Goal: Task Accomplishment & Management: Complete application form

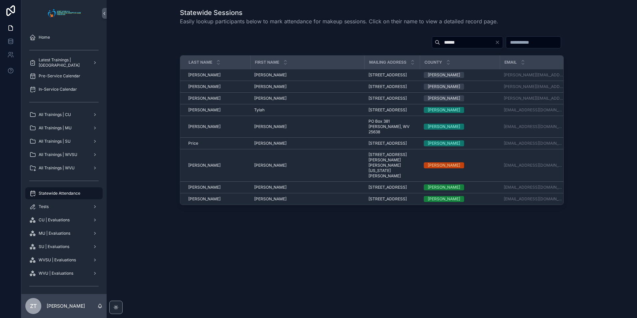
click at [62, 195] on span "Statewide Attendance" at bounding box center [60, 193] width 42 height 5
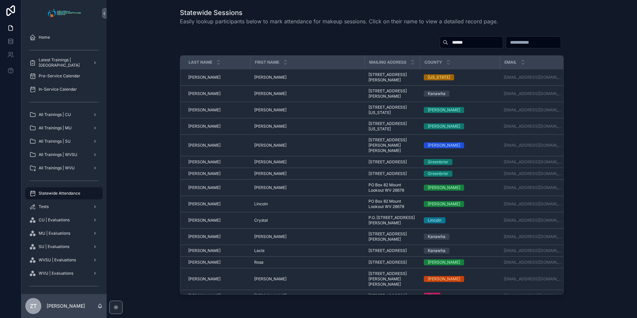
click at [448, 44] on input "******" at bounding box center [475, 42] width 55 height 9
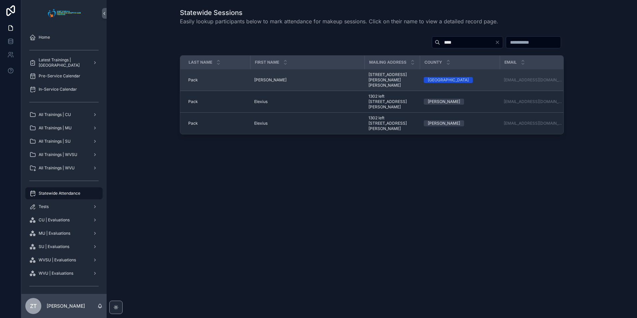
type input "****"
click at [265, 78] on span "[PERSON_NAME]" at bounding box center [270, 79] width 32 height 5
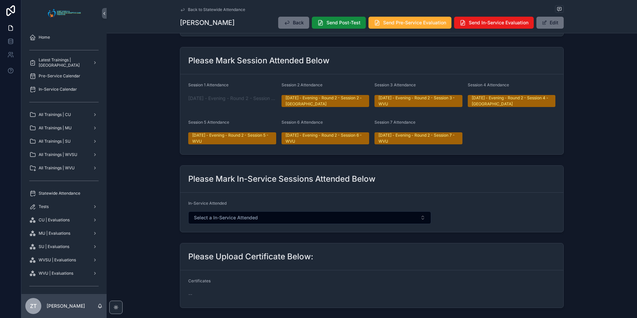
scroll to position [267, 0]
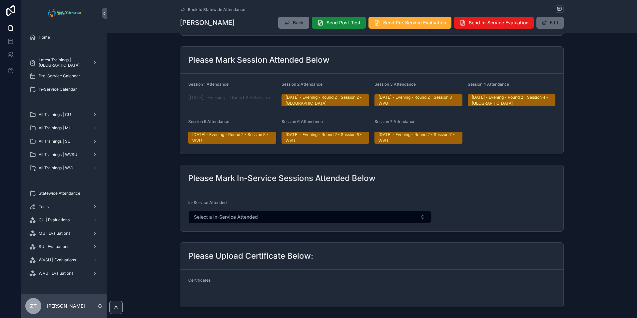
click at [551, 26] on button "Edit" at bounding box center [549, 23] width 27 height 12
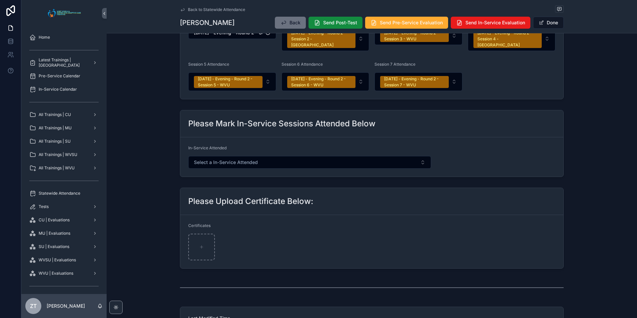
scroll to position [416, 0]
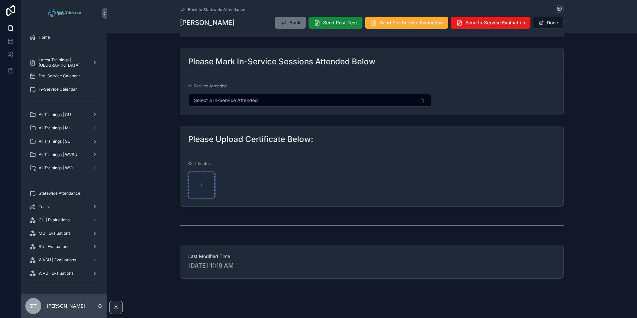
click at [202, 175] on div "scrollable content" at bounding box center [201, 185] width 27 height 27
type input "**********"
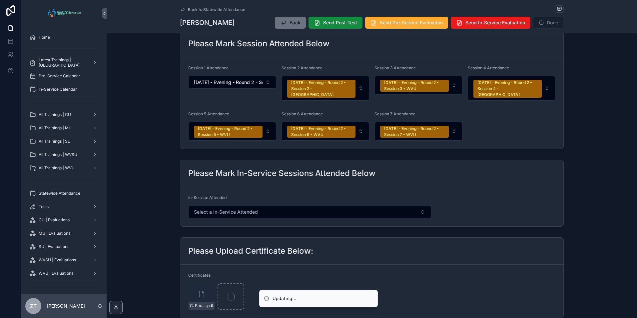
scroll to position [316, 0]
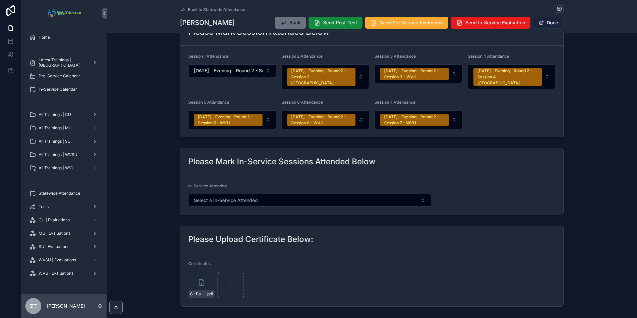
click at [544, 21] on button "Done" at bounding box center [548, 23] width 31 height 12
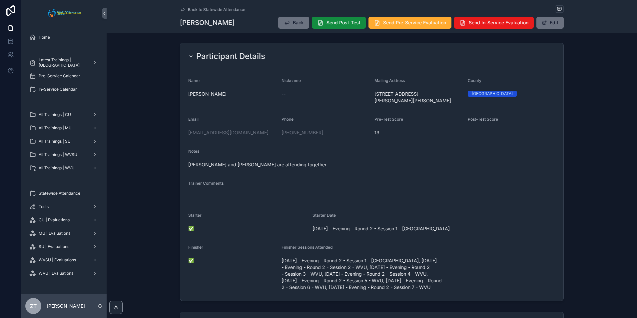
scroll to position [0, 0]
click at [546, 22] on button "Edit" at bounding box center [549, 23] width 27 height 12
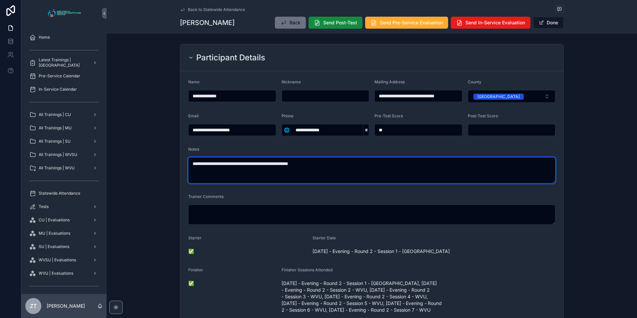
click at [294, 163] on textarea "**********" at bounding box center [371, 170] width 367 height 26
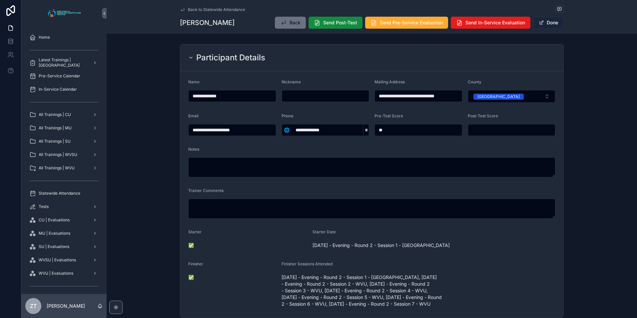
click at [547, 24] on button "Done" at bounding box center [548, 23] width 31 height 12
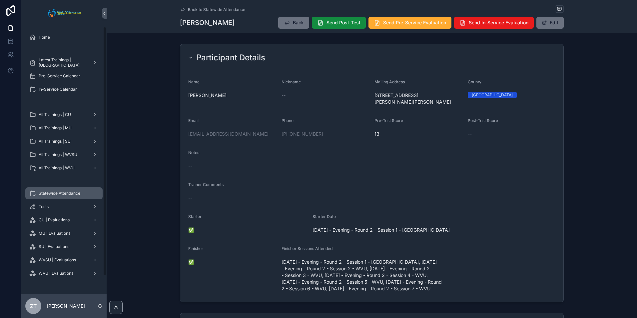
drag, startPoint x: 66, startPoint y: 194, endPoint x: 78, endPoint y: 190, distance: 13.2
click at [66, 194] on span "Statewide Attendance" at bounding box center [60, 193] width 42 height 5
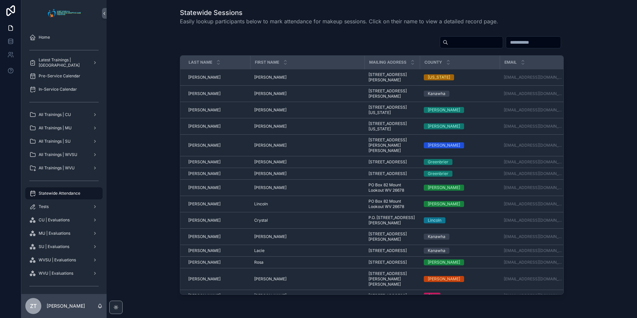
click at [448, 44] on input "scrollable content" at bounding box center [475, 42] width 55 height 9
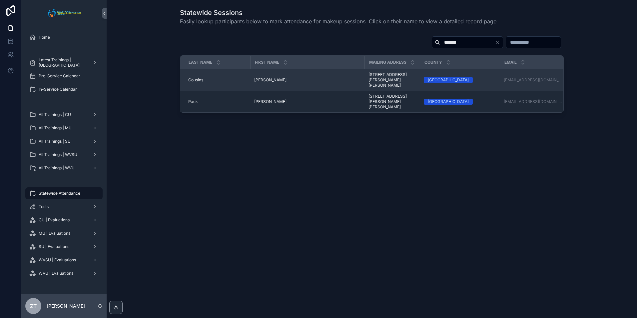
type input "*******"
click at [263, 77] on span "[PERSON_NAME]" at bounding box center [270, 79] width 32 height 5
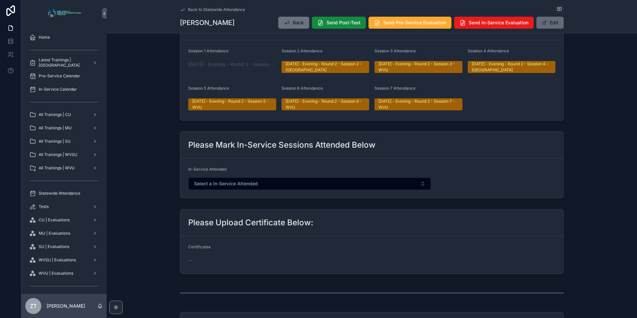
click at [544, 25] on span "scrollable content" at bounding box center [544, 22] width 5 height 5
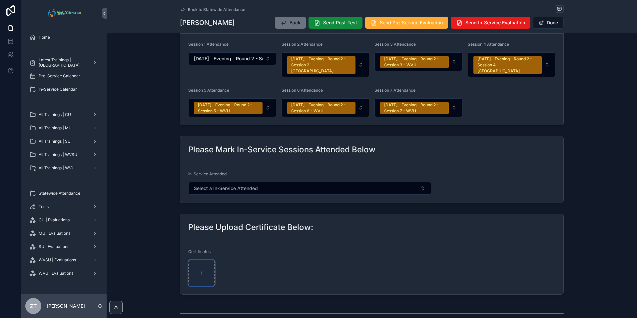
click at [202, 272] on icon "scrollable content" at bounding box center [202, 273] width 0 height 3
type input "**********"
click at [551, 21] on button "Done" at bounding box center [548, 23] width 31 height 12
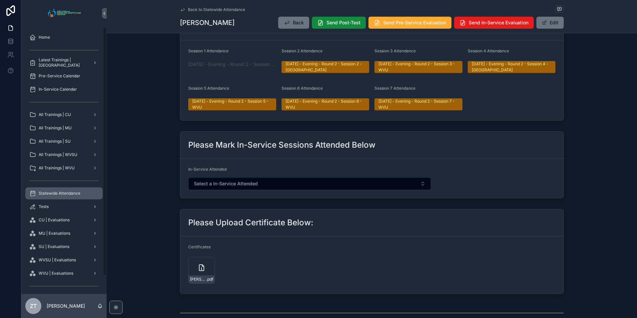
click at [66, 194] on span "Statewide Attendance" at bounding box center [60, 193] width 42 height 5
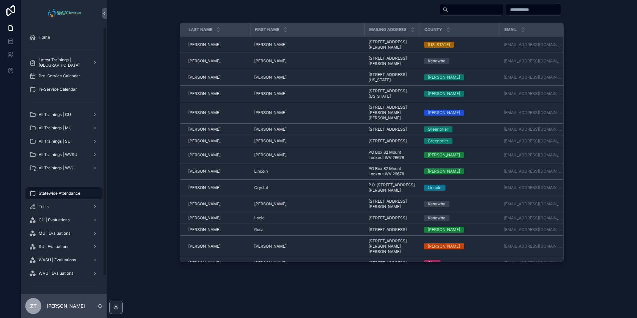
scroll to position [33, 0]
click at [448, 12] on input "scrollable content" at bounding box center [475, 9] width 55 height 9
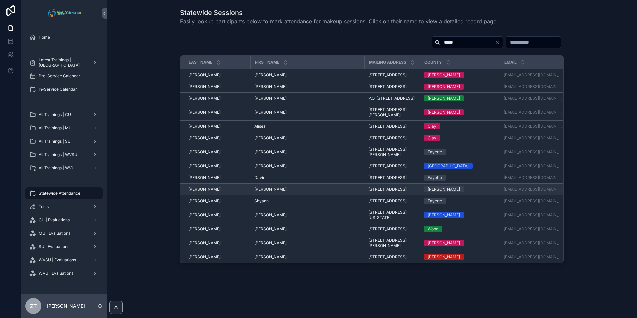
type input "*****"
click at [263, 192] on span "[PERSON_NAME]" at bounding box center [270, 189] width 32 height 5
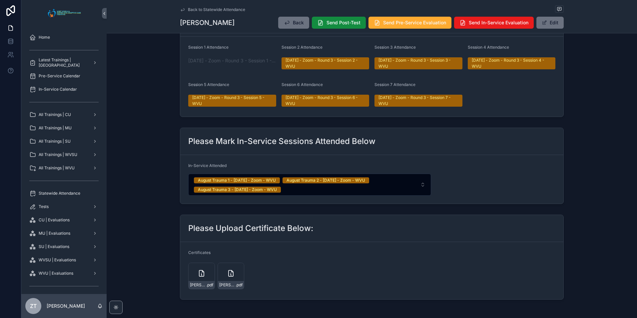
scroll to position [300, 0]
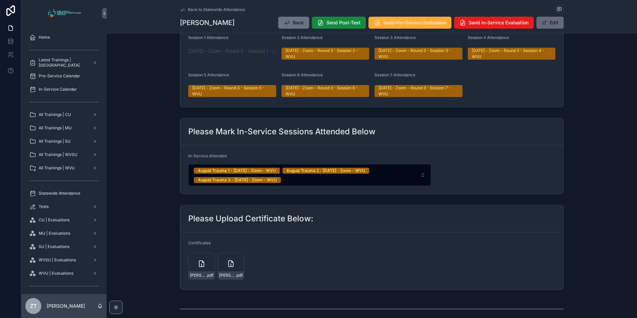
click at [550, 20] on button "Edit" at bounding box center [549, 23] width 27 height 12
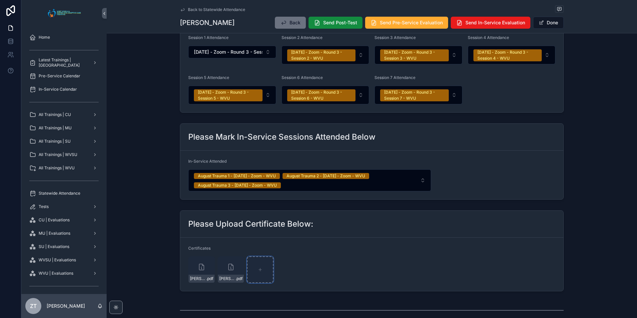
click at [261, 277] on div "scrollable content" at bounding box center [260, 269] width 27 height 27
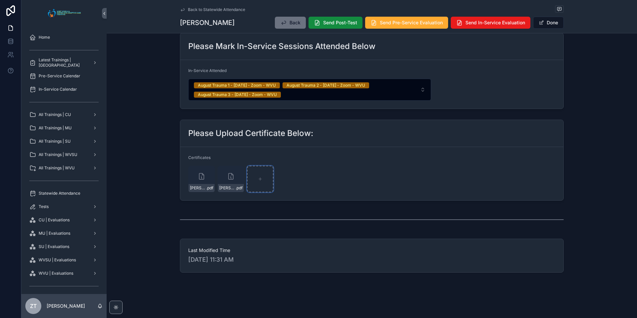
scroll to position [419, 0]
click at [256, 173] on div "scrollable content" at bounding box center [260, 179] width 27 height 27
type input "**********"
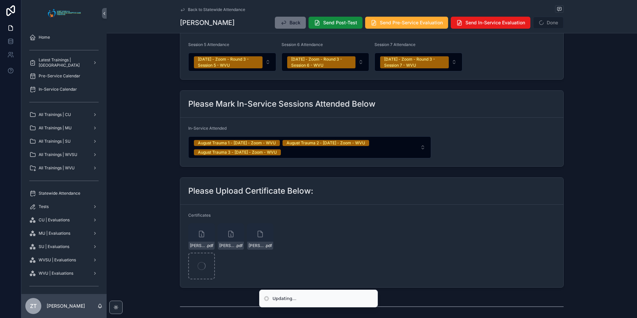
scroll to position [352, 0]
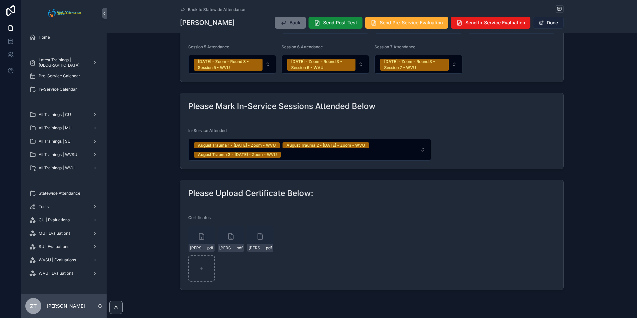
click at [543, 23] on button "Done" at bounding box center [548, 23] width 31 height 12
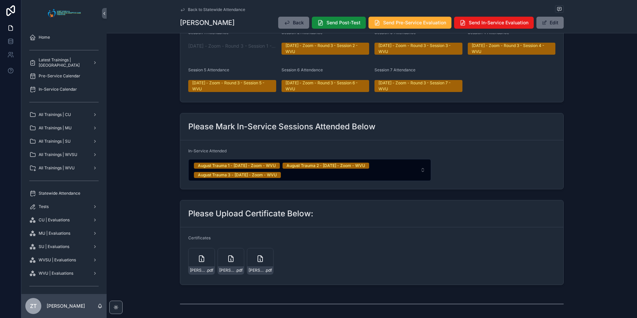
scroll to position [396, 0]
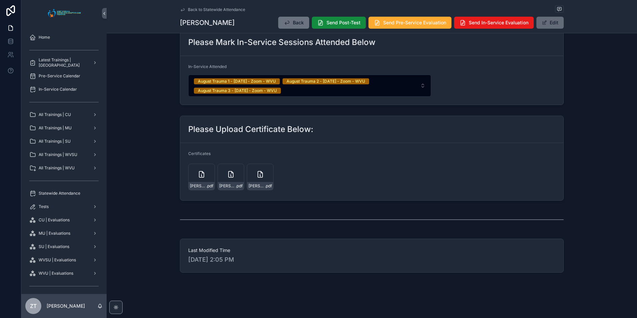
click at [551, 24] on button "Edit" at bounding box center [549, 23] width 27 height 12
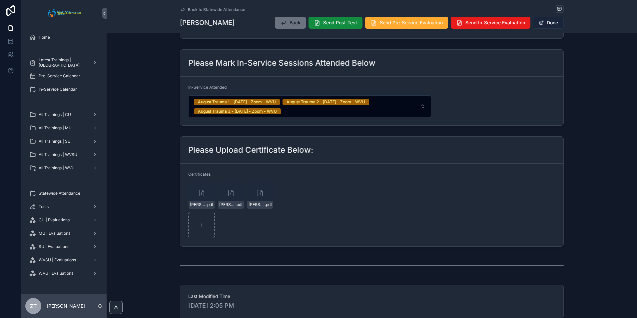
scroll to position [420, 0]
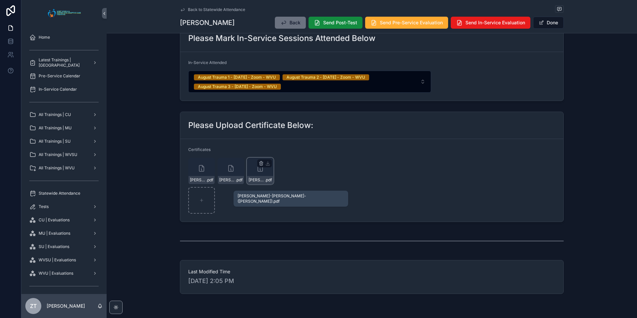
click at [257, 183] on span "[PERSON_NAME]-[PERSON_NAME]-([PERSON_NAME])" at bounding box center [257, 179] width 16 height 5
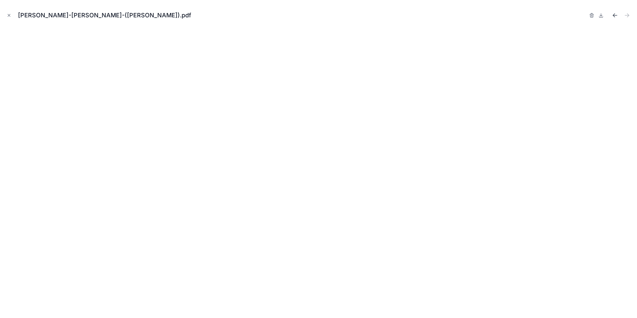
click at [615, 16] on icon "Previous file" at bounding box center [615, 15] width 7 height 7
click at [593, 15] on icon "button" at bounding box center [591, 15] width 5 height 5
click at [585, 16] on icon "button" at bounding box center [585, 15] width 0 height 1
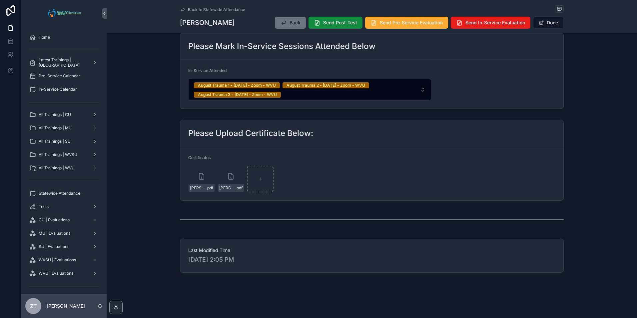
scroll to position [419, 0]
click at [544, 25] on button "Done" at bounding box center [548, 23] width 31 height 12
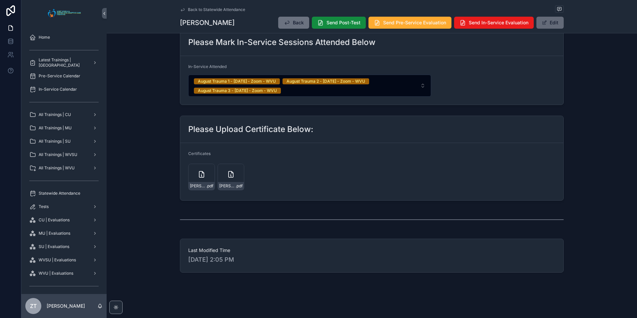
scroll to position [394, 0]
click at [196, 187] on span "[PERSON_NAME]-([PERSON_NAME])" at bounding box center [198, 185] width 16 height 5
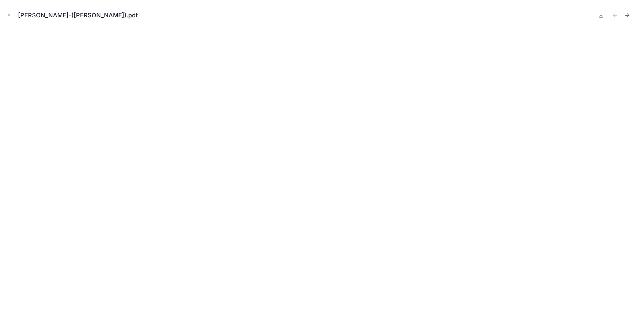
click at [630, 16] on icon "Next file" at bounding box center [627, 15] width 7 height 7
click at [9, 13] on icon "Close modal" at bounding box center [9, 15] width 5 height 5
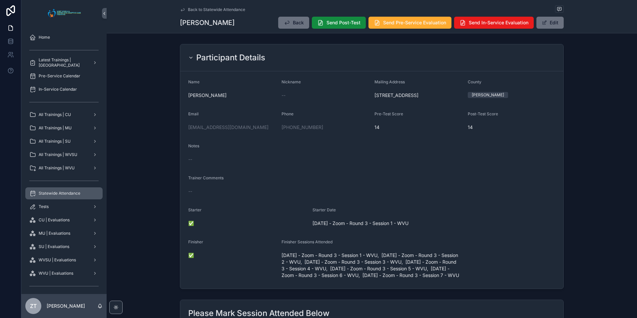
click at [59, 196] on span "Statewide Attendance" at bounding box center [60, 193] width 42 height 5
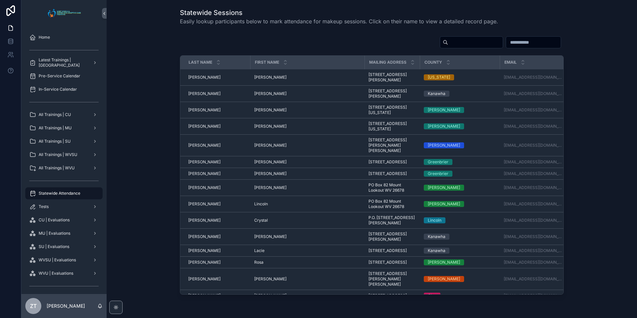
click at [448, 45] on input "scrollable content" at bounding box center [475, 42] width 55 height 9
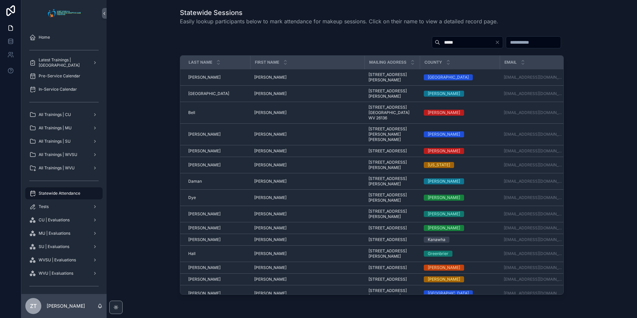
click at [440, 41] on input "*****" at bounding box center [467, 42] width 55 height 9
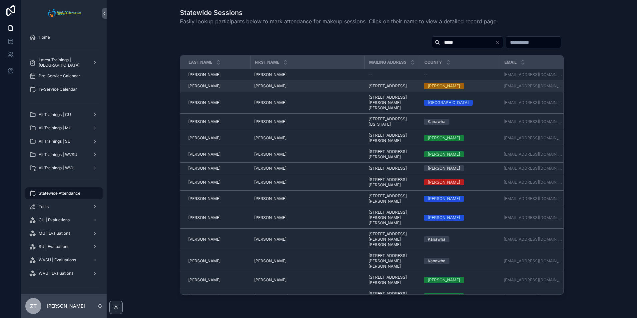
type input "*****"
click at [259, 89] on span "[PERSON_NAME]" at bounding box center [270, 85] width 32 height 5
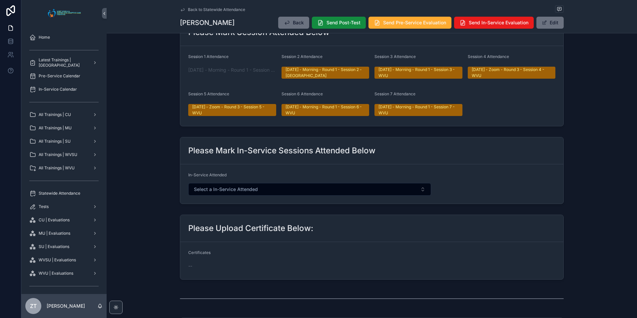
scroll to position [100, 0]
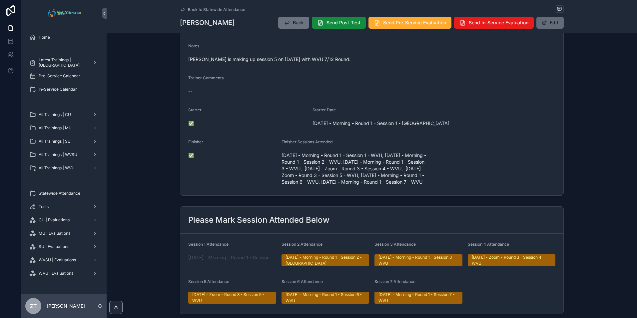
click at [548, 27] on button "Edit" at bounding box center [549, 23] width 27 height 12
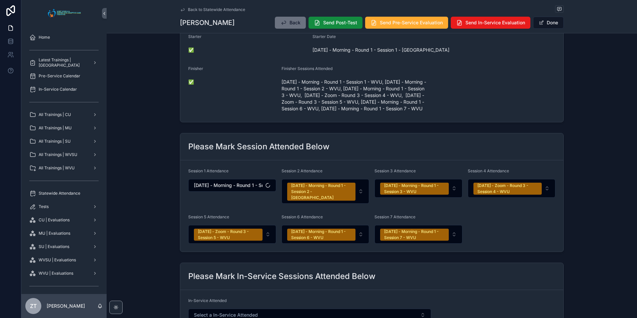
scroll to position [366, 0]
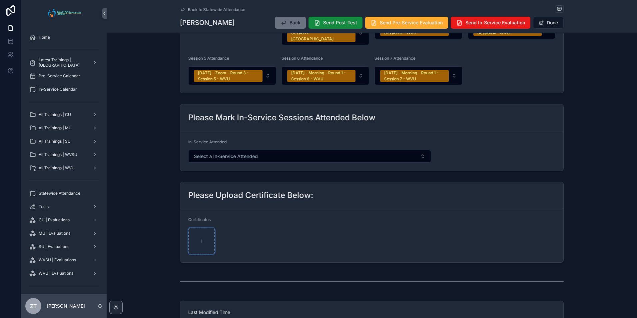
click at [204, 241] on div "scrollable content" at bounding box center [201, 241] width 27 height 27
type input "**********"
click at [548, 23] on button "Done" at bounding box center [548, 23] width 31 height 12
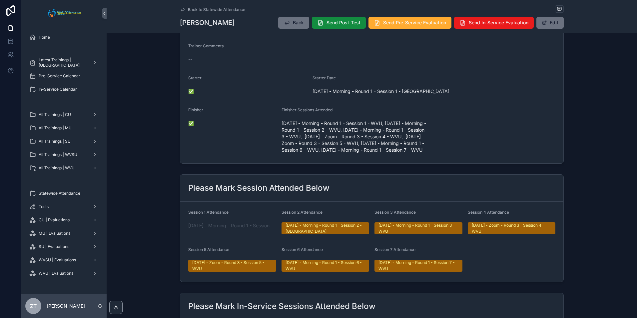
scroll to position [0, 0]
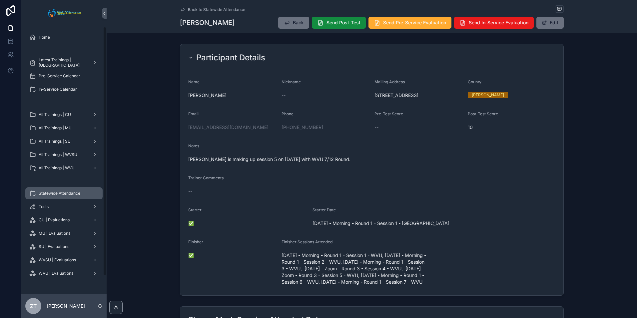
drag, startPoint x: 70, startPoint y: 189, endPoint x: 79, endPoint y: 186, distance: 9.6
click at [70, 189] on div "Statewide Attendance" at bounding box center [63, 193] width 69 height 11
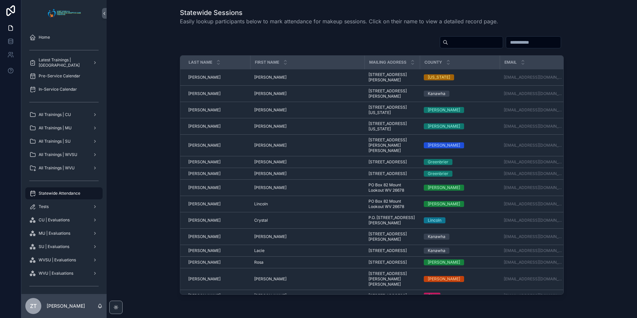
click at [448, 45] on input "scrollable content" at bounding box center [475, 42] width 55 height 9
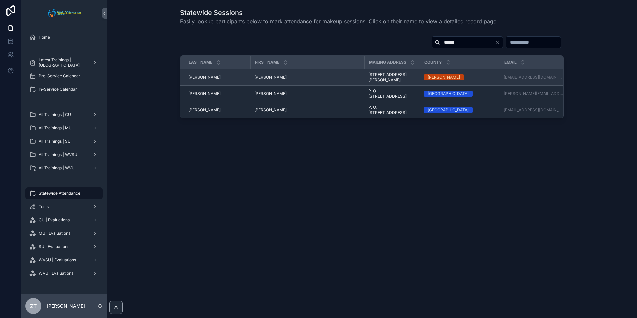
type input "******"
click at [261, 76] on span "[PERSON_NAME]" at bounding box center [270, 77] width 32 height 5
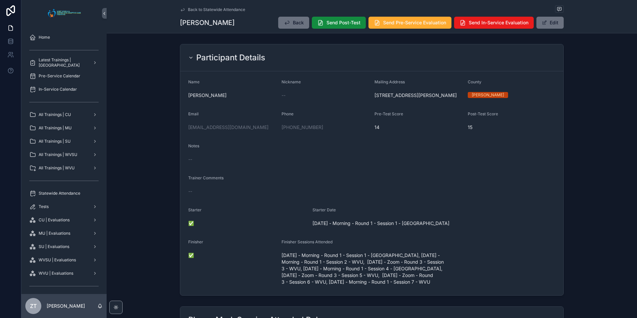
scroll to position [200, 0]
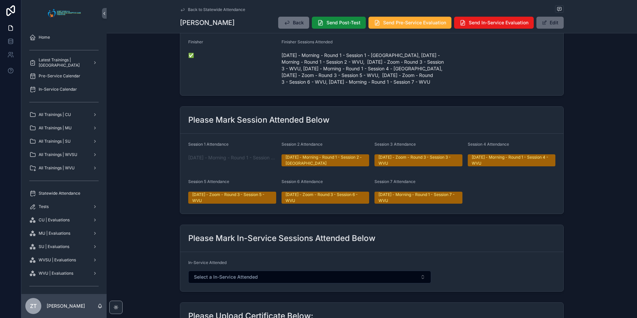
click at [547, 18] on button "Edit" at bounding box center [549, 23] width 27 height 12
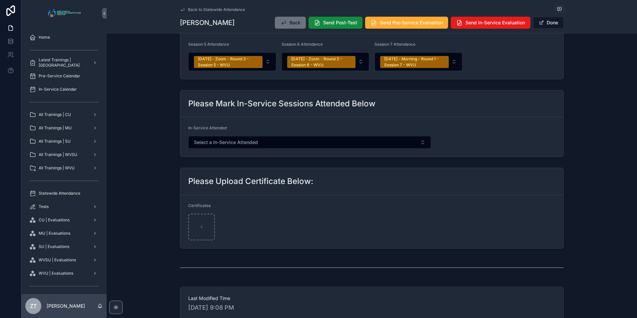
scroll to position [343, 0]
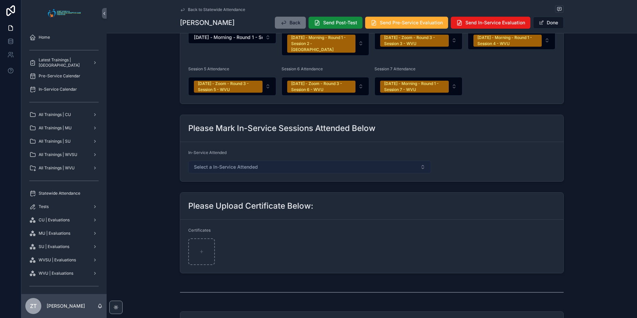
click at [263, 161] on button "Select a In-Service Attended" at bounding box center [309, 167] width 243 height 13
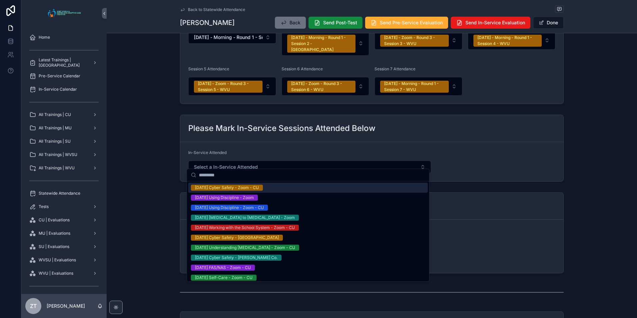
click at [298, 134] on div "Please Mark In-Service Sessions Attended Below" at bounding box center [371, 128] width 383 height 27
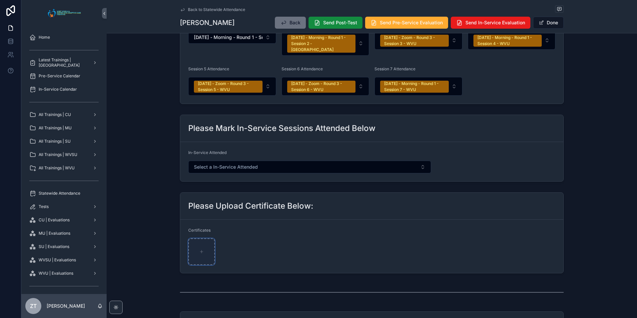
click at [200, 238] on div "scrollable content" at bounding box center [201, 251] width 27 height 27
type input "**********"
click at [555, 22] on button "Done" at bounding box center [548, 23] width 31 height 12
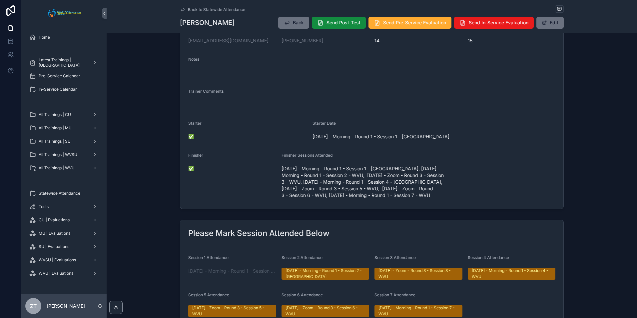
scroll to position [0, 0]
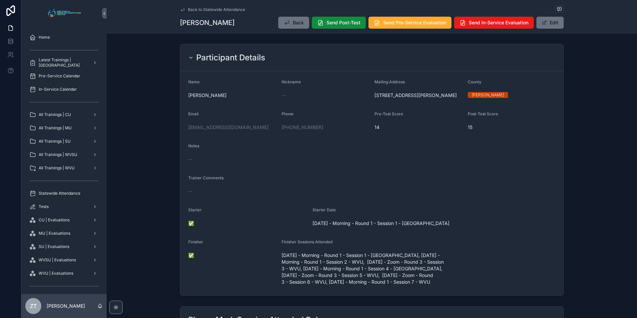
click at [181, 10] on icon "scrollable content" at bounding box center [182, 9] width 3 height 3
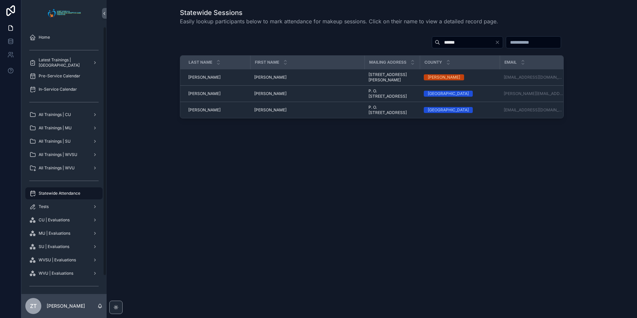
click at [441, 40] on input "******" at bounding box center [467, 42] width 55 height 9
type input "******"
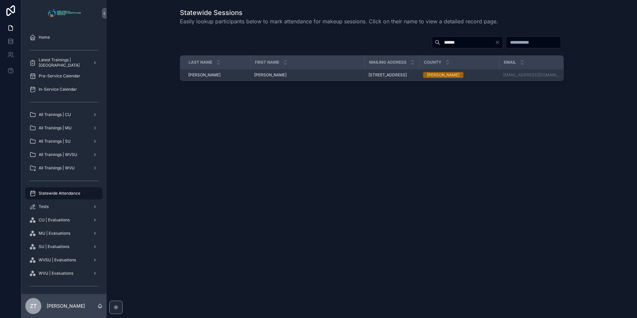
click at [269, 78] on span "[PERSON_NAME]" at bounding box center [270, 74] width 32 height 5
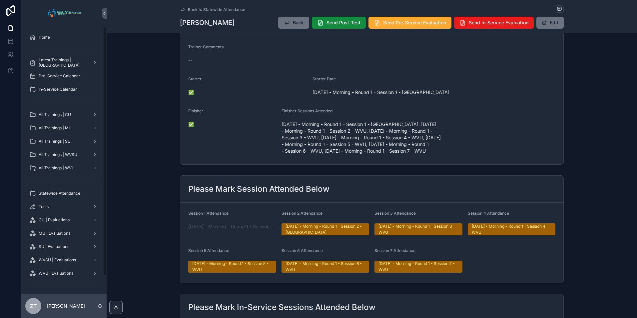
scroll to position [267, 0]
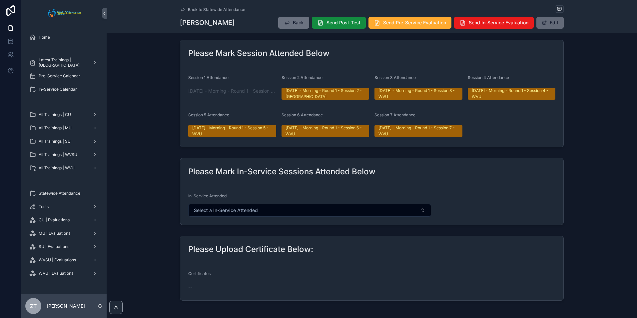
click at [556, 27] on button "Edit" at bounding box center [549, 23] width 27 height 12
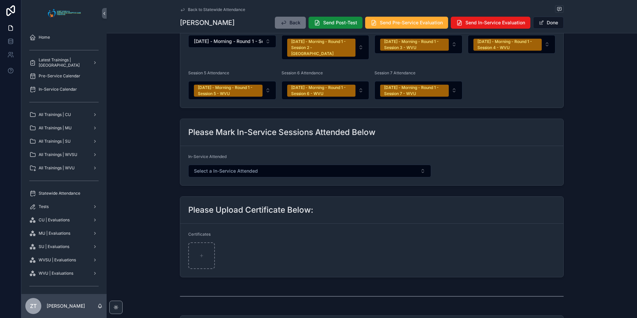
scroll to position [410, 0]
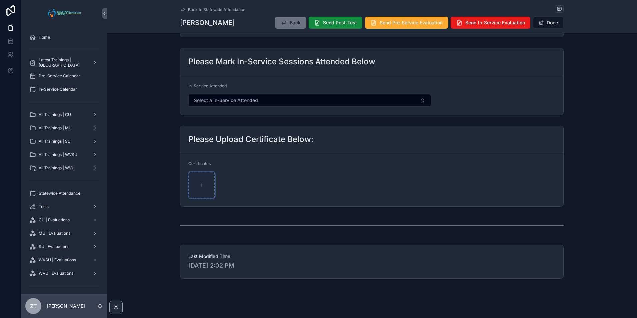
click at [195, 176] on div "scrollable content" at bounding box center [201, 185] width 27 height 27
type input "**********"
click at [543, 24] on button "Done" at bounding box center [548, 23] width 31 height 12
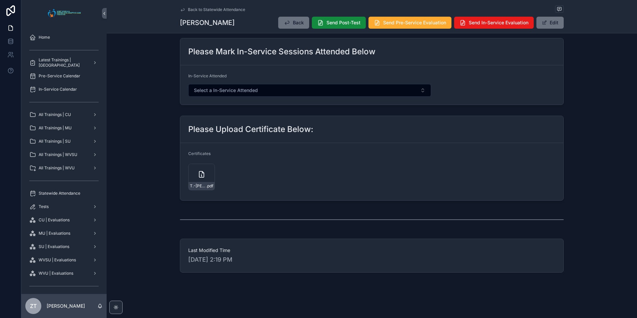
scroll to position [392, 0]
click at [50, 187] on link "Statewide Attendance" at bounding box center [63, 193] width 77 height 12
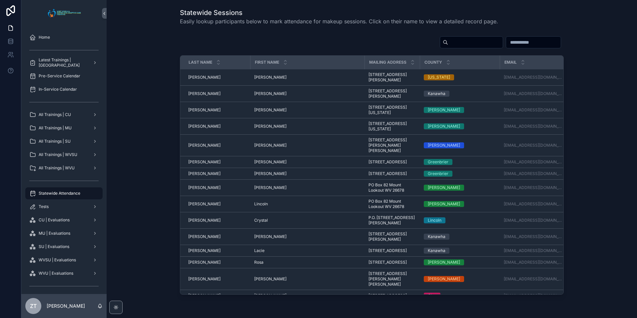
click at [448, 39] on input "scrollable content" at bounding box center [475, 42] width 55 height 9
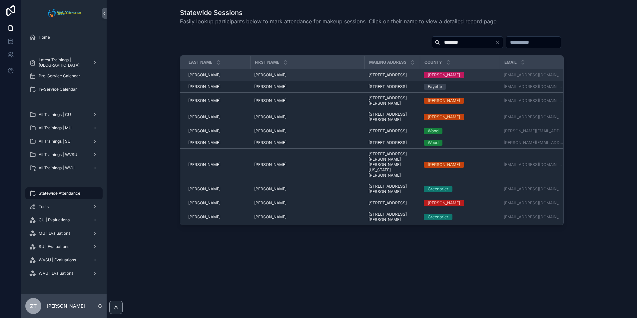
type input "********"
click at [264, 75] on span "[PERSON_NAME]" at bounding box center [270, 74] width 32 height 5
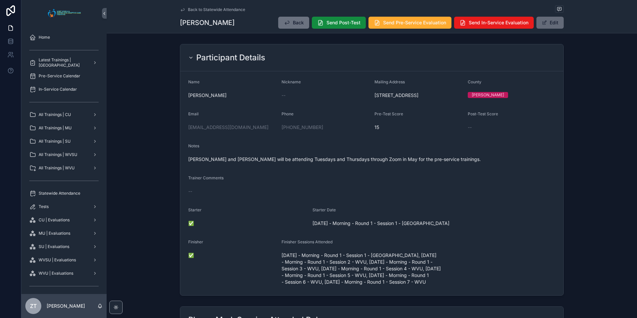
click at [543, 22] on span "scrollable content" at bounding box center [544, 22] width 5 height 5
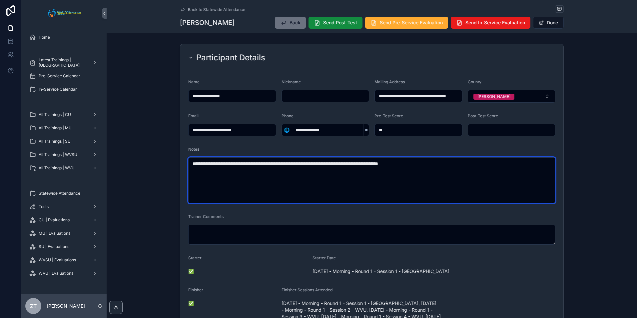
click at [344, 166] on textarea "**********" at bounding box center [371, 180] width 367 height 46
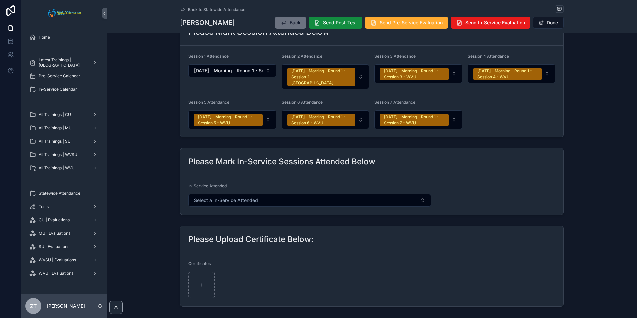
scroll to position [410, 0]
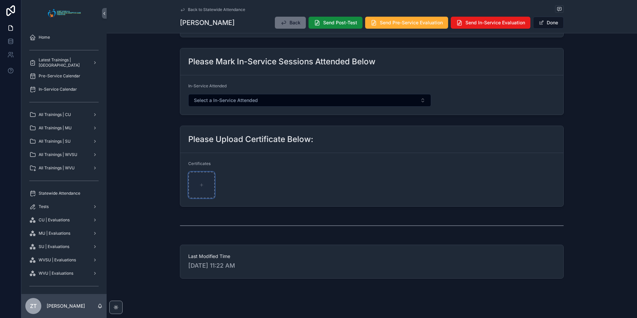
click at [200, 174] on div "scrollable content" at bounding box center [201, 185] width 27 height 27
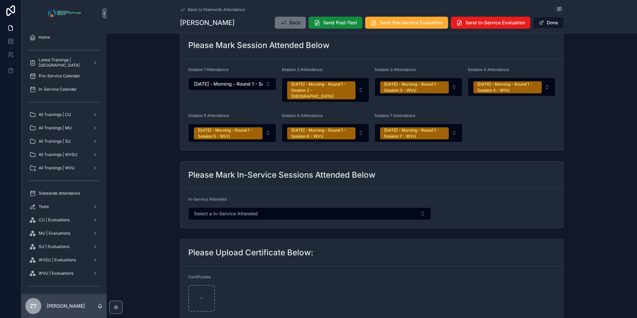
scroll to position [366, 0]
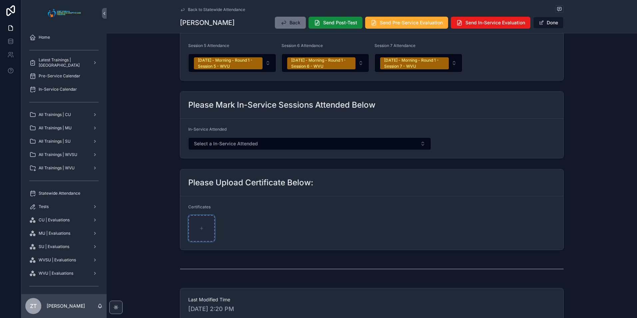
click at [197, 222] on div "scrollable content" at bounding box center [201, 228] width 27 height 27
type input "**********"
click at [545, 25] on button "Done" at bounding box center [548, 23] width 31 height 12
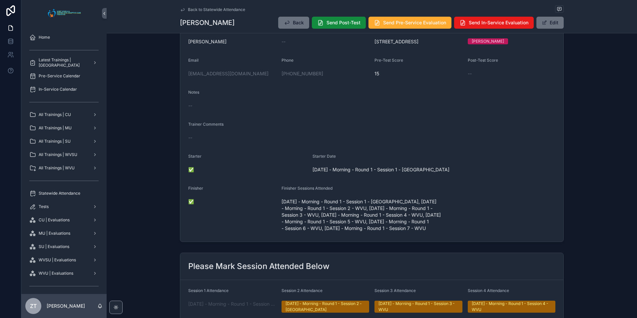
scroll to position [0, 0]
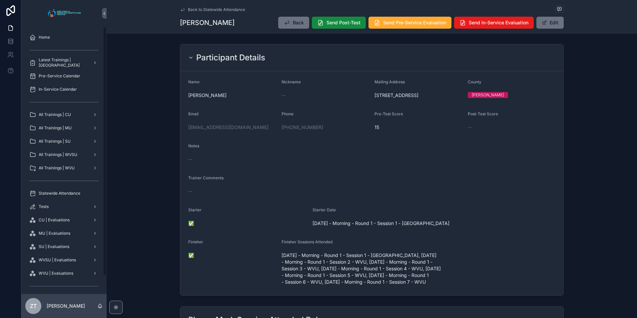
click at [181, 7] on icon "scrollable content" at bounding box center [182, 9] width 5 height 5
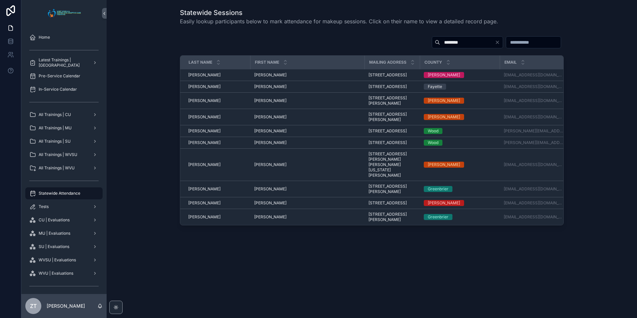
click at [440, 46] on input "********" at bounding box center [467, 42] width 55 height 9
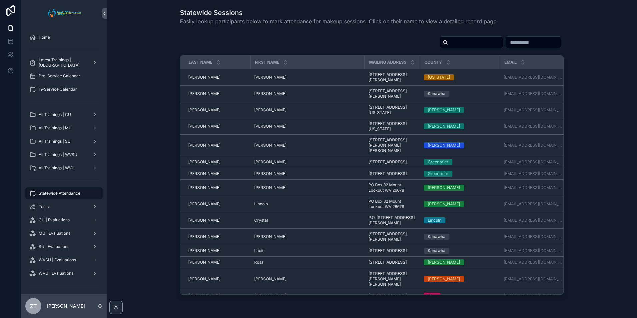
click at [448, 40] on input "scrollable content" at bounding box center [475, 42] width 55 height 9
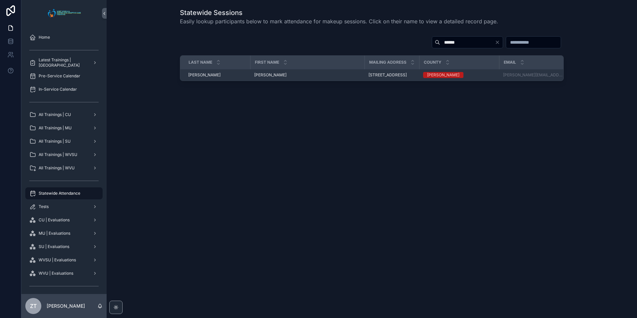
type input "******"
click at [259, 76] on span "[PERSON_NAME]" at bounding box center [270, 74] width 32 height 5
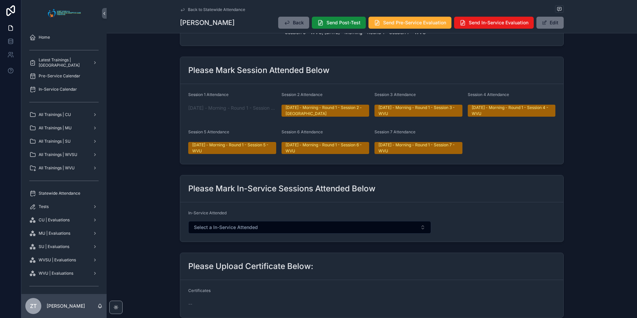
scroll to position [267, 0]
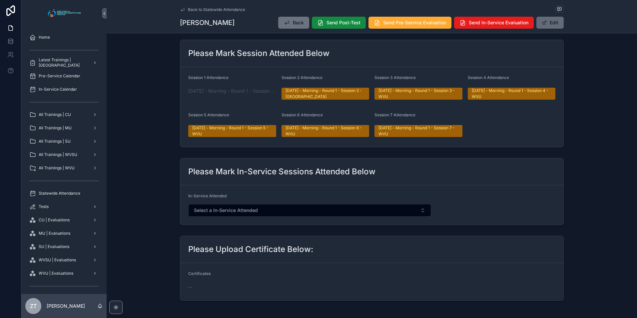
click at [542, 24] on span "scrollable content" at bounding box center [544, 22] width 5 height 5
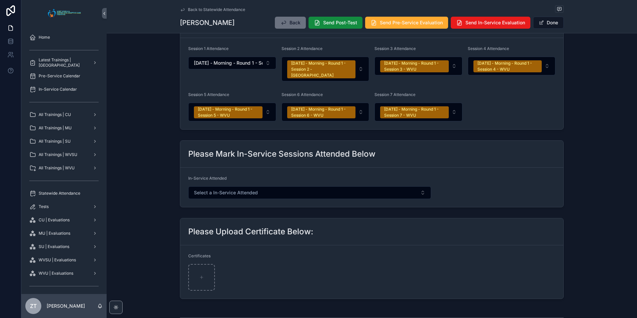
scroll to position [410, 0]
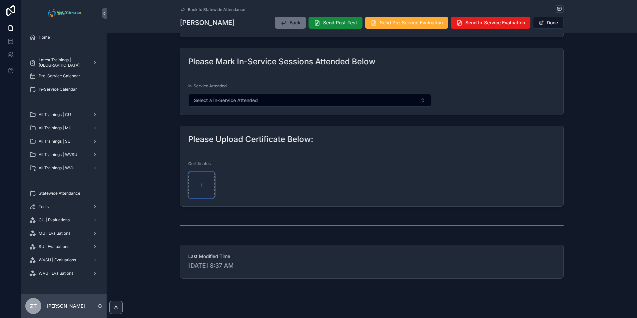
click at [202, 183] on div "scrollable content" at bounding box center [201, 185] width 27 height 27
type input "**********"
click at [552, 24] on button "Done" at bounding box center [548, 23] width 31 height 12
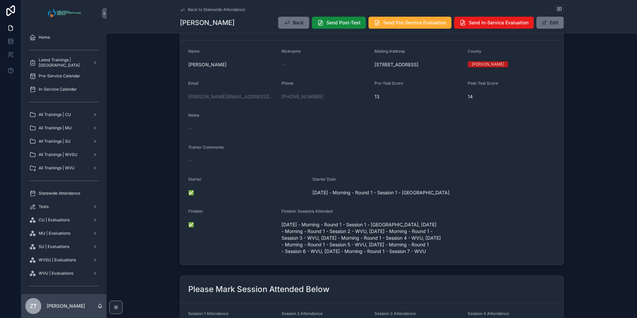
scroll to position [0, 0]
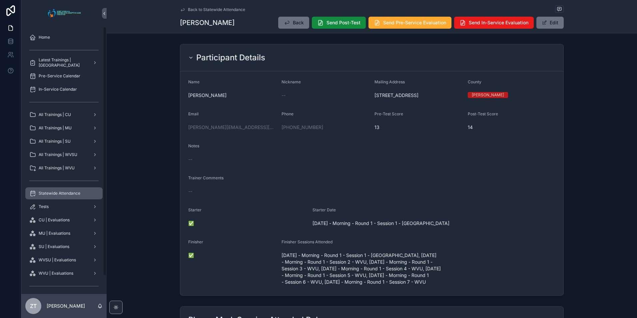
click at [68, 192] on span "Statewide Attendance" at bounding box center [60, 193] width 42 height 5
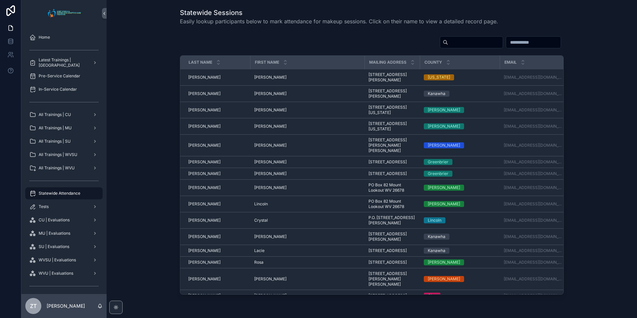
click at [448, 41] on input "scrollable content" at bounding box center [475, 42] width 55 height 9
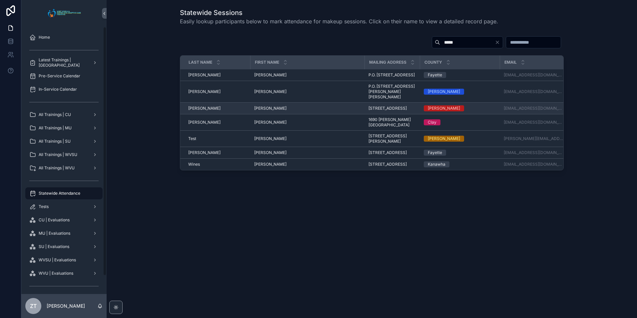
type input "*****"
click at [263, 111] on span "[PERSON_NAME]" at bounding box center [270, 108] width 32 height 5
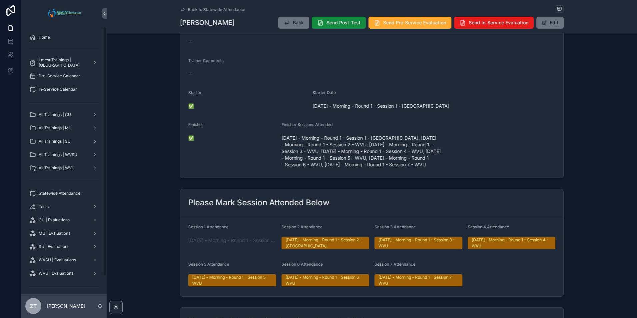
scroll to position [300, 0]
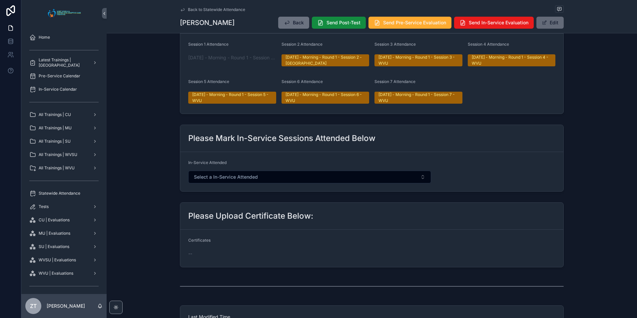
click at [546, 26] on button "Edit" at bounding box center [549, 23] width 27 height 12
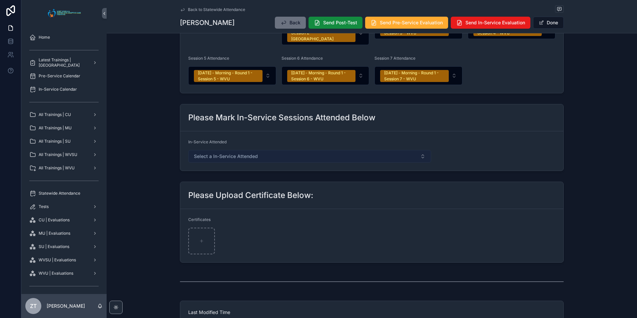
scroll to position [410, 0]
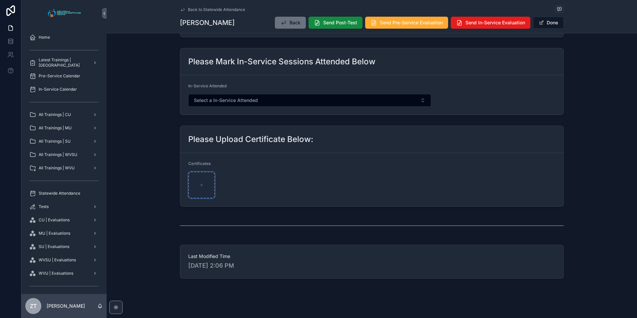
click at [203, 177] on div "scrollable content" at bounding box center [201, 185] width 27 height 27
type input "**********"
click at [548, 22] on button "Done" at bounding box center [548, 23] width 31 height 12
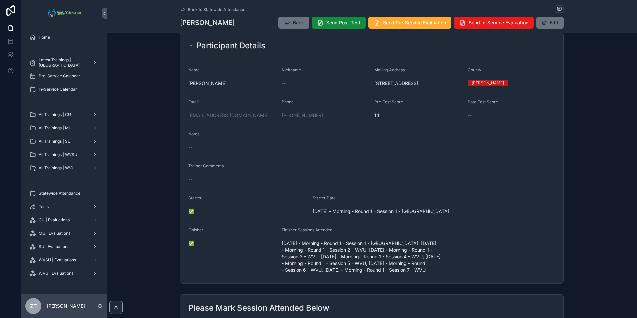
scroll to position [0, 0]
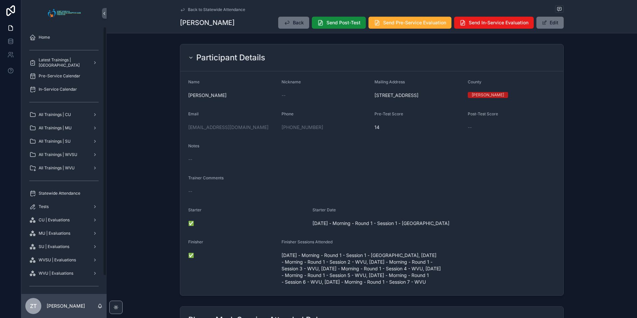
click at [182, 10] on icon "scrollable content" at bounding box center [182, 9] width 5 height 5
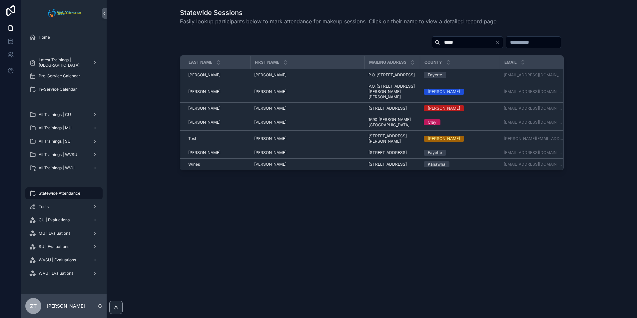
click at [440, 42] on input "*****" at bounding box center [467, 42] width 55 height 9
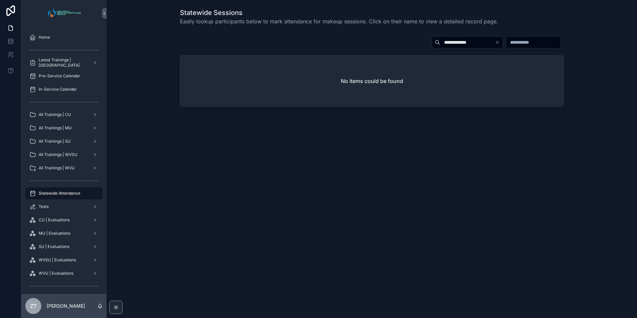
click at [440, 42] on input "**********" at bounding box center [467, 42] width 55 height 9
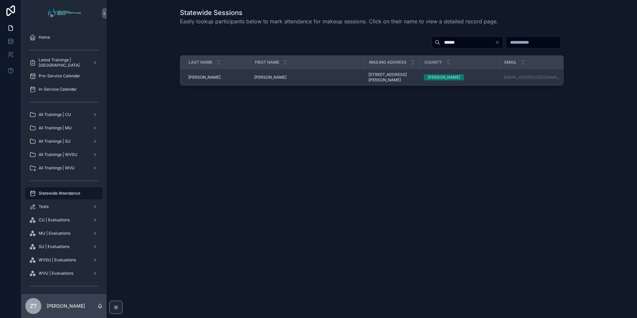
type input "******"
click at [276, 77] on div "[PERSON_NAME] [PERSON_NAME]" at bounding box center [307, 77] width 106 height 5
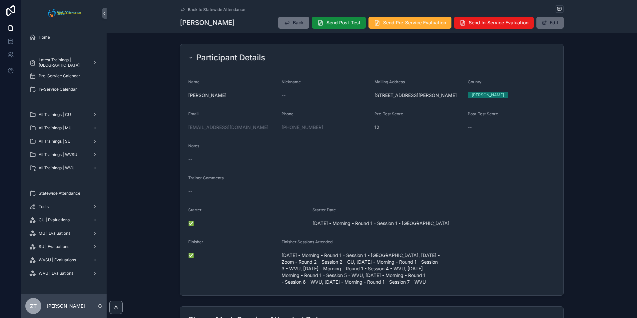
click at [546, 26] on button "Edit" at bounding box center [549, 23] width 27 height 12
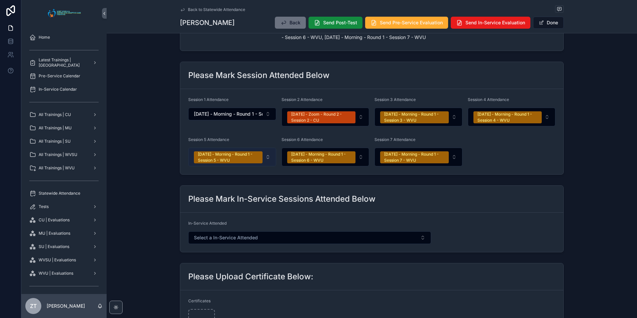
scroll to position [410, 0]
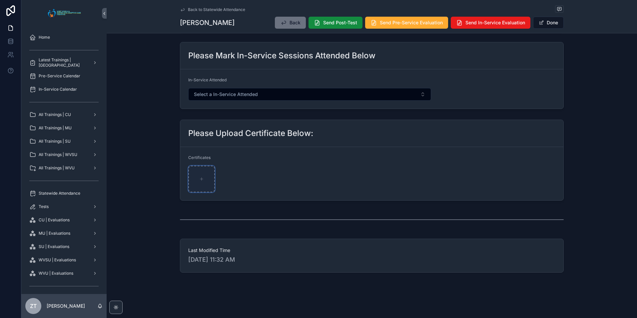
click at [206, 179] on div "scrollable content" at bounding box center [201, 179] width 27 height 27
type input "**********"
click at [550, 22] on button "Done" at bounding box center [548, 23] width 31 height 12
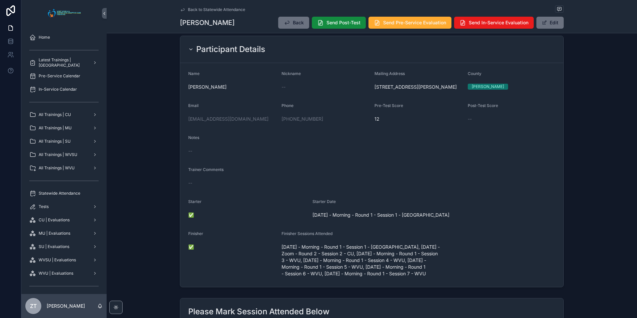
scroll to position [0, 0]
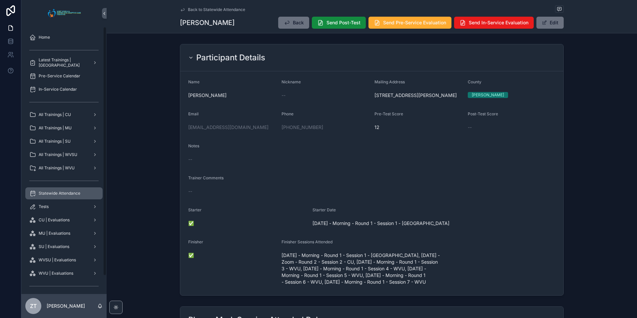
click at [63, 196] on span "Statewide Attendance" at bounding box center [60, 193] width 42 height 5
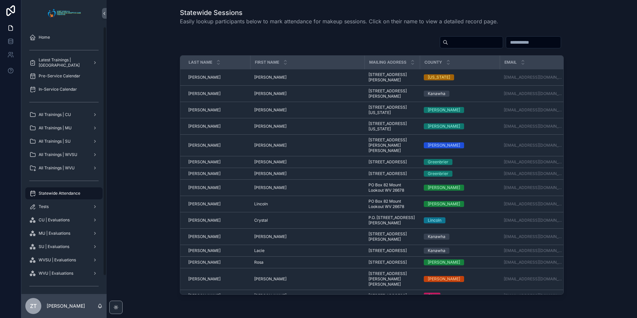
click at [448, 39] on input "scrollable content" at bounding box center [475, 42] width 55 height 9
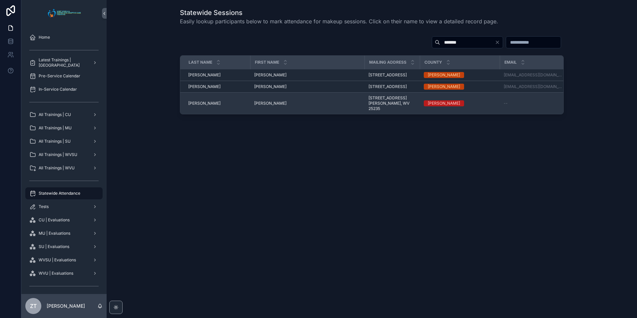
type input "*******"
click at [261, 106] on span "[PERSON_NAME]" at bounding box center [270, 103] width 32 height 5
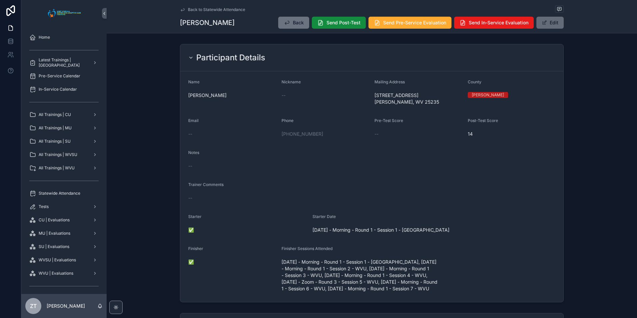
click at [549, 23] on button "Edit" at bounding box center [549, 23] width 27 height 12
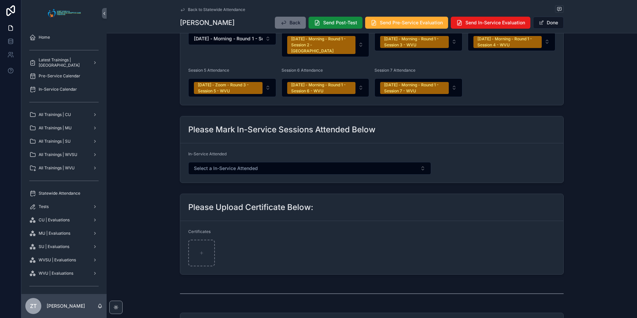
scroll to position [410, 0]
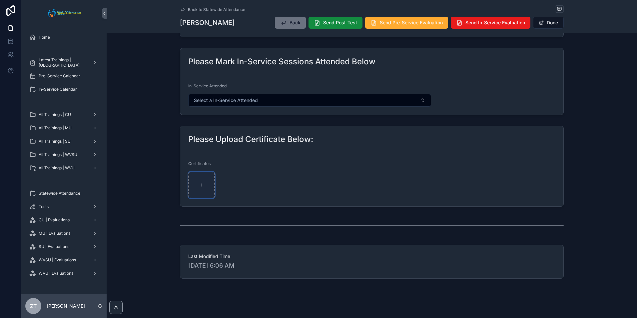
click at [203, 176] on div "scrollable content" at bounding box center [201, 185] width 27 height 27
type input "**********"
click at [548, 20] on button "Done" at bounding box center [548, 23] width 31 height 12
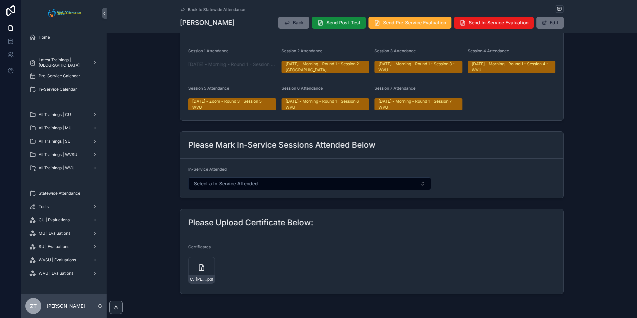
scroll to position [0, 0]
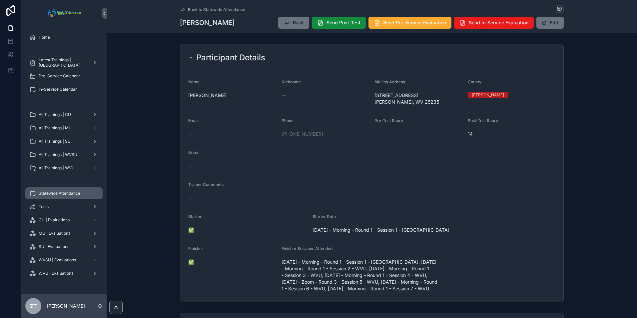
drag, startPoint x: 66, startPoint y: 191, endPoint x: 93, endPoint y: 186, distance: 27.5
click at [66, 191] on span "Statewide Attendance" at bounding box center [60, 193] width 42 height 5
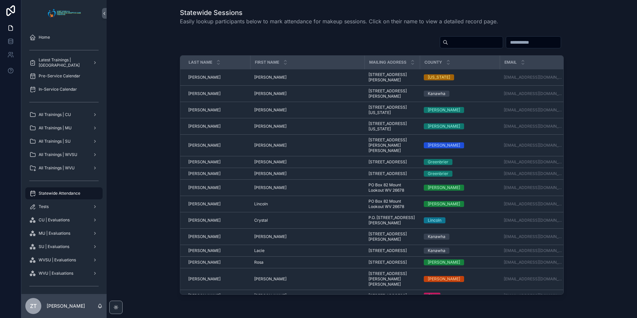
click at [448, 42] on input "scrollable content" at bounding box center [475, 42] width 55 height 9
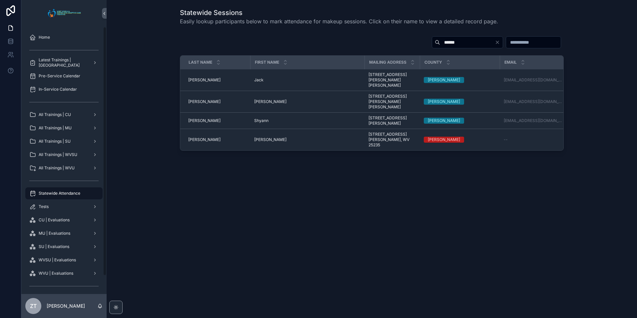
click at [440, 40] on input "******" at bounding box center [467, 42] width 55 height 9
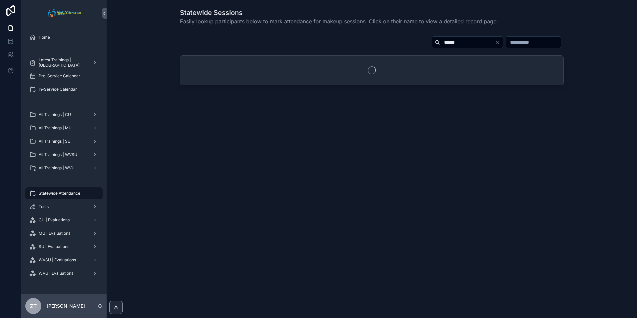
type input "*******"
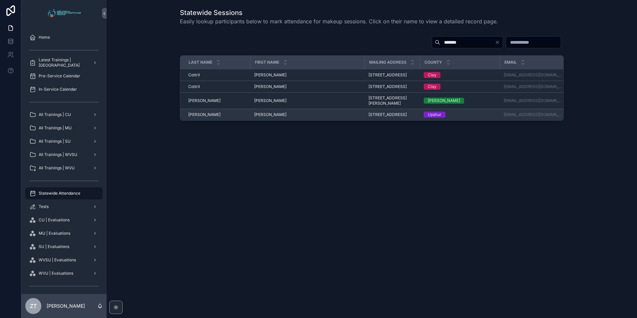
click at [265, 117] on span "[PERSON_NAME]" at bounding box center [270, 114] width 32 height 5
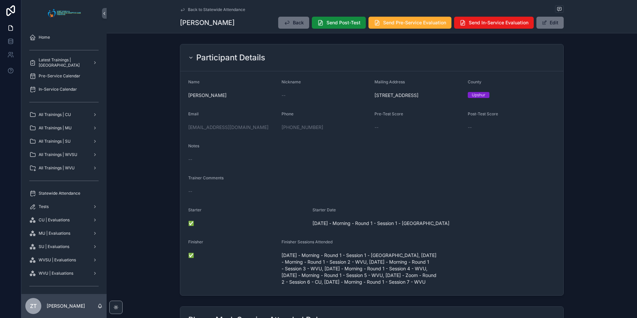
scroll to position [267, 0]
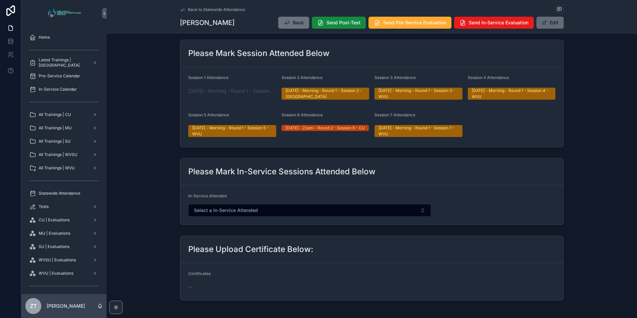
click at [551, 20] on button "Edit" at bounding box center [549, 23] width 27 height 12
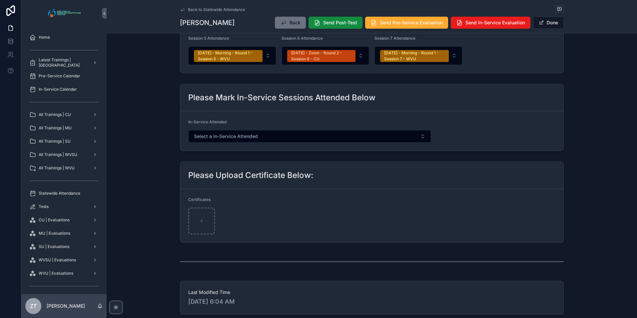
scroll to position [410, 0]
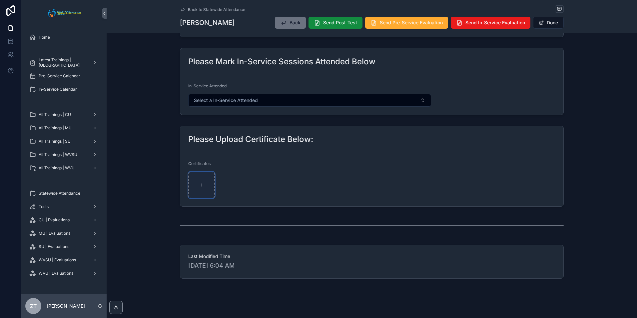
click at [202, 183] on icon "scrollable content" at bounding box center [201, 185] width 5 height 5
type input "**********"
click at [551, 21] on button "Done" at bounding box center [548, 23] width 31 height 12
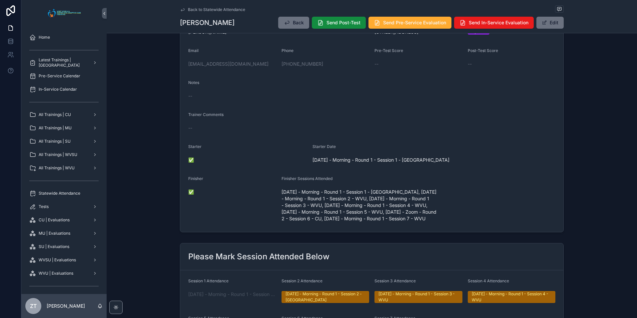
scroll to position [0, 0]
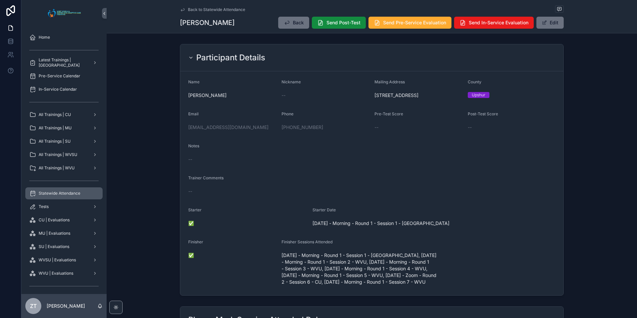
click at [64, 191] on span "Statewide Attendance" at bounding box center [60, 193] width 42 height 5
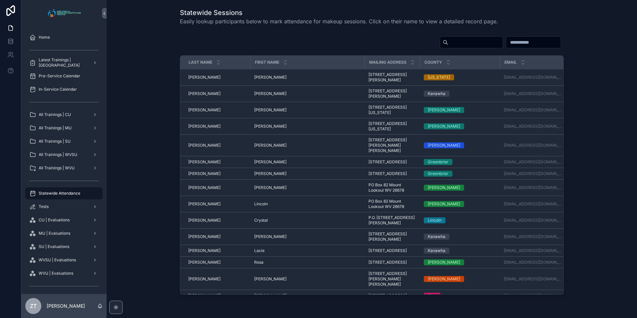
click at [448, 45] on input "scrollable content" at bounding box center [475, 42] width 55 height 9
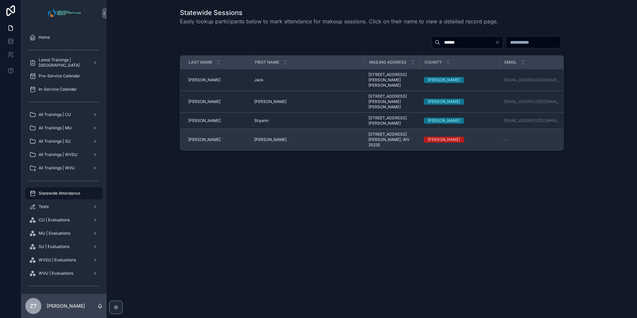
type input "******"
click at [267, 137] on span "[PERSON_NAME]" at bounding box center [270, 139] width 32 height 5
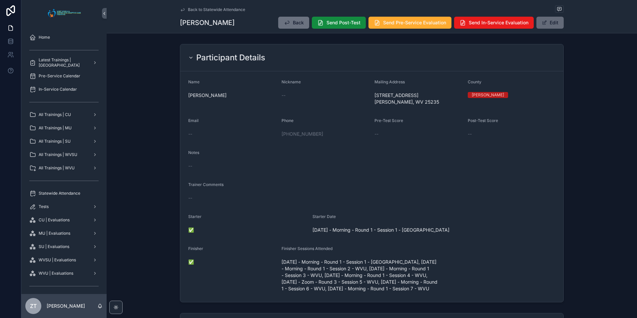
click at [547, 27] on button "Edit" at bounding box center [549, 23] width 27 height 12
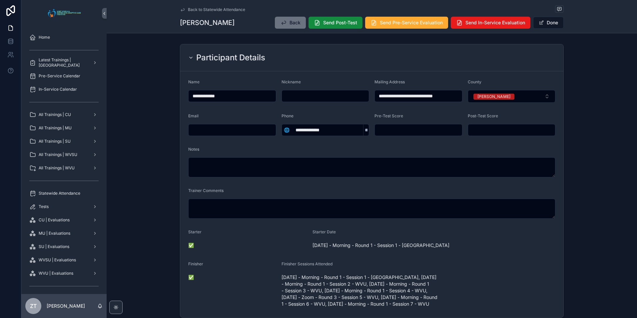
scroll to position [333, 0]
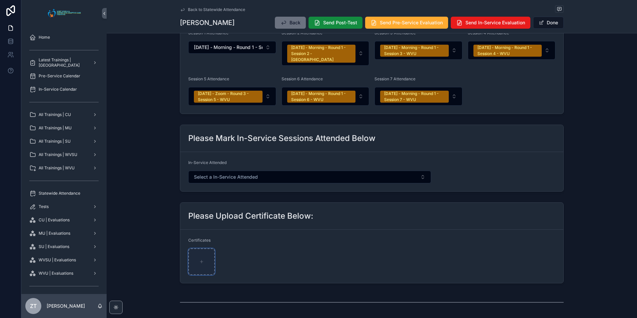
click at [202, 260] on icon "scrollable content" at bounding box center [202, 261] width 0 height 3
type input "**********"
click at [539, 22] on span "scrollable content" at bounding box center [541, 22] width 5 height 5
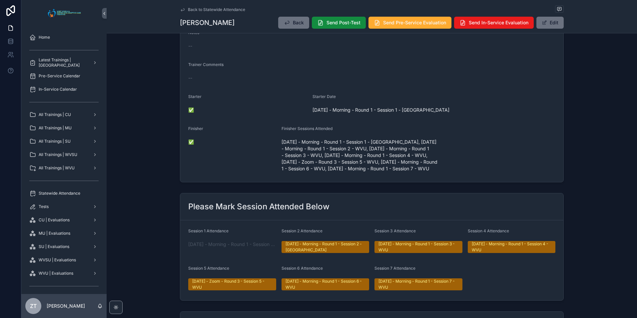
scroll to position [0, 0]
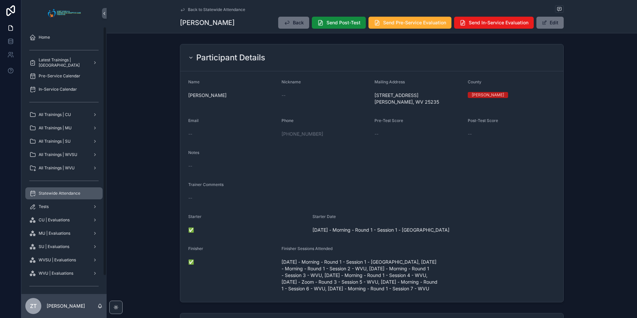
drag, startPoint x: 59, startPoint y: 190, endPoint x: 92, endPoint y: 182, distance: 33.3
click at [59, 190] on div "Statewide Attendance" at bounding box center [63, 193] width 69 height 11
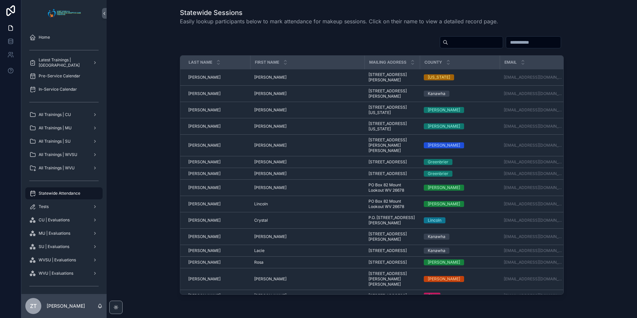
click at [448, 41] on input "scrollable content" at bounding box center [475, 42] width 55 height 9
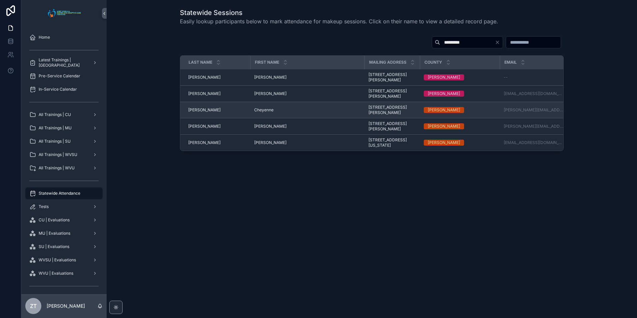
type input "*********"
click at [260, 111] on span "Cheyenne" at bounding box center [263, 109] width 19 height 5
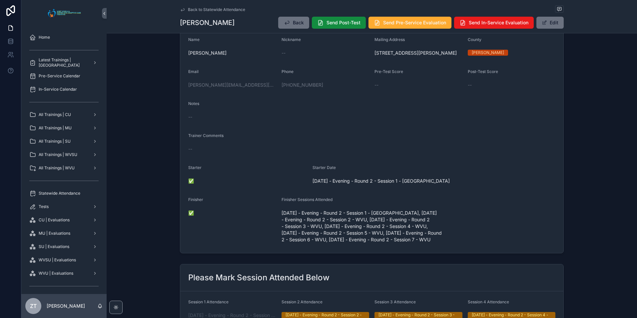
scroll to position [300, 0]
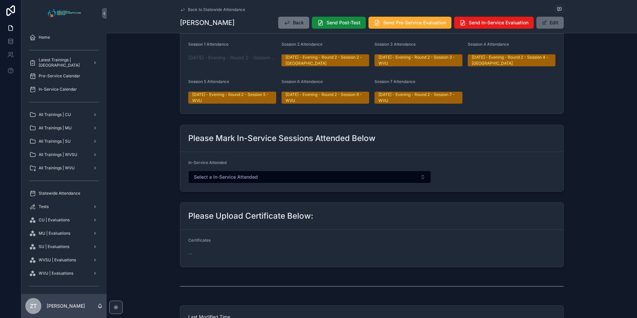
click at [542, 23] on span "scrollable content" at bounding box center [544, 22] width 5 height 5
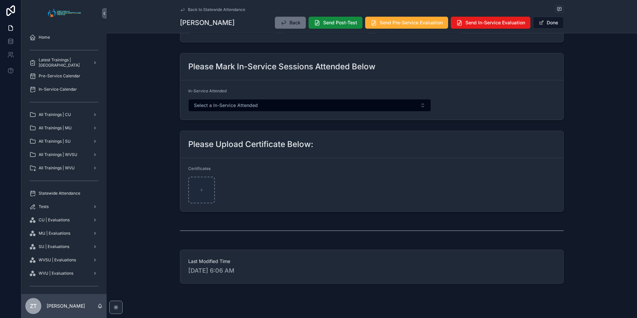
scroll to position [410, 0]
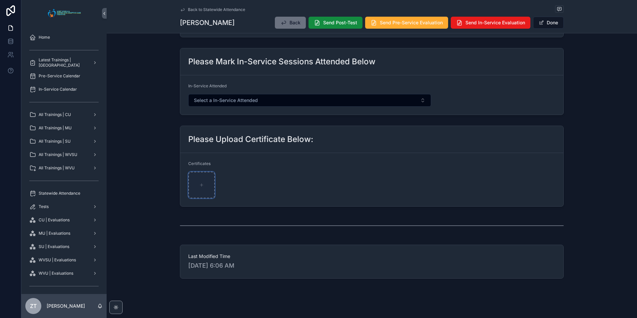
click at [199, 176] on div "scrollable content" at bounding box center [201, 185] width 27 height 27
type input "**********"
click at [541, 26] on button "Done" at bounding box center [548, 23] width 31 height 12
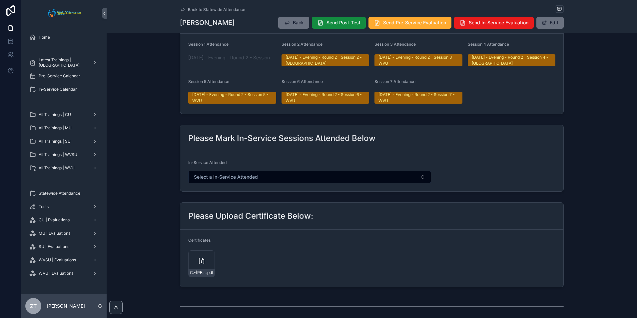
scroll to position [0, 0]
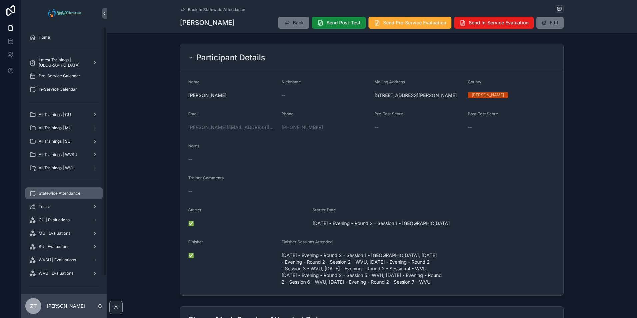
click at [64, 195] on span "Statewide Attendance" at bounding box center [60, 193] width 42 height 5
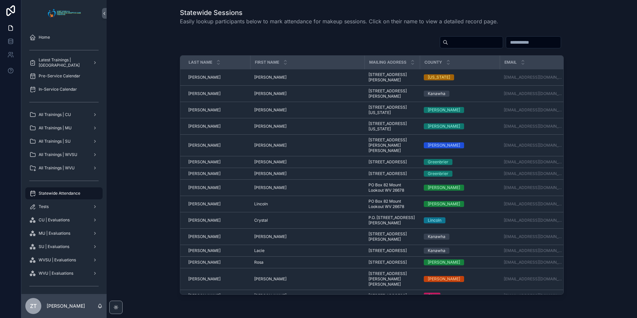
click at [448, 40] on input "scrollable content" at bounding box center [475, 42] width 55 height 9
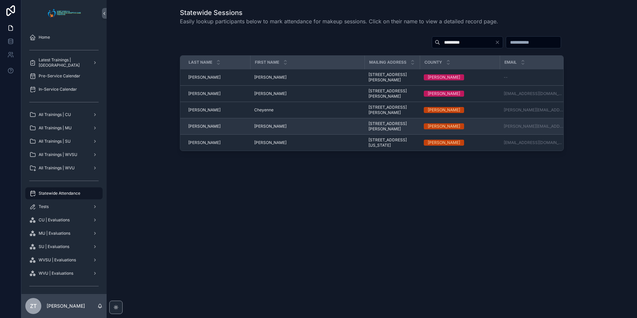
type input "*********"
click at [261, 125] on span "[PERSON_NAME]" at bounding box center [270, 126] width 32 height 5
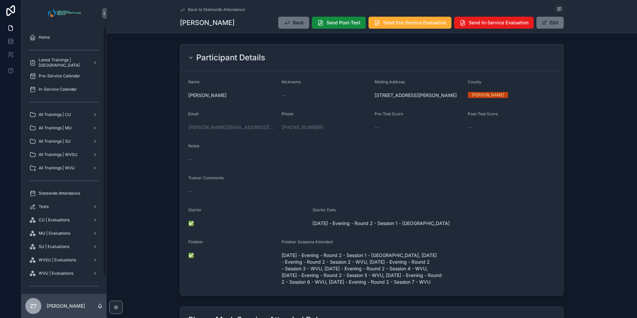
scroll to position [300, 0]
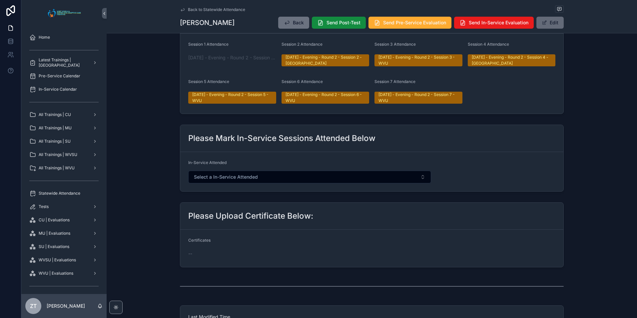
click at [559, 25] on button "Edit" at bounding box center [549, 23] width 27 height 12
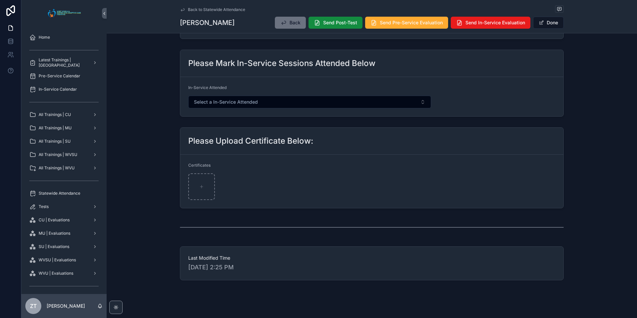
scroll to position [410, 0]
click at [201, 182] on div "scrollable content" at bounding box center [201, 185] width 27 height 27
type input "**********"
click at [545, 27] on button "Done" at bounding box center [548, 23] width 31 height 12
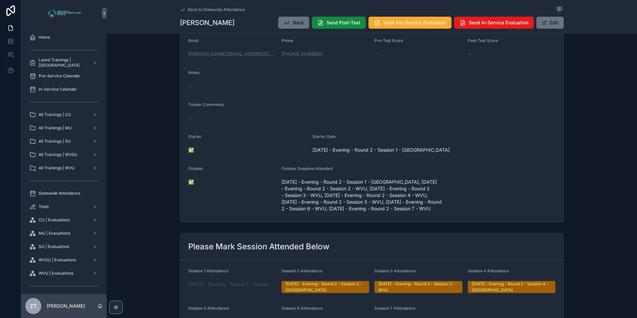
scroll to position [0, 0]
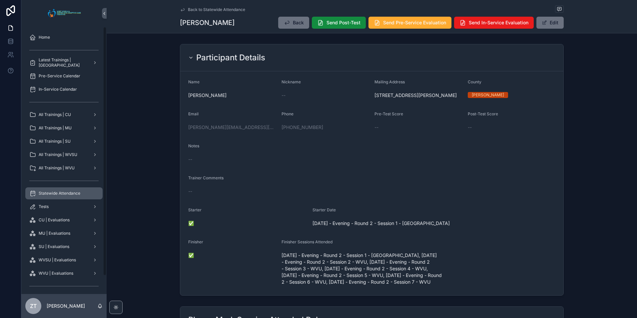
drag, startPoint x: 70, startPoint y: 197, endPoint x: 77, endPoint y: 194, distance: 7.8
click at [70, 197] on div "Statewide Attendance" at bounding box center [63, 193] width 69 height 11
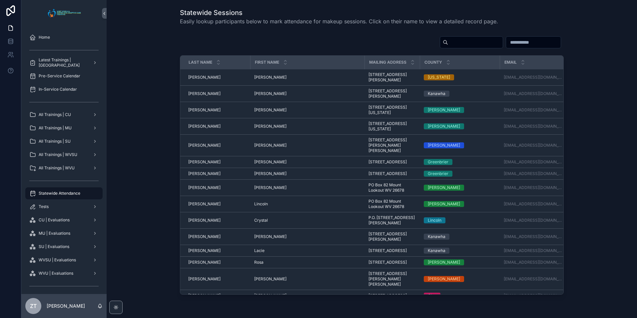
click at [448, 41] on input "scrollable content" at bounding box center [475, 42] width 55 height 9
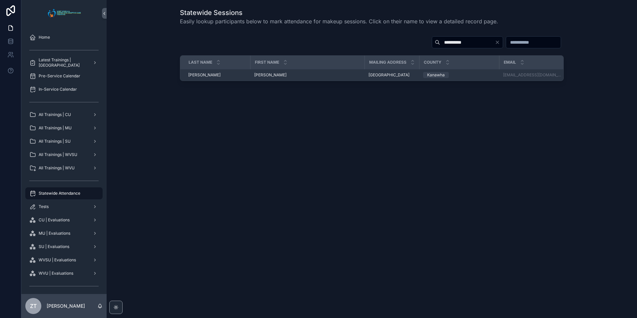
type input "**********"
click at [260, 77] on span "[PERSON_NAME]" at bounding box center [270, 74] width 32 height 5
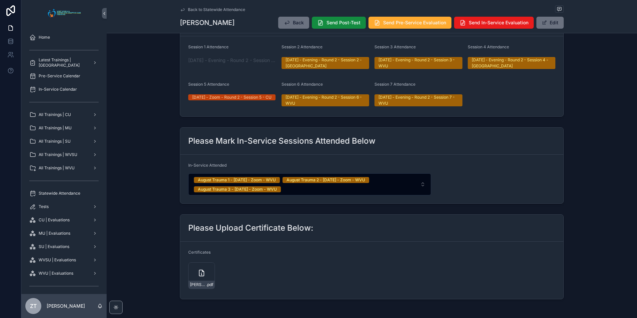
scroll to position [396, 0]
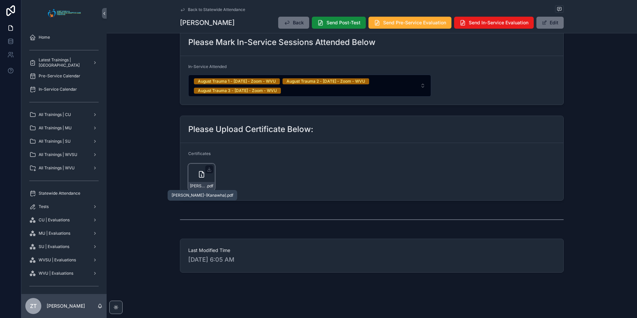
click at [201, 187] on span "[PERSON_NAME]-(Kanawha)" at bounding box center [198, 185] width 16 height 5
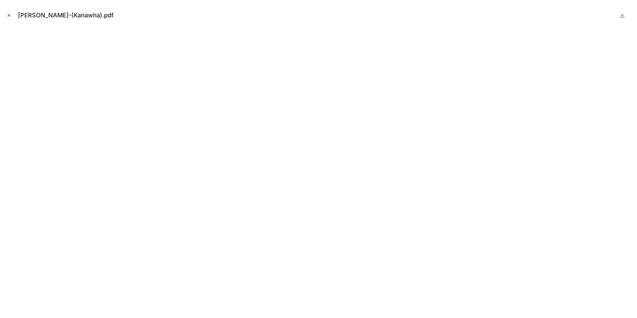
click at [8, 14] on icon "Close modal" at bounding box center [9, 15] width 5 height 5
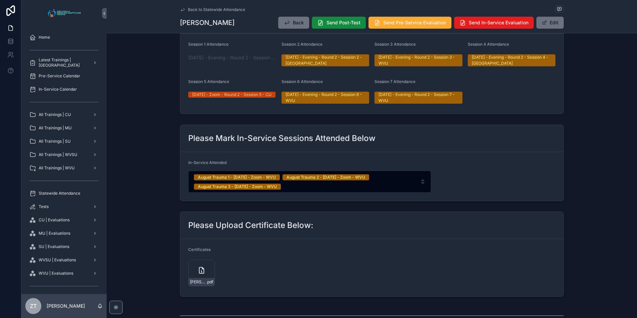
scroll to position [33, 0]
click at [551, 20] on button "Edit" at bounding box center [549, 23] width 27 height 12
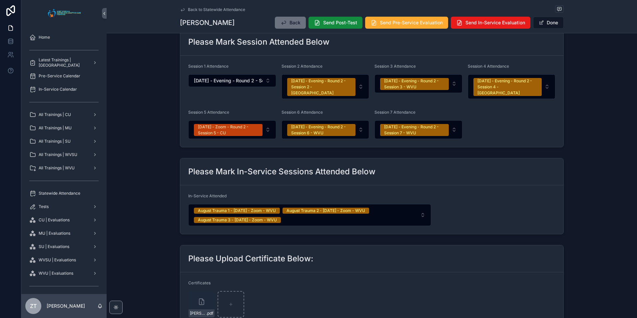
scroll to position [322, 0]
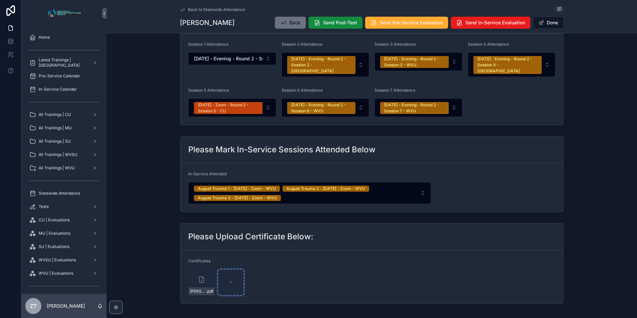
click at [233, 281] on div "scrollable content" at bounding box center [231, 282] width 27 height 27
type input "**********"
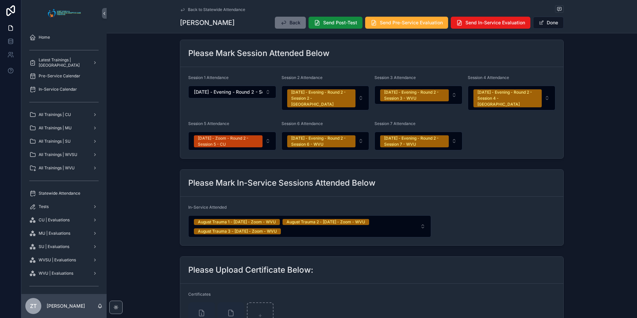
scroll to position [222, 0]
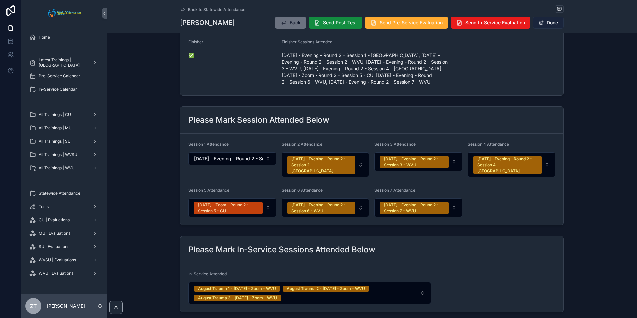
click at [547, 24] on button "Done" at bounding box center [548, 23] width 31 height 12
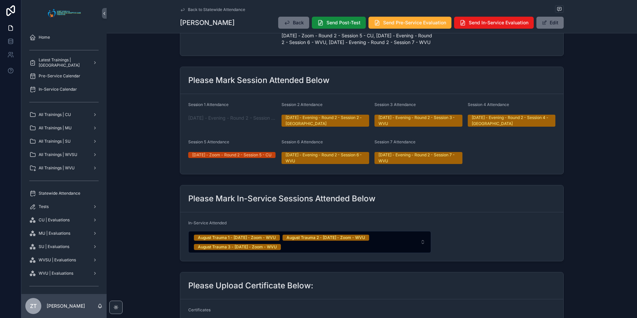
scroll to position [129, 0]
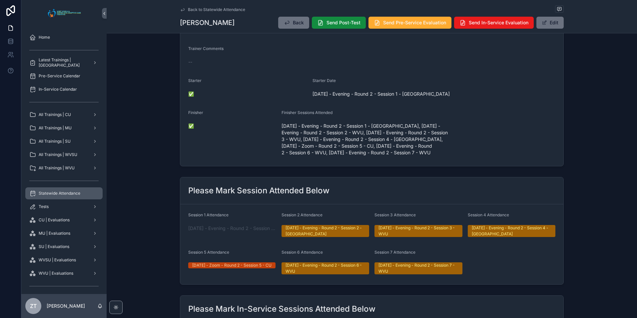
click at [68, 191] on span "Statewide Attendance" at bounding box center [60, 193] width 42 height 5
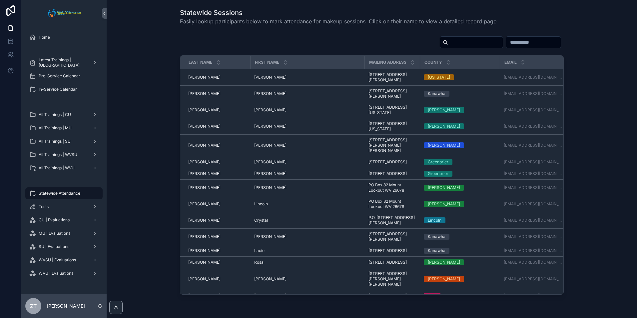
click at [448, 41] on input "scrollable content" at bounding box center [475, 42] width 55 height 9
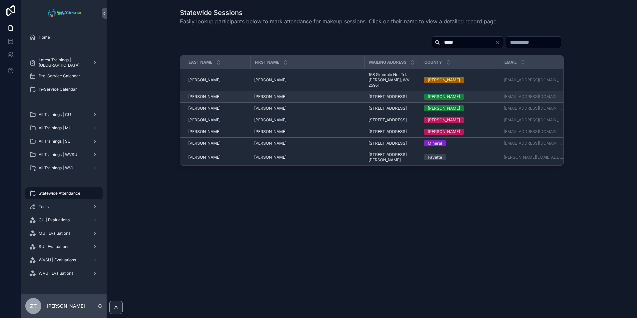
type input "*****"
click at [262, 94] on span "[PERSON_NAME]" at bounding box center [270, 96] width 32 height 5
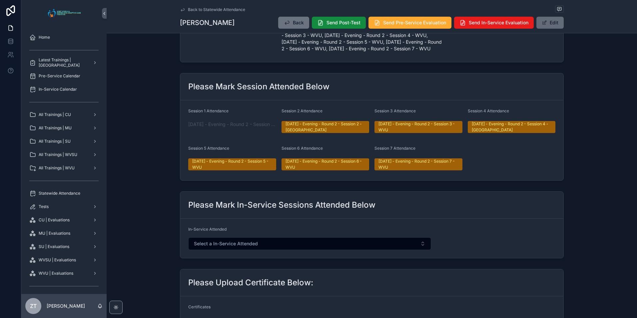
click at [554, 26] on button "Edit" at bounding box center [549, 23] width 27 height 12
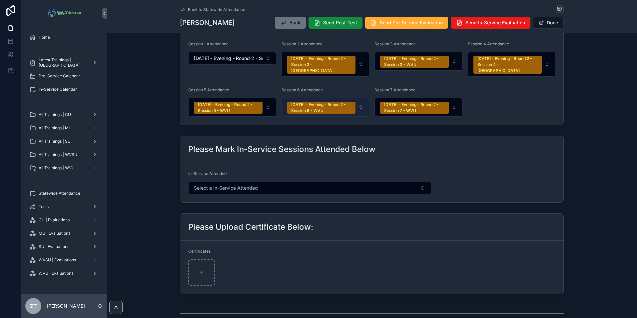
scroll to position [410, 0]
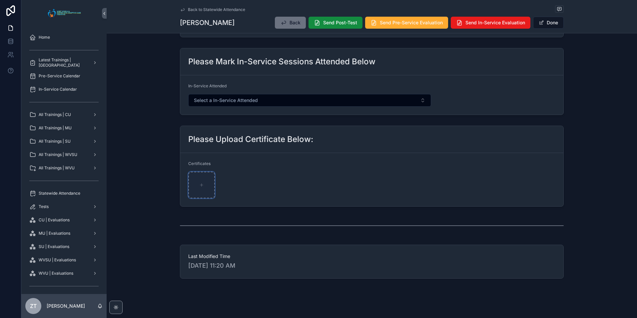
click at [196, 181] on div "scrollable content" at bounding box center [201, 185] width 27 height 27
type input "**********"
click at [548, 24] on button "Done" at bounding box center [548, 23] width 31 height 12
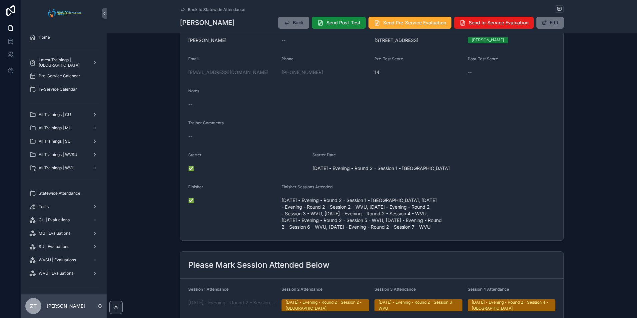
scroll to position [0, 0]
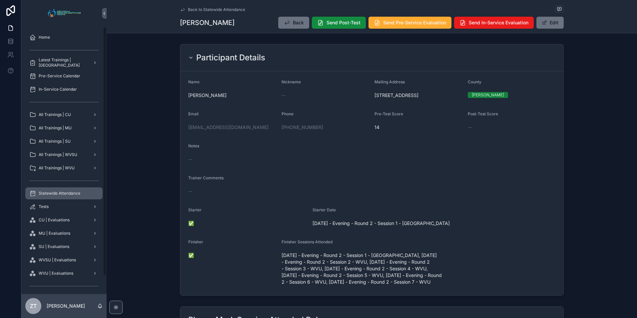
click at [55, 194] on span "Statewide Attendance" at bounding box center [60, 193] width 42 height 5
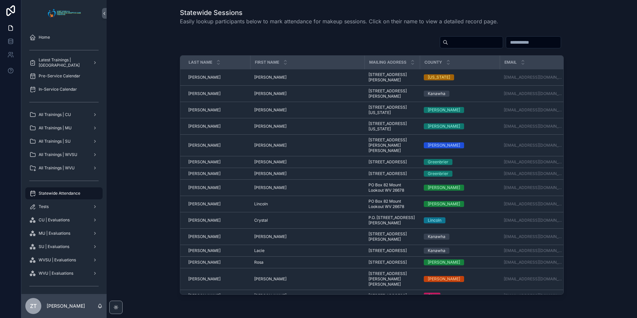
click at [448, 38] on input "scrollable content" at bounding box center [475, 42] width 55 height 9
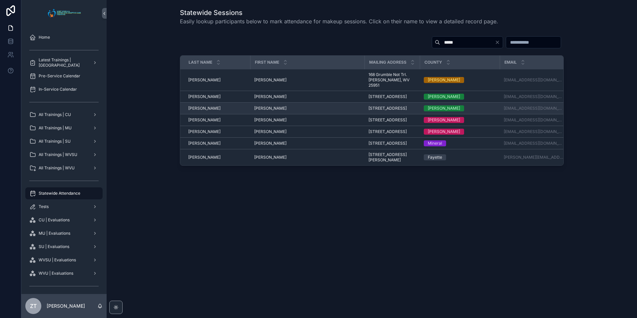
type input "*****"
click at [263, 109] on span "[PERSON_NAME]" at bounding box center [270, 108] width 32 height 5
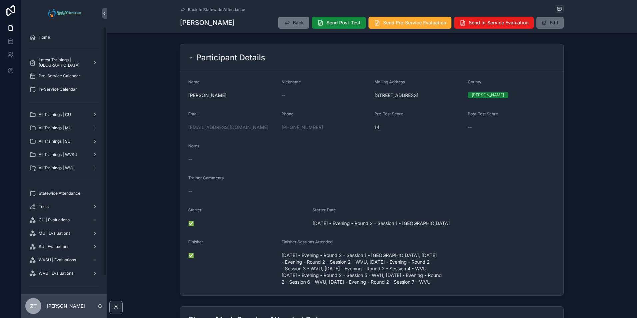
click at [555, 20] on button "Edit" at bounding box center [549, 23] width 27 height 12
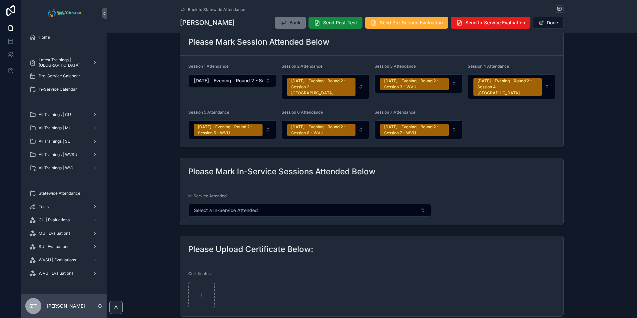
scroll to position [400, 0]
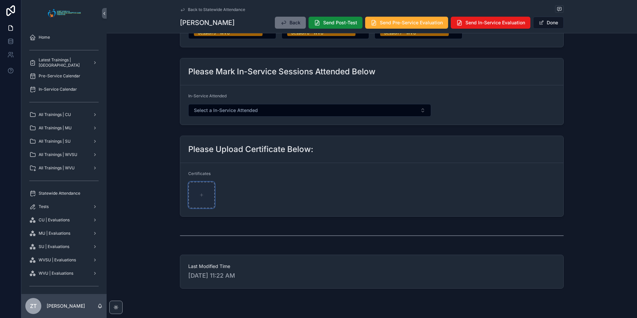
click at [203, 188] on div "scrollable content" at bounding box center [201, 195] width 27 height 27
type input "**********"
click at [546, 27] on button "Done" at bounding box center [548, 23] width 31 height 12
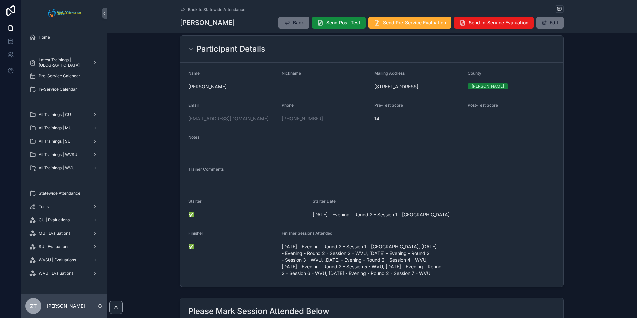
scroll to position [0, 0]
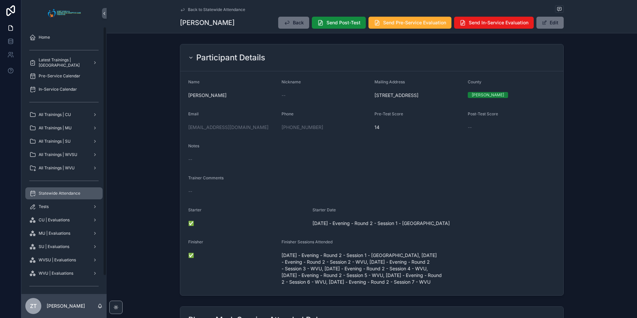
click at [66, 190] on div "Statewide Attendance" at bounding box center [63, 193] width 69 height 11
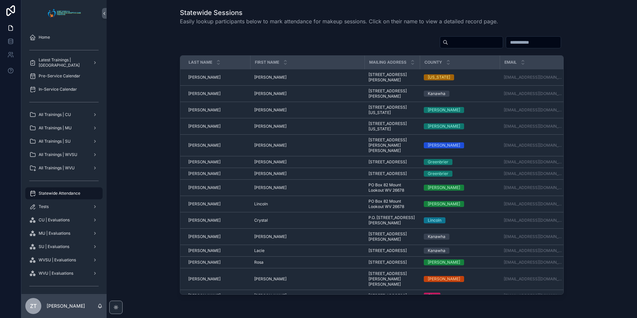
click at [448, 42] on input "scrollable content" at bounding box center [475, 42] width 55 height 9
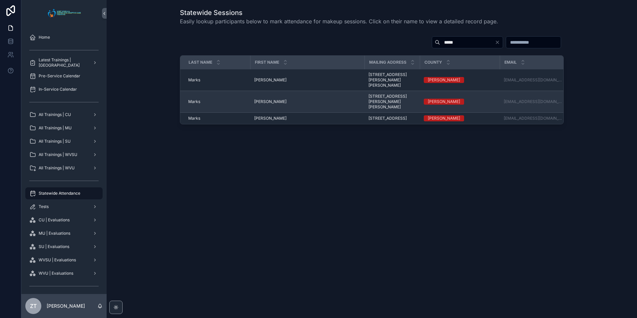
type input "*****"
click at [258, 99] on span "[PERSON_NAME]" at bounding box center [270, 101] width 32 height 5
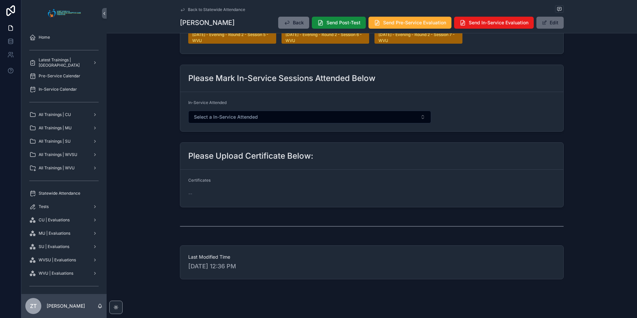
click at [548, 25] on button "Edit" at bounding box center [549, 23] width 27 height 12
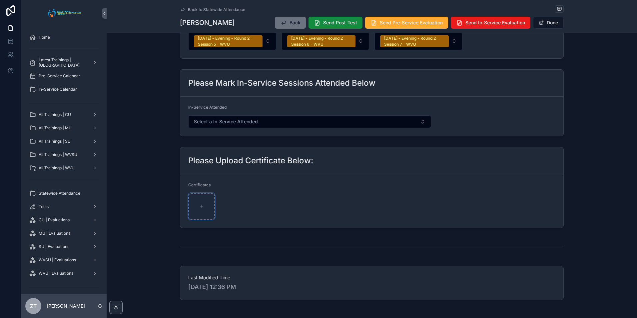
click at [196, 201] on div "scrollable content" at bounding box center [201, 206] width 27 height 27
type input "**********"
click at [545, 21] on button "Done" at bounding box center [548, 23] width 31 height 12
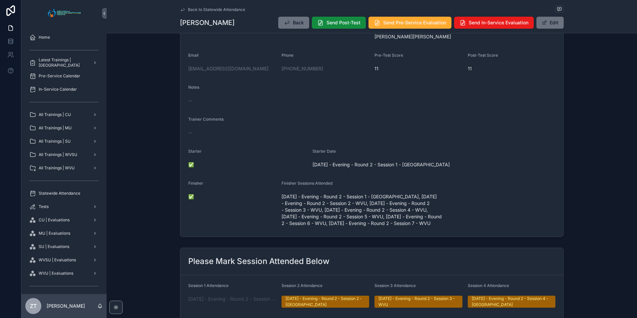
scroll to position [0, 0]
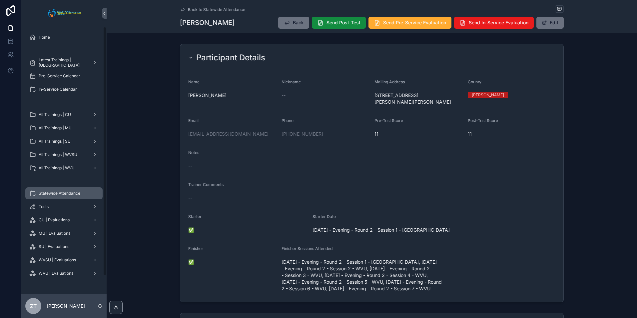
click at [68, 195] on span "Statewide Attendance" at bounding box center [60, 193] width 42 height 5
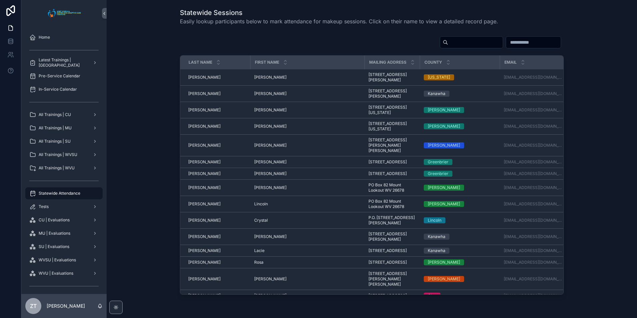
click at [433, 50] on div "scrollable content" at bounding box center [372, 43] width 384 height 15
click at [448, 45] on input "scrollable content" at bounding box center [475, 42] width 55 height 9
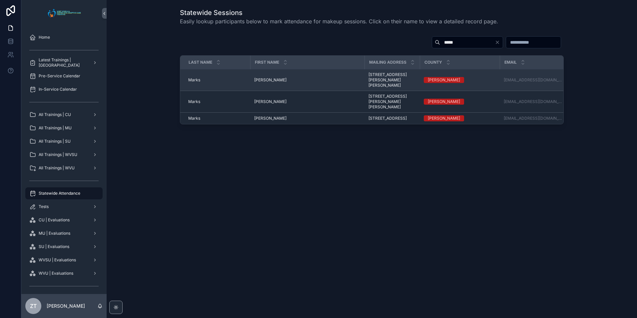
type input "*****"
click at [258, 77] on span "[PERSON_NAME]" at bounding box center [270, 79] width 32 height 5
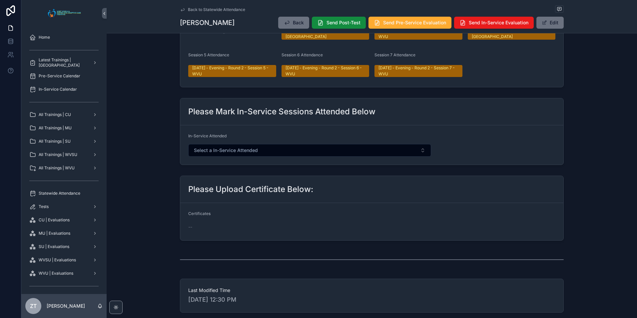
scroll to position [366, 0]
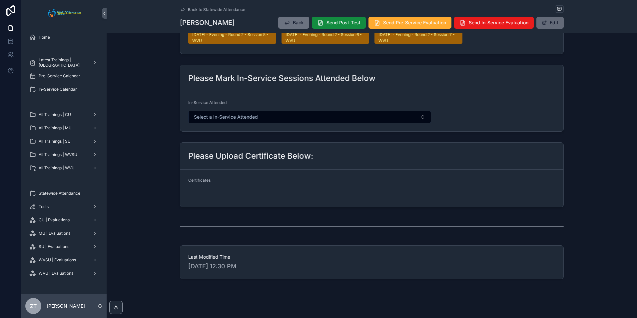
click at [546, 21] on button "Edit" at bounding box center [549, 23] width 27 height 12
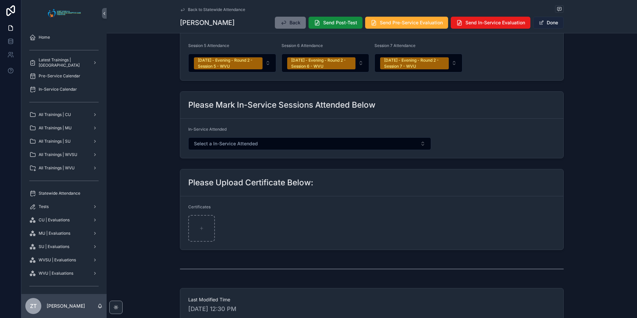
scroll to position [388, 0]
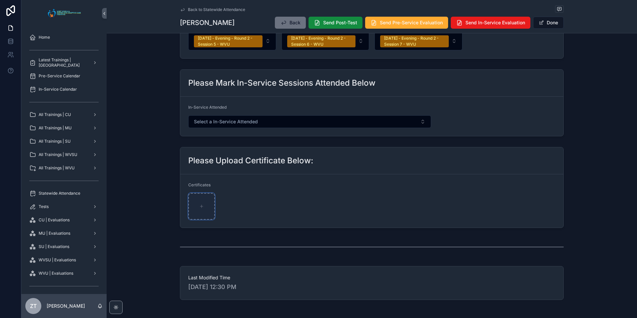
click at [194, 194] on div "scrollable content" at bounding box center [201, 206] width 27 height 27
type input "**********"
click at [545, 23] on button "Done" at bounding box center [548, 23] width 31 height 12
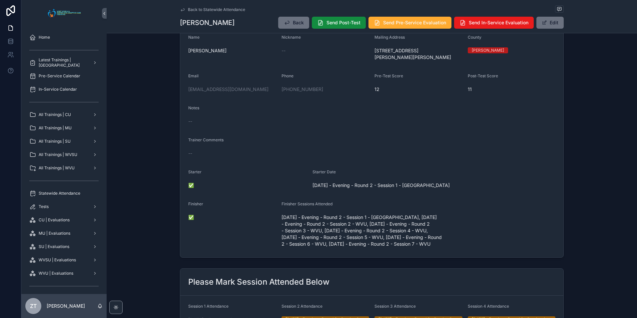
scroll to position [0, 0]
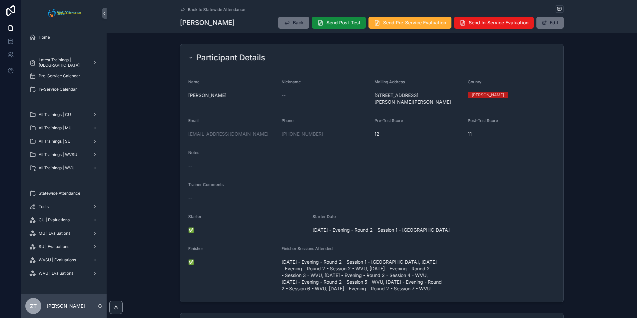
click at [181, 10] on icon "scrollable content" at bounding box center [182, 9] width 3 height 3
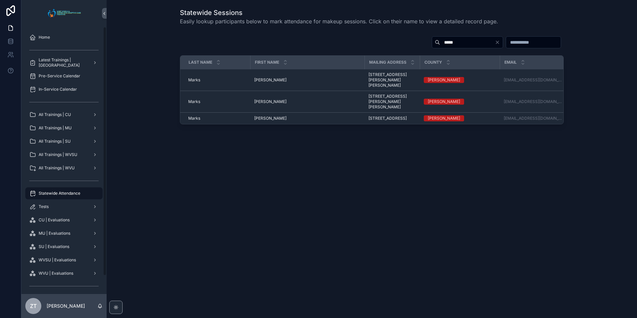
click at [66, 189] on div "Statewide Attendance" at bounding box center [63, 193] width 69 height 11
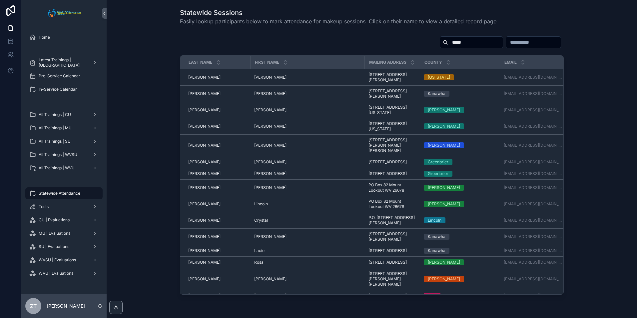
click at [448, 44] on input "*****" at bounding box center [475, 42] width 55 height 9
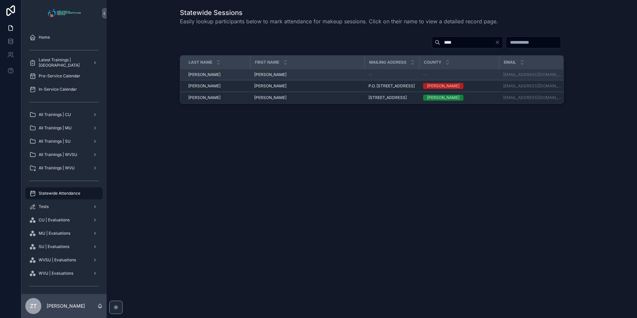
type input "****"
click at [260, 74] on span "[PERSON_NAME]" at bounding box center [270, 74] width 32 height 5
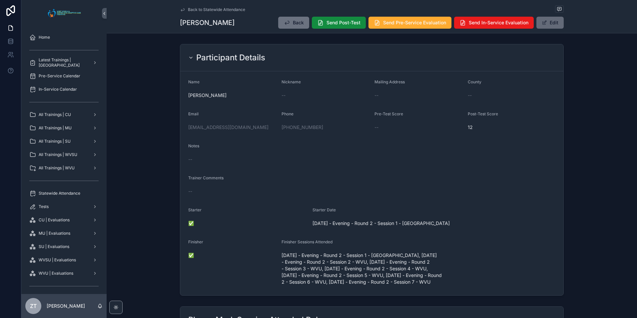
click at [544, 25] on button "Edit" at bounding box center [549, 23] width 27 height 12
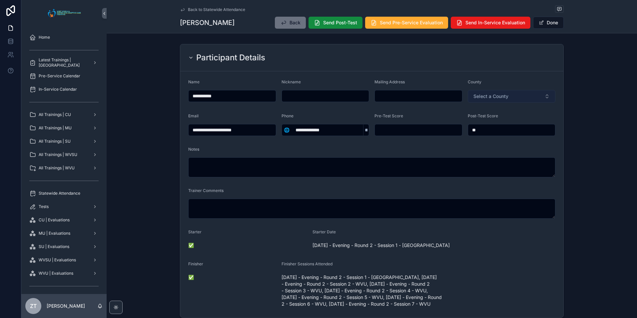
click at [490, 96] on span "Select a County" at bounding box center [490, 96] width 35 height 7
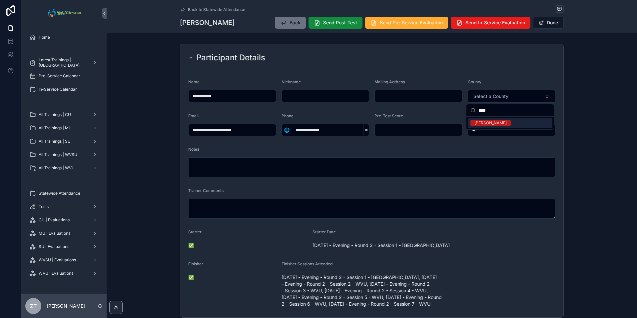
type input "****"
click at [482, 125] on div "[PERSON_NAME]" at bounding box center [490, 123] width 32 height 6
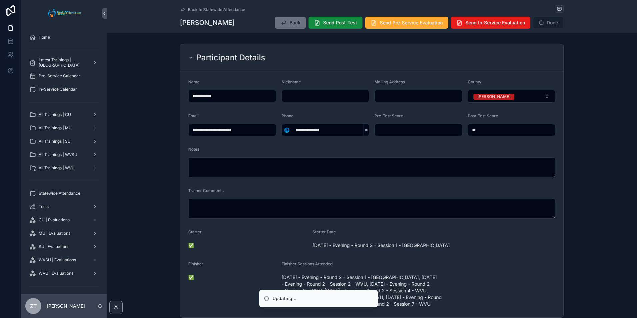
click at [401, 94] on input "scrollable content" at bounding box center [418, 95] width 87 height 9
paste input "**********"
type input "**********"
click at [506, 69] on div "Participant Details" at bounding box center [371, 57] width 383 height 27
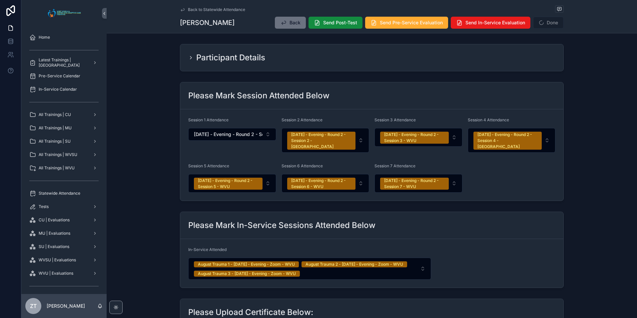
click at [189, 55] on icon "scrollable content" at bounding box center [190, 57] width 5 height 5
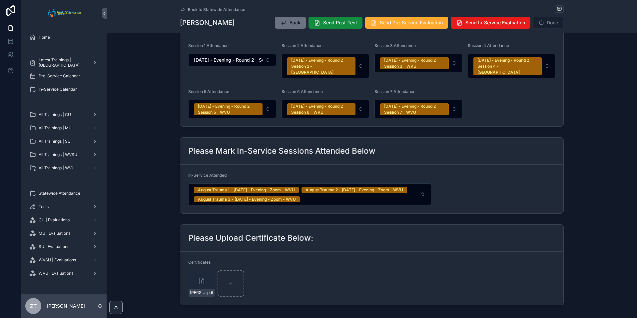
scroll to position [428, 0]
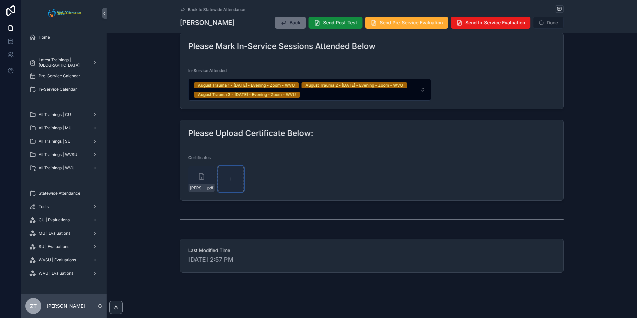
click at [231, 186] on div "scrollable content" at bounding box center [231, 179] width 27 height 27
type input "**********"
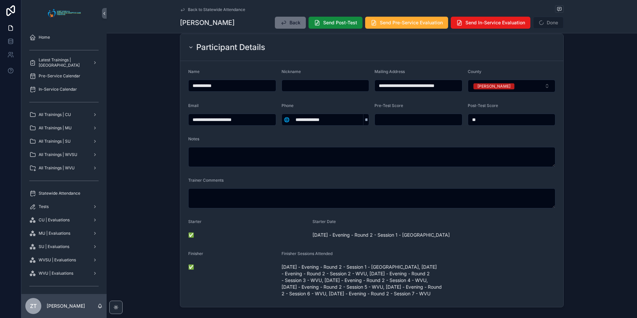
scroll to position [0, 0]
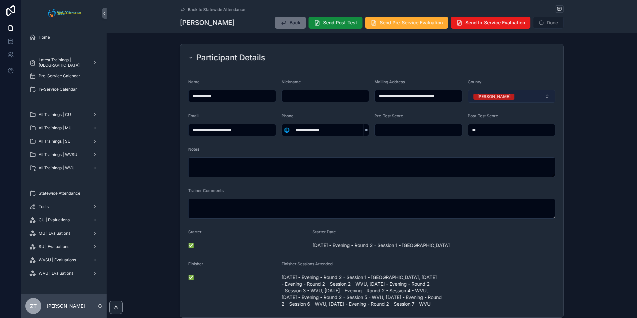
click at [484, 94] on div "[PERSON_NAME]" at bounding box center [493, 97] width 33 height 6
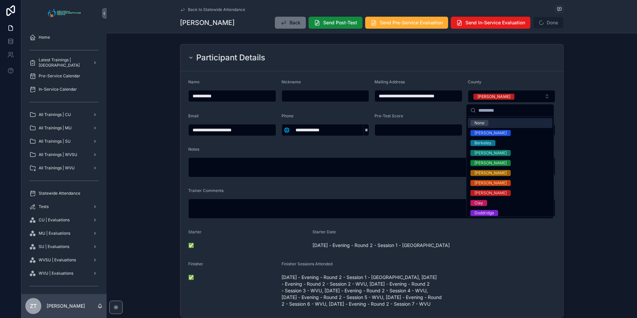
click at [482, 126] on div "None" at bounding box center [510, 123] width 85 height 10
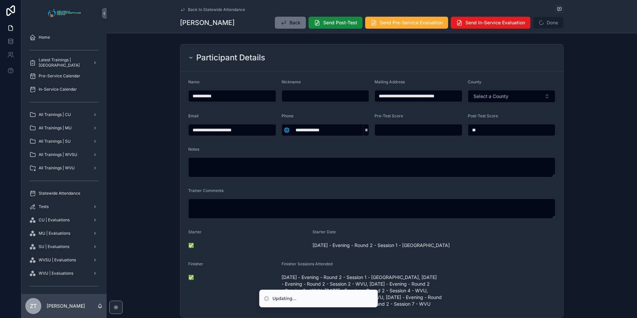
click at [432, 99] on input "**********" at bounding box center [418, 95] width 87 height 9
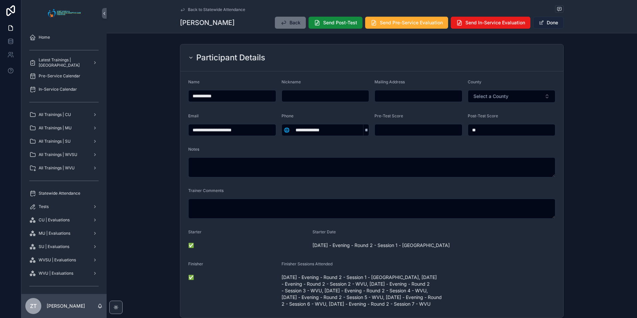
click at [545, 22] on button "Done" at bounding box center [548, 23] width 31 height 12
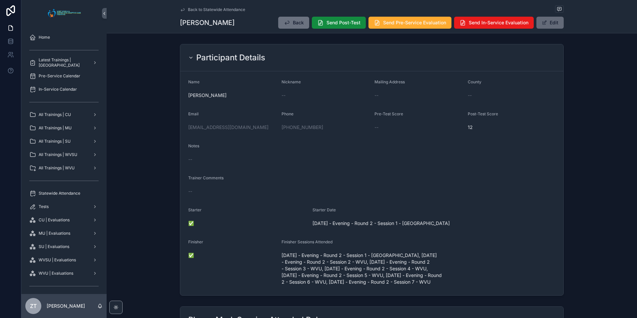
click at [550, 24] on button "Edit" at bounding box center [549, 23] width 27 height 12
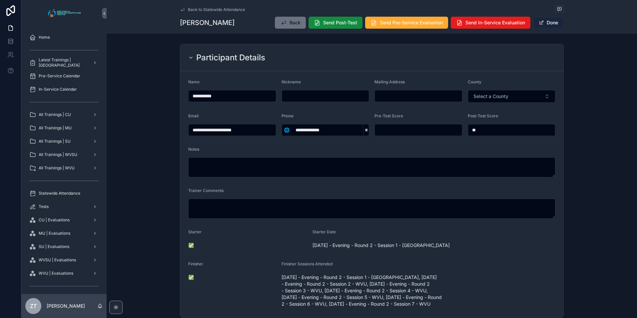
click at [550, 24] on button "Done" at bounding box center [548, 23] width 31 height 12
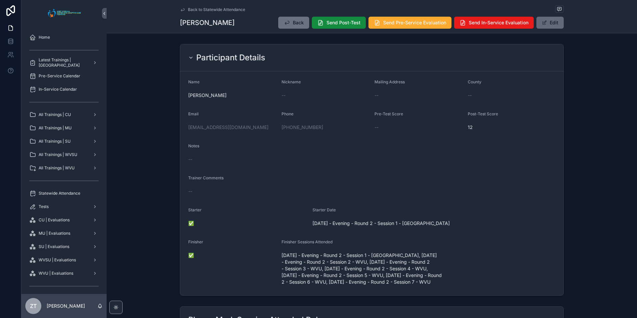
click at [544, 20] on span "scrollable content" at bounding box center [544, 22] width 5 height 5
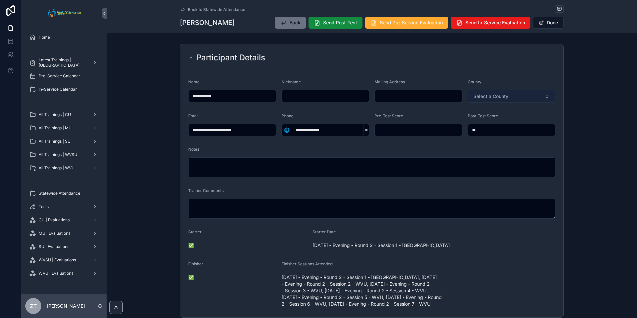
click at [484, 97] on span "Select a County" at bounding box center [490, 96] width 35 height 7
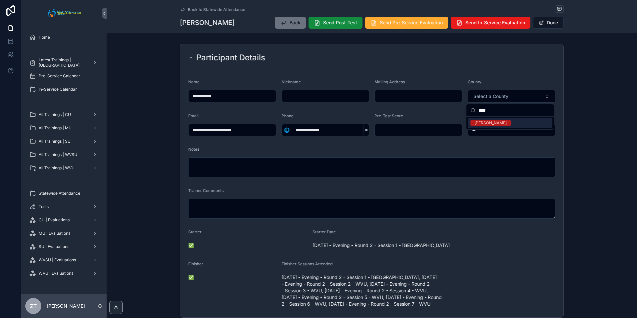
type input "****"
click at [483, 122] on div "[PERSON_NAME]" at bounding box center [490, 123] width 32 height 6
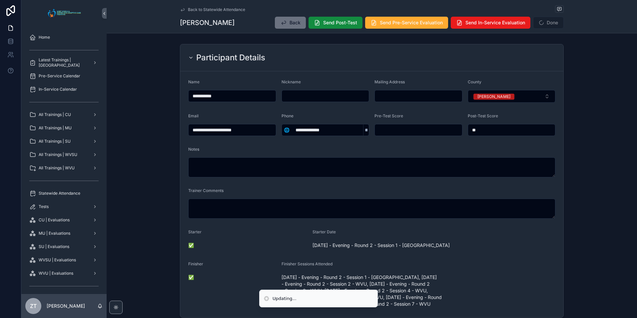
click at [406, 96] on input "scrollable content" at bounding box center [418, 95] width 87 height 9
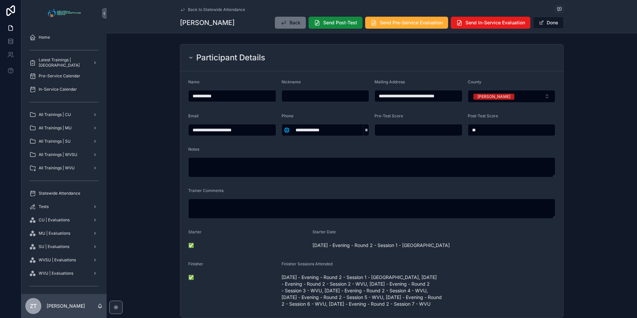
paste input "**********"
type input "**********"
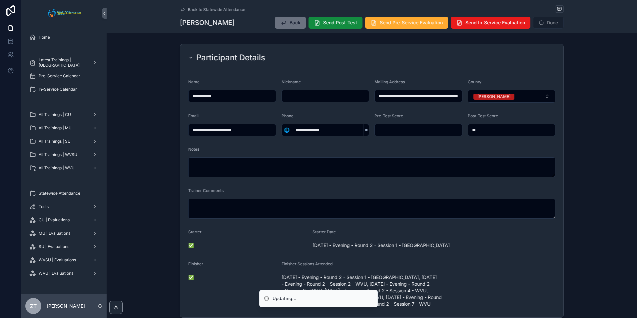
click at [434, 71] on div "Participant Details" at bounding box center [371, 57] width 383 height 27
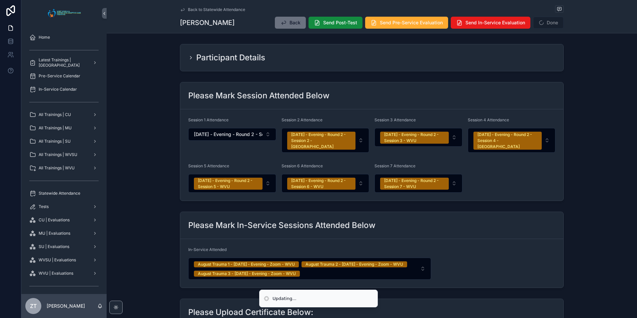
click at [404, 65] on div "Participant Details" at bounding box center [371, 57] width 383 height 27
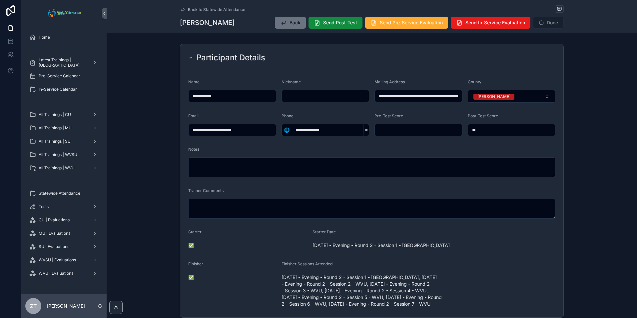
click at [444, 92] on input "**********" at bounding box center [418, 95] width 87 height 9
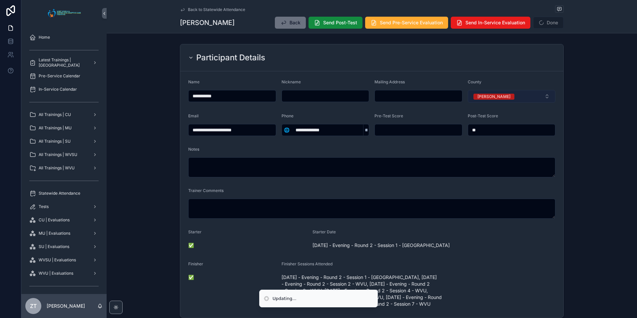
click at [479, 97] on div "[PERSON_NAME]" at bounding box center [493, 97] width 33 height 6
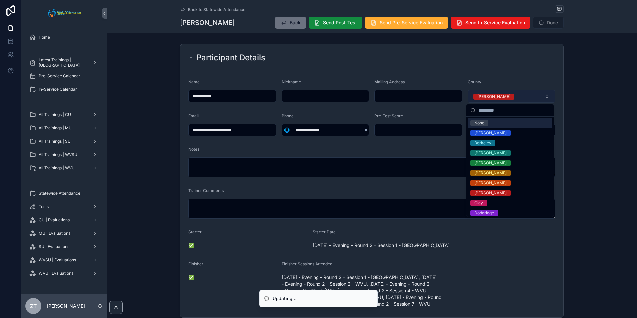
click at [479, 97] on div "[PERSON_NAME]" at bounding box center [493, 97] width 33 height 6
click at [484, 121] on div "None" at bounding box center [479, 123] width 10 height 6
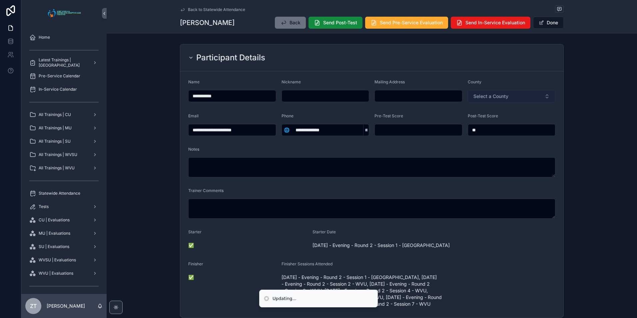
click at [489, 97] on span "Select a County" at bounding box center [490, 96] width 35 height 7
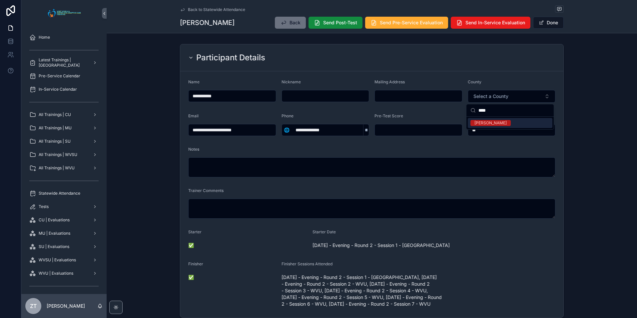
type input "****"
click at [479, 123] on div "[PERSON_NAME]" at bounding box center [490, 123] width 32 height 6
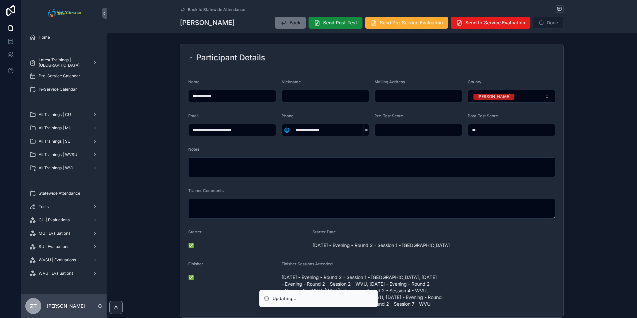
click at [394, 97] on input "scrollable content" at bounding box center [418, 95] width 87 height 9
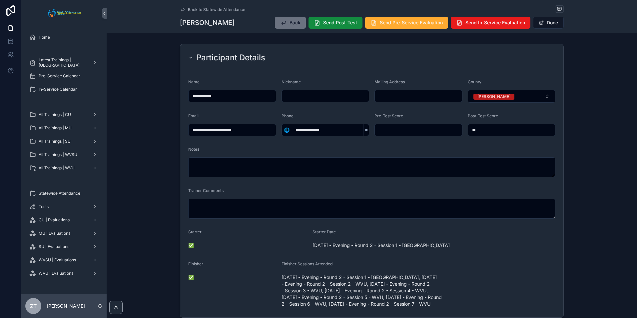
paste input "**********"
type input "**********"
click at [445, 67] on div "Participant Details" at bounding box center [371, 57] width 383 height 27
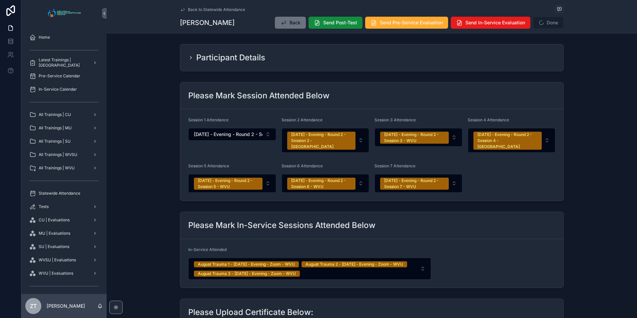
click at [436, 64] on div "Participant Details" at bounding box center [371, 57] width 383 height 27
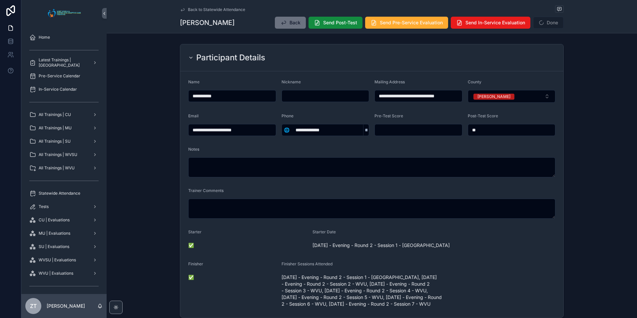
click at [183, 10] on icon "scrollable content" at bounding box center [182, 9] width 5 height 5
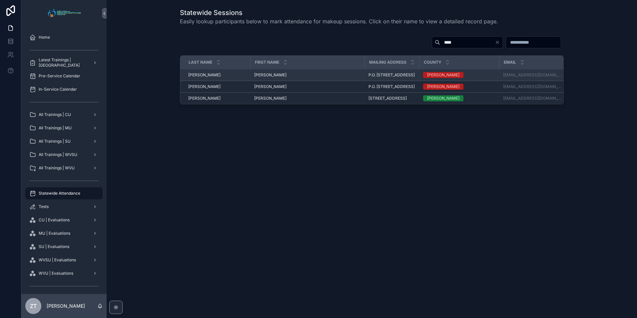
click at [265, 78] on span "[PERSON_NAME]" at bounding box center [270, 74] width 32 height 5
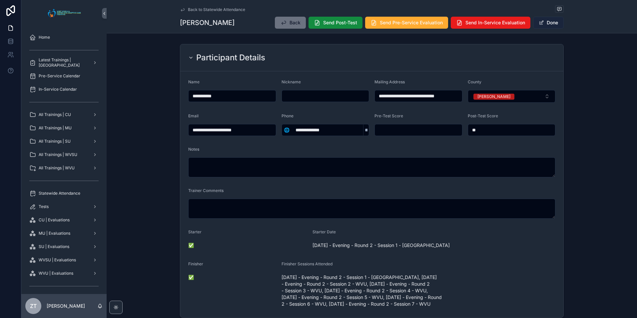
click at [549, 20] on button "Done" at bounding box center [548, 23] width 31 height 12
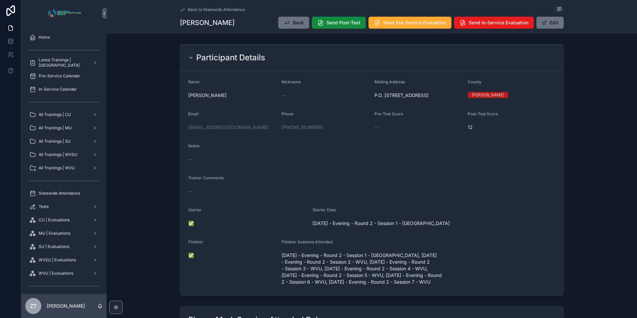
click at [184, 10] on link "Back to Statewide Attendance" at bounding box center [212, 9] width 65 height 5
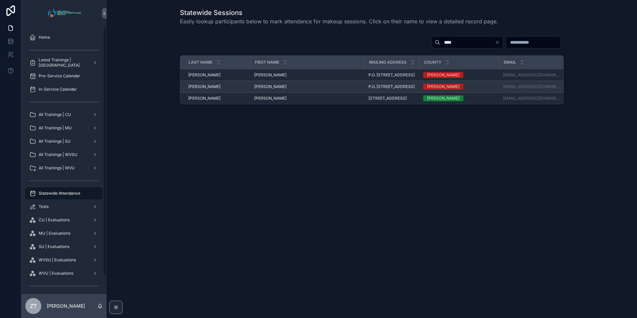
click at [264, 89] on span "[PERSON_NAME]" at bounding box center [270, 86] width 32 height 5
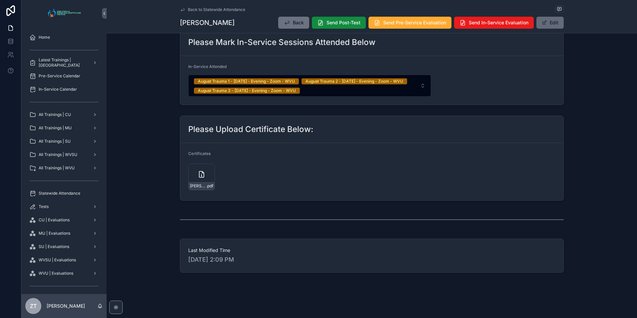
click at [548, 20] on button "Edit" at bounding box center [549, 23] width 27 height 12
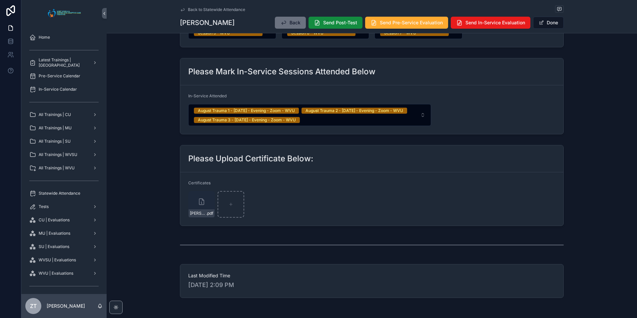
scroll to position [424, 0]
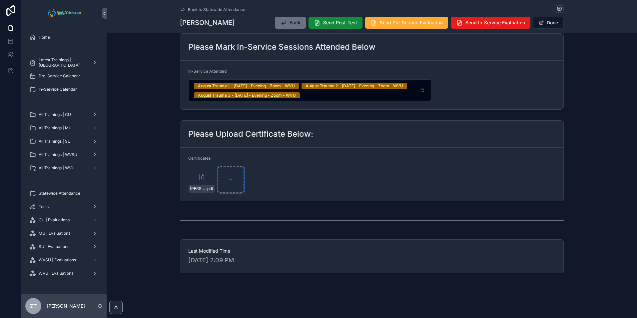
click at [229, 182] on icon "scrollable content" at bounding box center [231, 179] width 5 height 5
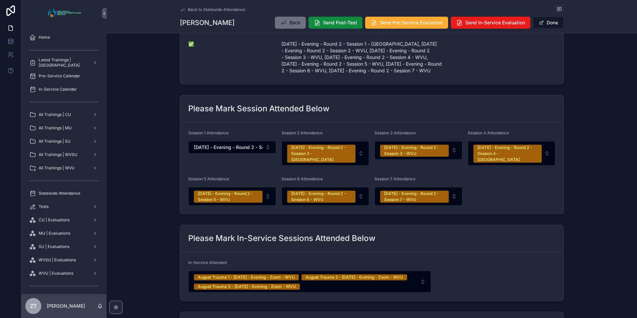
scroll to position [428, 0]
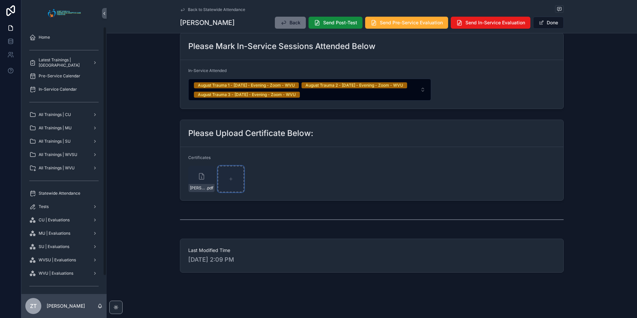
click at [230, 183] on div "scrollable content" at bounding box center [231, 179] width 27 height 27
type input "**********"
click at [542, 23] on button "Done" at bounding box center [548, 23] width 31 height 12
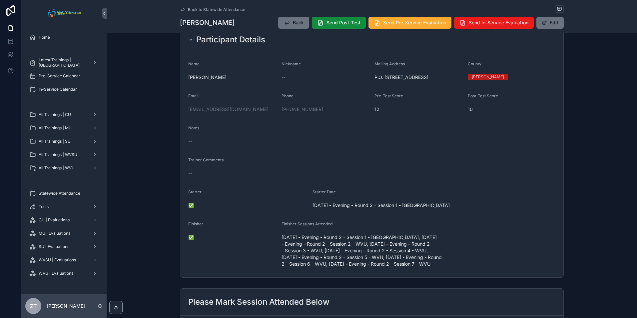
scroll to position [0, 0]
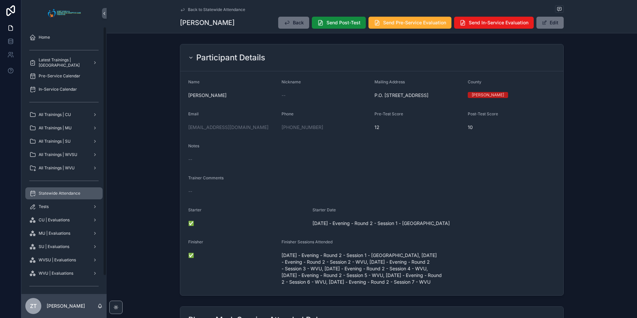
click at [59, 195] on span "Statewide Attendance" at bounding box center [60, 193] width 42 height 5
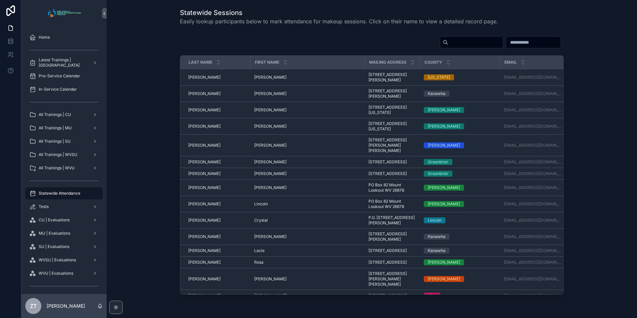
click at [448, 41] on input "scrollable content" at bounding box center [475, 42] width 55 height 9
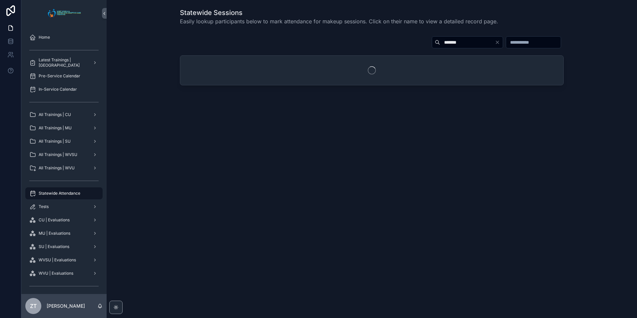
click at [440, 41] on input "*******" at bounding box center [467, 42] width 55 height 9
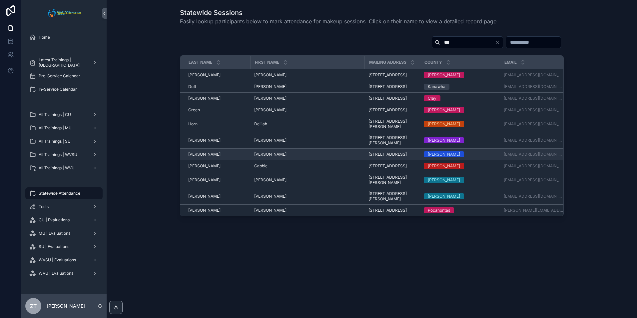
type input "***"
click at [260, 157] on span "[PERSON_NAME]" at bounding box center [270, 154] width 32 height 5
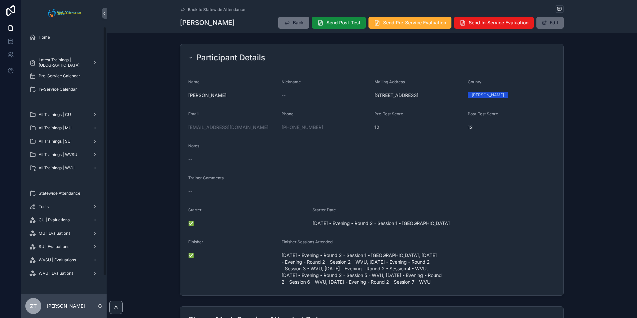
click at [545, 25] on button "Edit" at bounding box center [549, 23] width 27 height 12
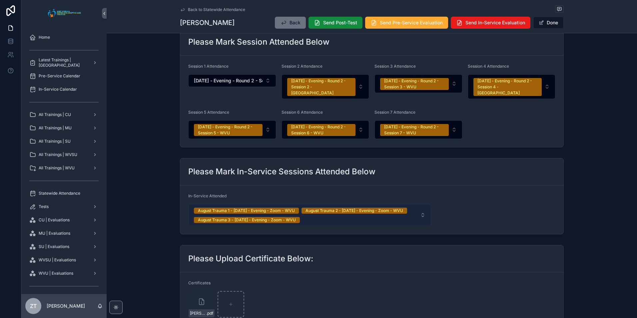
scroll to position [428, 0]
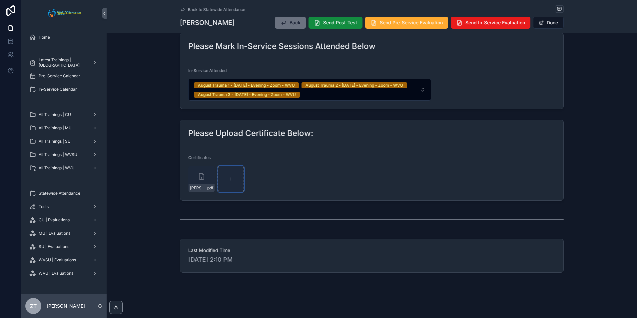
click at [233, 182] on div "scrollable content" at bounding box center [231, 179] width 27 height 27
type input "**********"
click at [543, 24] on button "Done" at bounding box center [548, 23] width 31 height 12
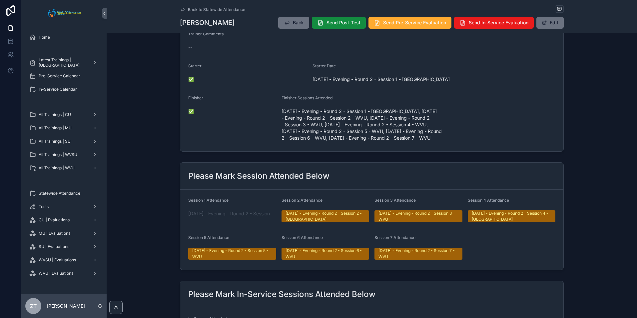
scroll to position [0, 0]
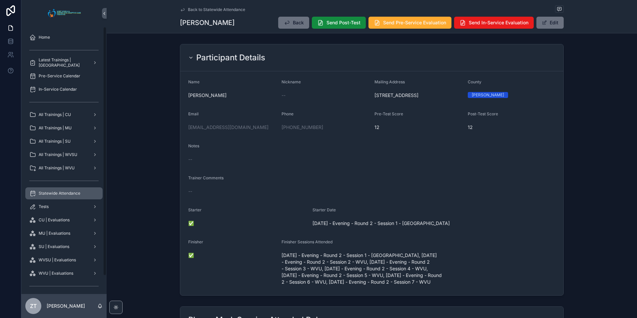
click at [65, 195] on span "Statewide Attendance" at bounding box center [60, 193] width 42 height 5
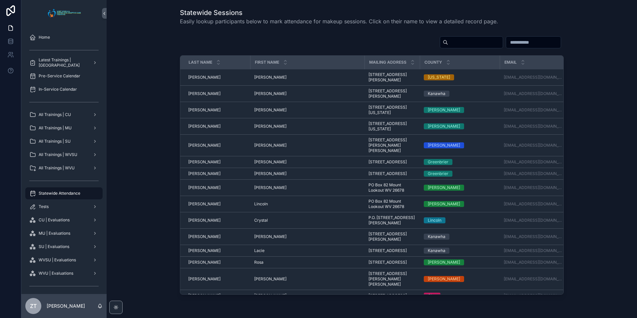
click at [65, 195] on span "Statewide Attendance" at bounding box center [60, 193] width 42 height 5
click at [448, 46] on input "scrollable content" at bounding box center [475, 42] width 55 height 9
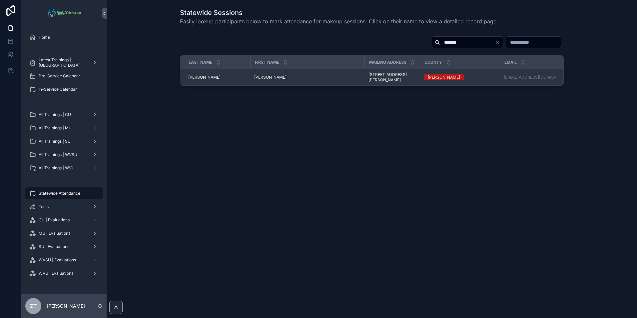
type input "*******"
click at [261, 78] on span "[PERSON_NAME]" at bounding box center [270, 77] width 32 height 5
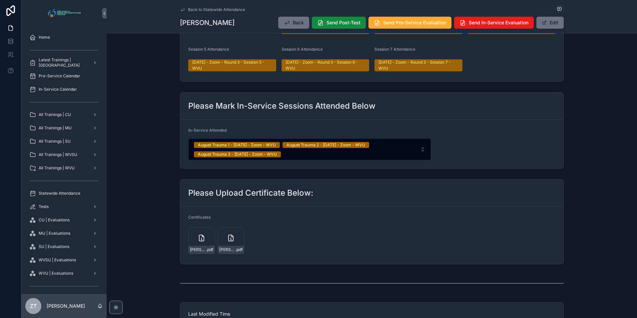
scroll to position [333, 0]
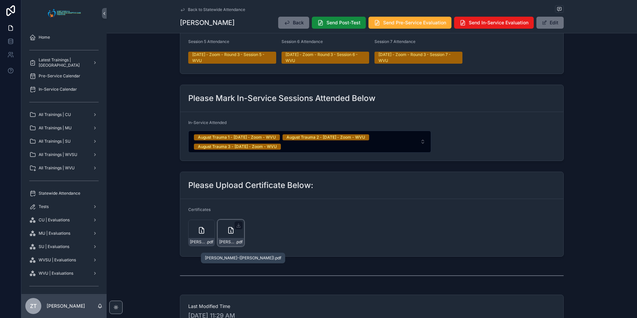
click at [230, 245] on span "[PERSON_NAME]-([PERSON_NAME])" at bounding box center [227, 241] width 16 height 5
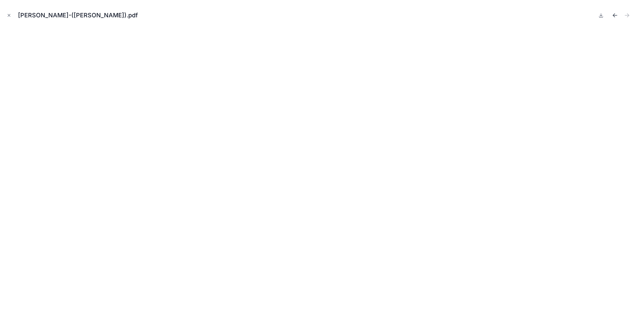
click at [613, 14] on icon "Previous file" at bounding box center [615, 15] width 7 height 7
click at [627, 15] on icon "Next file" at bounding box center [627, 15] width 4 height 0
click at [612, 14] on icon "Previous file" at bounding box center [615, 15] width 7 height 7
click at [626, 16] on icon "Next file" at bounding box center [627, 15] width 7 height 7
click at [613, 14] on icon "Previous file" at bounding box center [615, 15] width 7 height 7
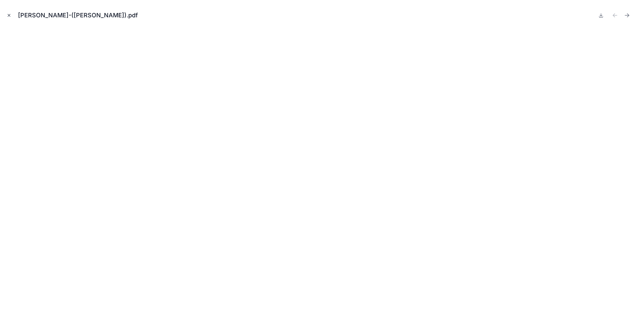
click at [8, 12] on button "Close modal" at bounding box center [8, 15] width 7 height 7
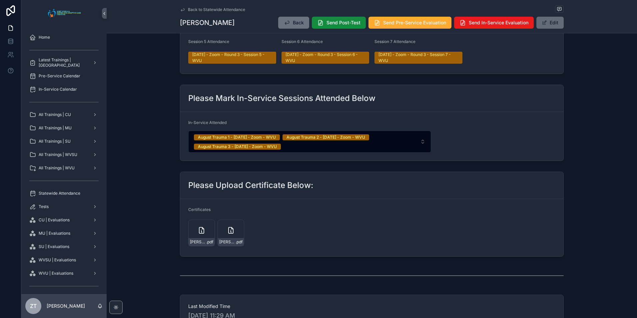
click at [548, 21] on button "Edit" at bounding box center [549, 23] width 27 height 12
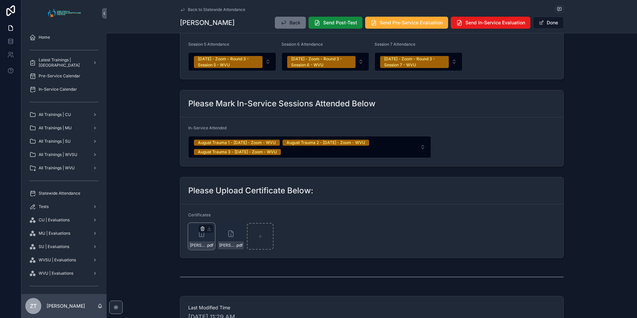
click at [200, 231] on icon "scrollable content" at bounding box center [202, 228] width 5 height 5
click at [216, 225] on icon "scrollable content" at bounding box center [214, 223] width 5 height 5
click at [344, 230] on form "Certificates [PERSON_NAME]-([PERSON_NAME]) .pdf" at bounding box center [371, 230] width 383 height 53
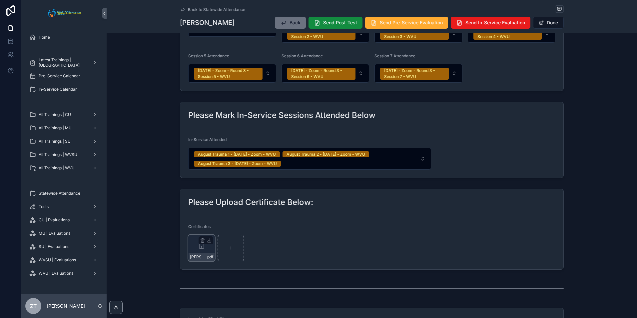
scroll to position [419, 0]
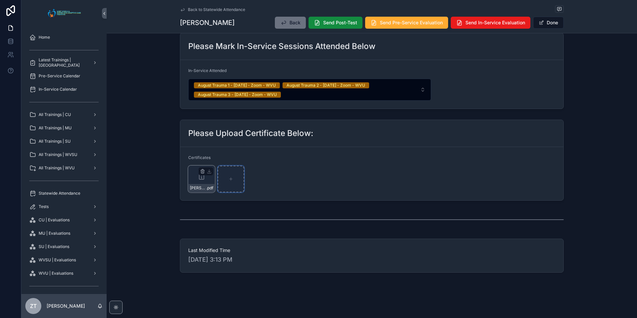
click at [232, 182] on div "scrollable content" at bounding box center [231, 179] width 27 height 27
type input "**********"
click at [550, 23] on button "Done" at bounding box center [548, 23] width 31 height 12
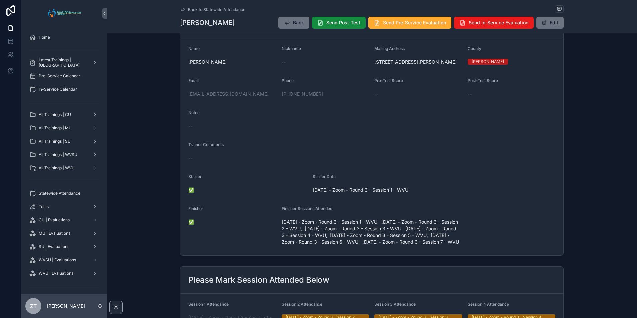
scroll to position [0, 0]
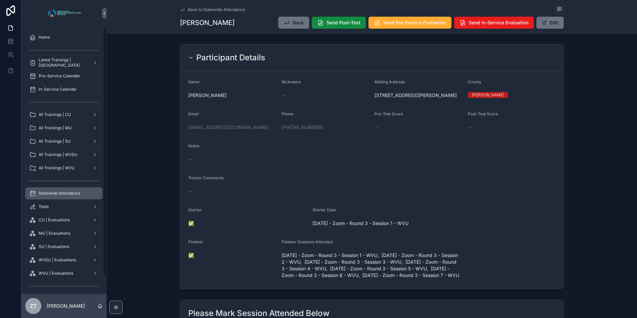
click at [55, 197] on div "Statewide Attendance" at bounding box center [63, 193] width 69 height 11
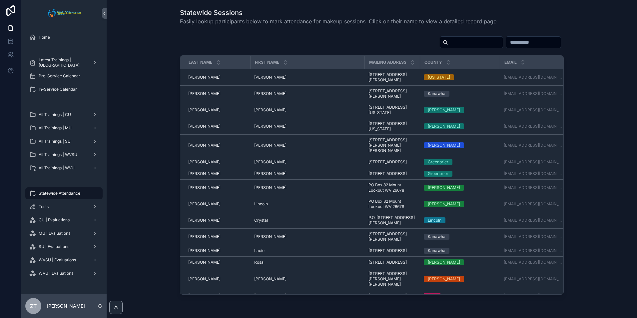
click at [448, 44] on input "scrollable content" at bounding box center [475, 42] width 55 height 9
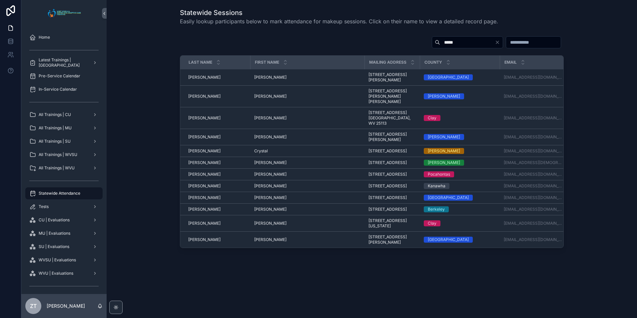
type input "*****"
click at [257, 212] on span "[PERSON_NAME]" at bounding box center [270, 209] width 32 height 5
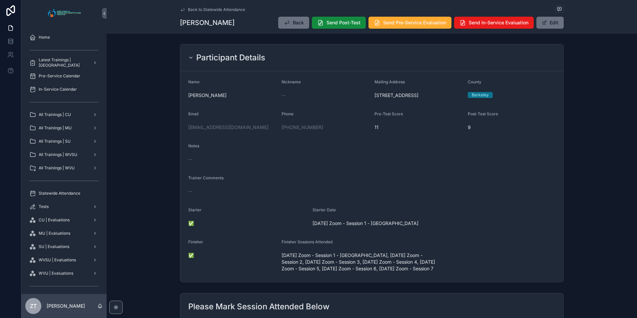
click at [180, 7] on icon "scrollable content" at bounding box center [182, 9] width 5 height 5
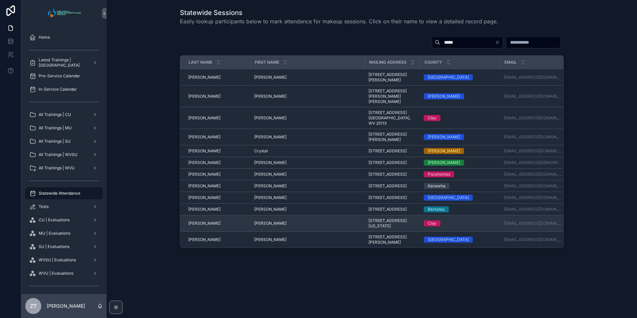
click at [257, 226] on span "[PERSON_NAME]" at bounding box center [270, 223] width 32 height 5
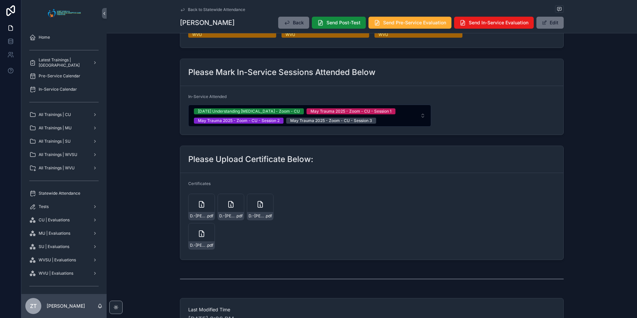
scroll to position [400, 0]
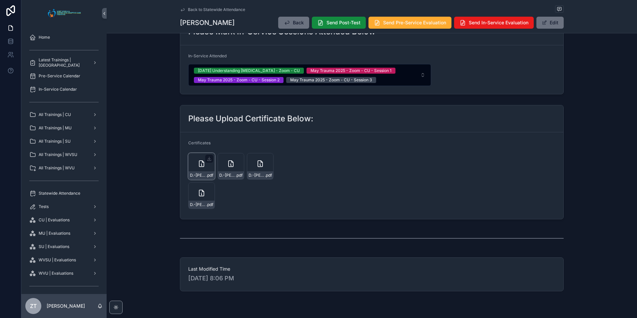
click at [199, 168] on icon "scrollable content" at bounding box center [202, 164] width 8 height 8
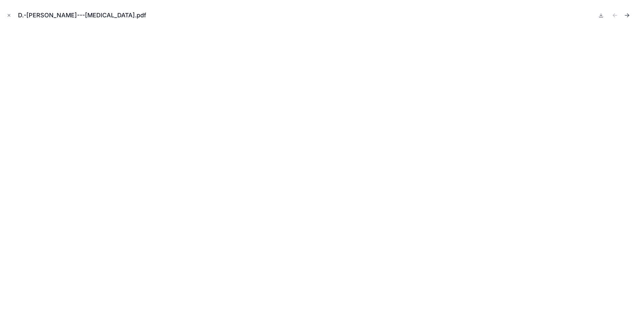
click at [627, 14] on icon "Next file" at bounding box center [628, 15] width 2 height 2
click at [8, 13] on button "Close modal" at bounding box center [8, 15] width 7 height 7
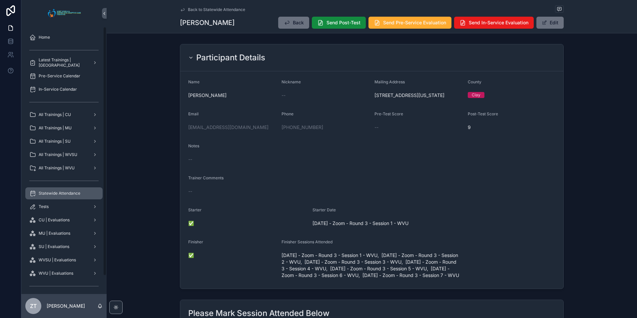
click at [50, 195] on span "Statewide Attendance" at bounding box center [60, 193] width 42 height 5
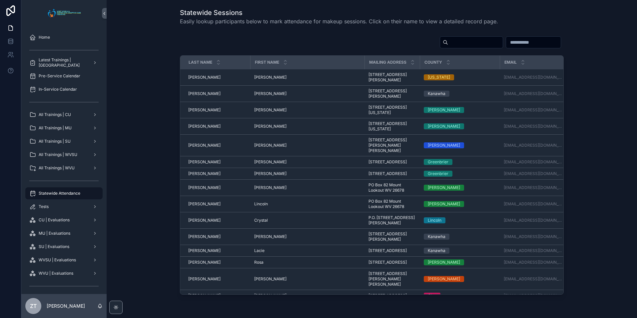
click at [448, 44] on input "scrollable content" at bounding box center [475, 42] width 55 height 9
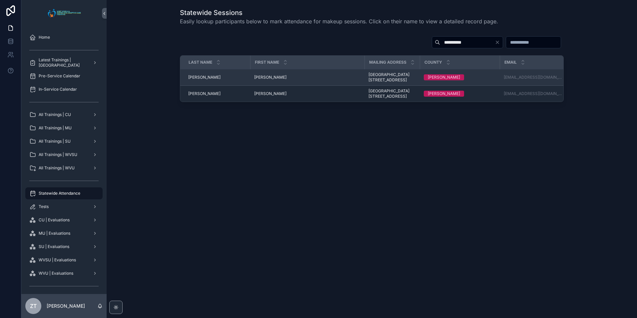
type input "**********"
click at [261, 75] on span "[PERSON_NAME]" at bounding box center [270, 77] width 32 height 5
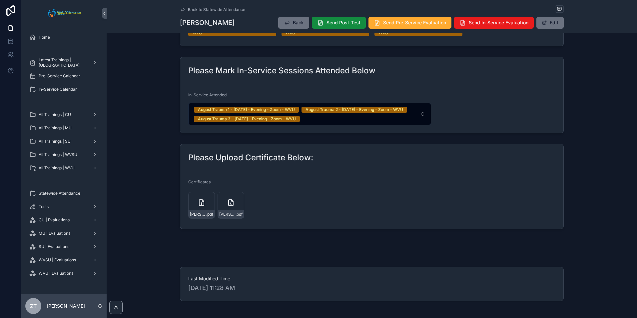
scroll to position [412, 0]
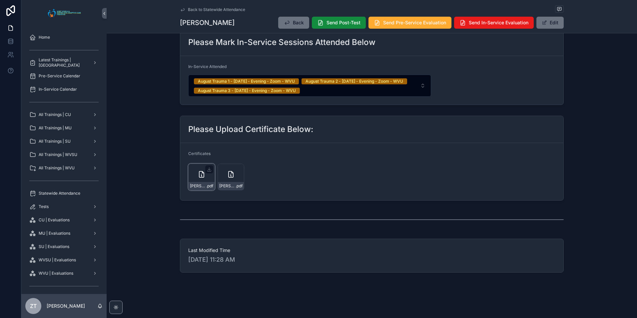
click at [197, 181] on div "[PERSON_NAME]-([PERSON_NAME]) .pdf" at bounding box center [201, 177] width 27 height 27
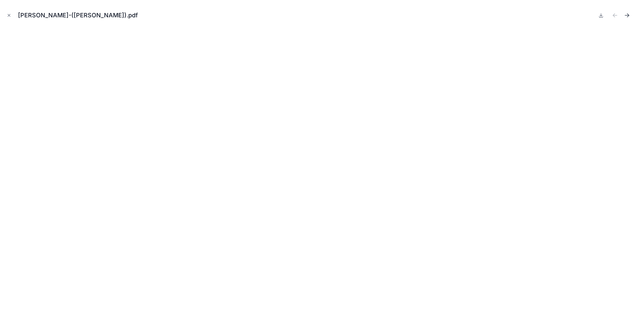
click at [628, 15] on icon "Next file" at bounding box center [627, 15] width 4 height 0
click at [617, 16] on icon "Previous file" at bounding box center [615, 15] width 7 height 7
click at [628, 15] on icon "Next file" at bounding box center [627, 15] width 4 height 0
click at [615, 16] on icon "Previous file" at bounding box center [615, 15] width 7 height 7
click at [627, 14] on icon "Next file" at bounding box center [627, 15] width 7 height 7
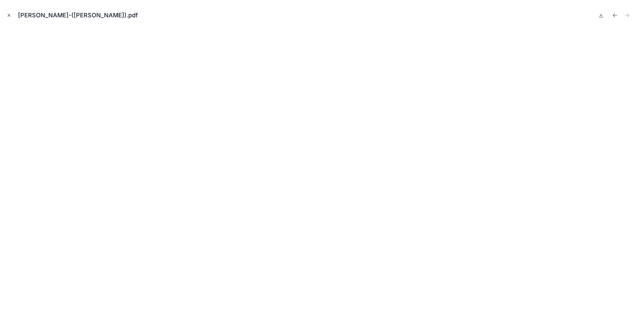
drag, startPoint x: 11, startPoint y: 15, endPoint x: 114, endPoint y: 2, distance: 103.7
click at [12, 15] on button "Close modal" at bounding box center [8, 15] width 7 height 7
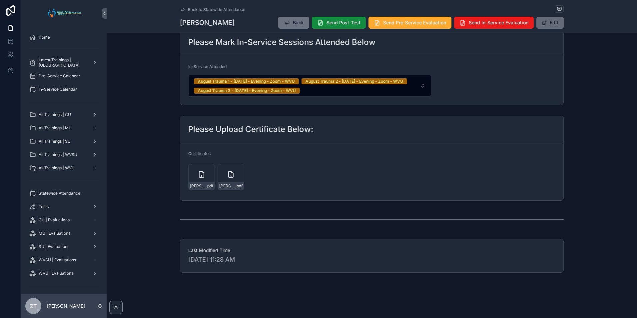
click at [544, 23] on span "scrollable content" at bounding box center [544, 22] width 5 height 5
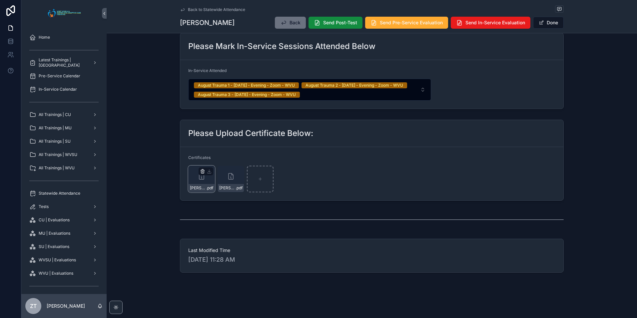
click at [201, 171] on icon "scrollable content" at bounding box center [202, 171] width 5 height 5
click at [214, 159] on icon "scrollable content" at bounding box center [214, 159] width 3 height 3
click at [351, 150] on form "Certificates [PERSON_NAME]-([PERSON_NAME]) .pdf" at bounding box center [371, 173] width 383 height 53
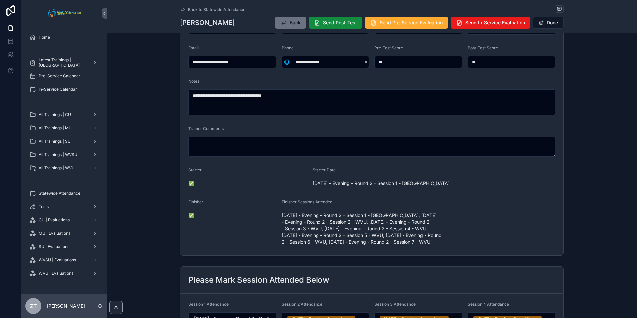
scroll to position [0, 0]
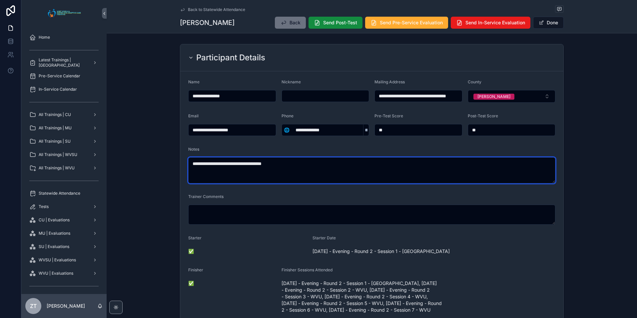
click at [280, 167] on textarea "**********" at bounding box center [371, 170] width 367 height 26
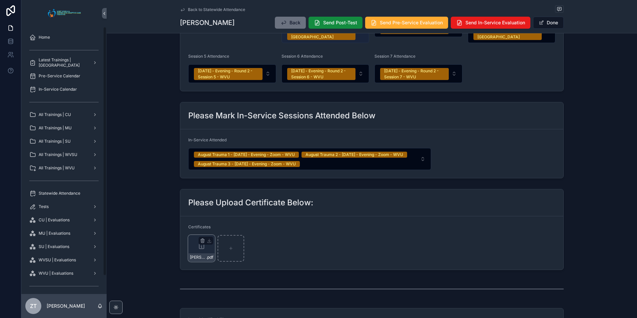
scroll to position [428, 0]
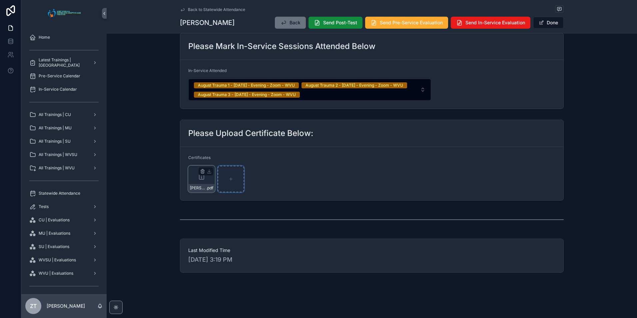
click at [225, 181] on div "scrollable content" at bounding box center [231, 179] width 27 height 27
type input "**********"
click at [543, 20] on button "Done" at bounding box center [548, 23] width 31 height 12
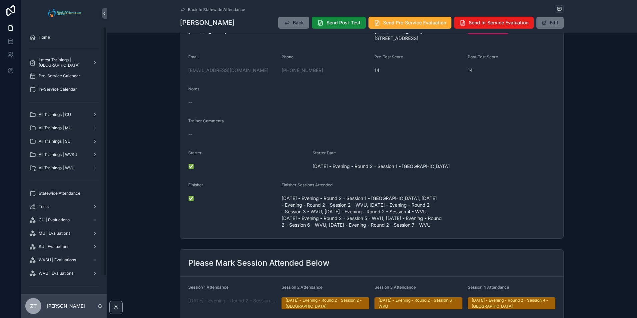
scroll to position [0, 0]
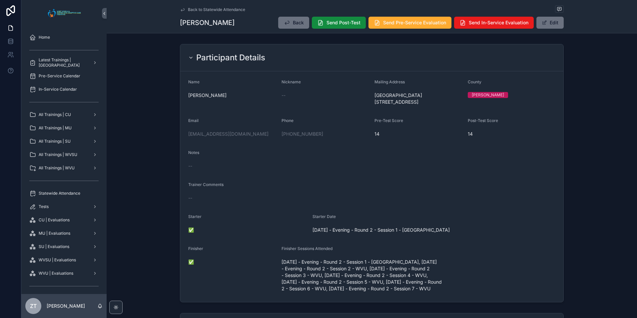
click at [181, 10] on icon "scrollable content" at bounding box center [182, 9] width 3 height 3
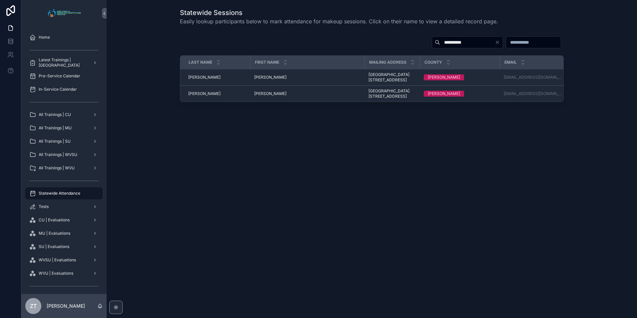
click at [447, 43] on input "**********" at bounding box center [467, 42] width 55 height 9
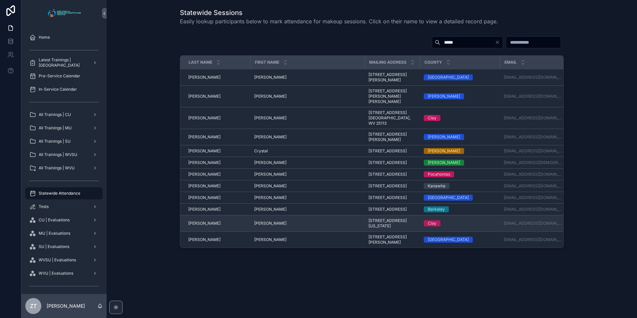
type input "*****"
click at [260, 232] on td "[PERSON_NAME]" at bounding box center [307, 223] width 114 height 16
click at [258, 226] on span "[PERSON_NAME]" at bounding box center [270, 223] width 32 height 5
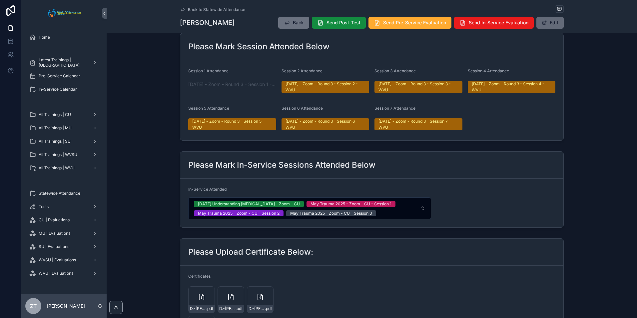
click at [551, 20] on button "Edit" at bounding box center [549, 23] width 27 height 12
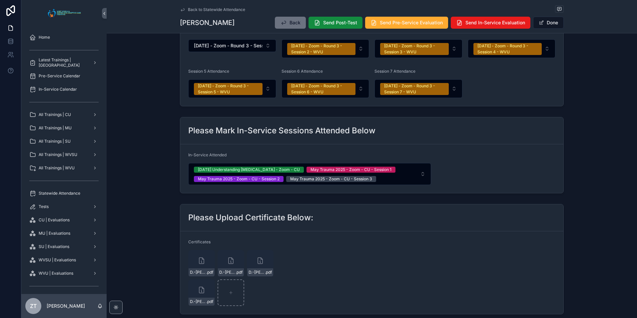
scroll to position [448, 0]
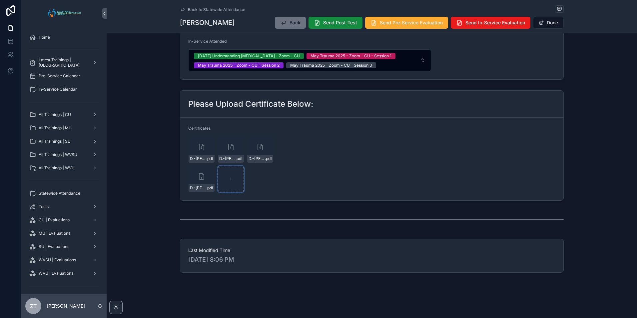
click at [229, 177] on icon "scrollable content" at bounding box center [231, 179] width 5 height 5
click at [236, 181] on div "scrollable content" at bounding box center [231, 179] width 27 height 27
type input "**********"
click at [548, 26] on button "Done" at bounding box center [548, 23] width 31 height 12
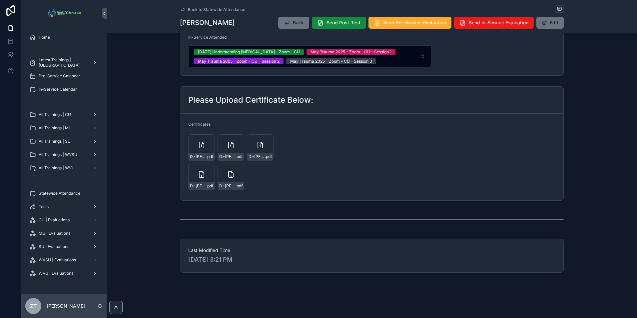
scroll to position [432, 0]
click at [229, 184] on span "D.-[PERSON_NAME]-([PERSON_NAME])" at bounding box center [227, 185] width 16 height 5
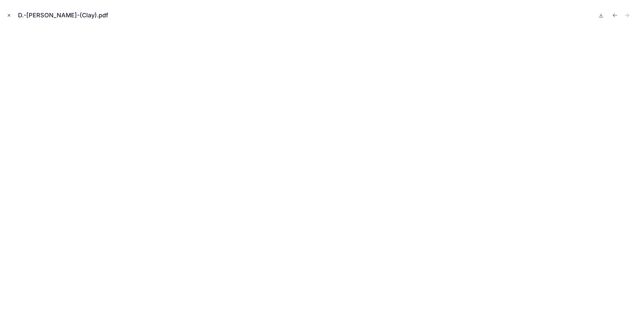
click at [7, 14] on icon "Close modal" at bounding box center [9, 15] width 5 height 5
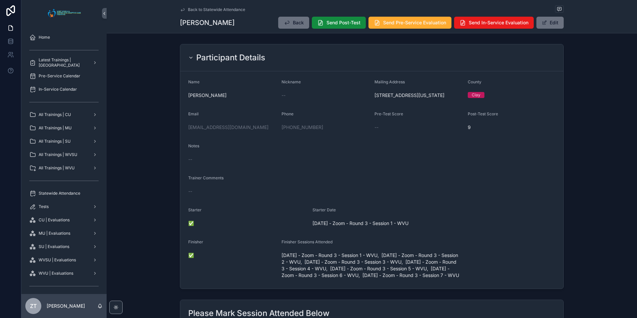
click at [181, 9] on icon "scrollable content" at bounding box center [182, 9] width 5 height 5
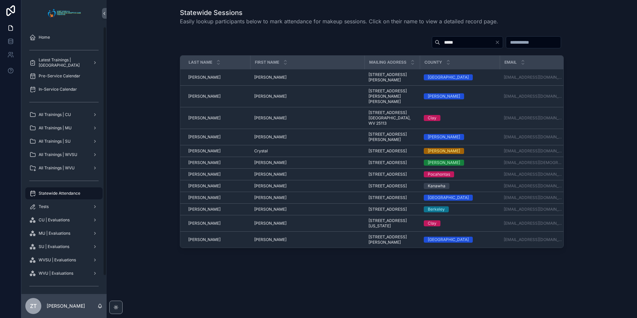
click at [440, 38] on input "*****" at bounding box center [467, 42] width 55 height 9
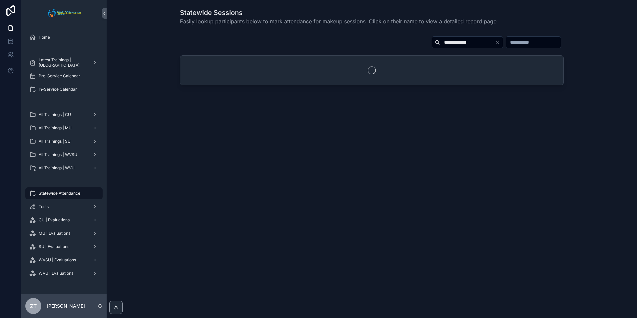
click at [440, 41] on input "**********" at bounding box center [467, 42] width 55 height 9
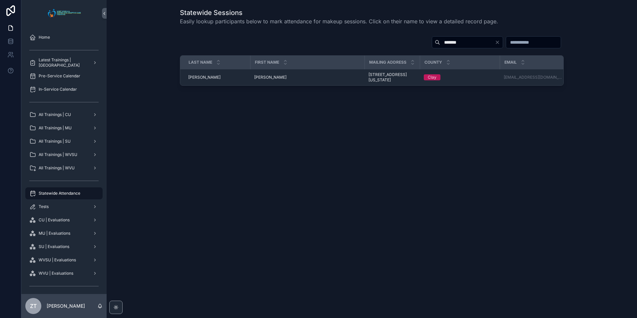
click at [440, 40] on input "*******" at bounding box center [467, 42] width 55 height 9
type input "*****"
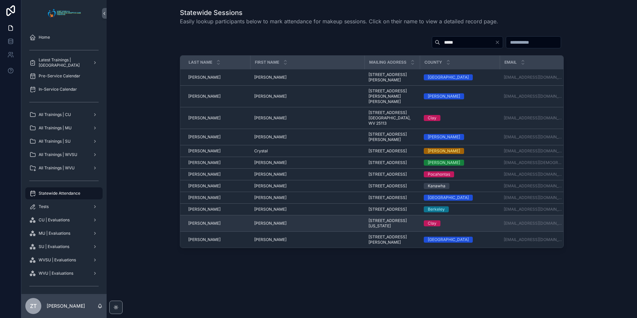
click at [256, 226] on span "[PERSON_NAME]" at bounding box center [270, 223] width 32 height 5
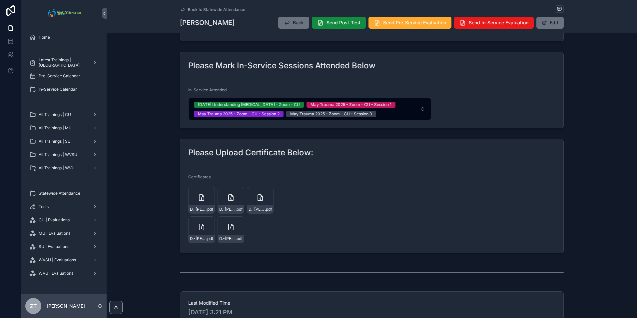
scroll to position [366, 0]
click at [231, 242] on div "D.-[PERSON_NAME]-(Clay) .pdf" at bounding box center [231, 238] width 26 height 8
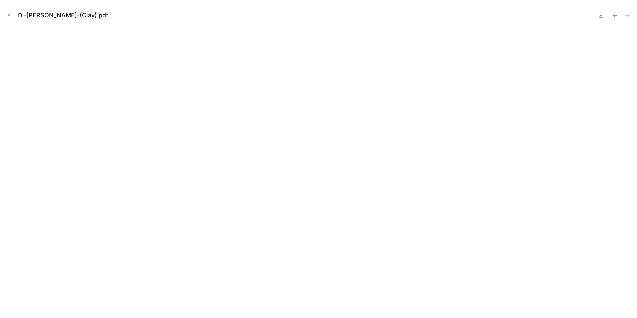
click at [8, 15] on icon "Close modal" at bounding box center [9, 15] width 5 height 5
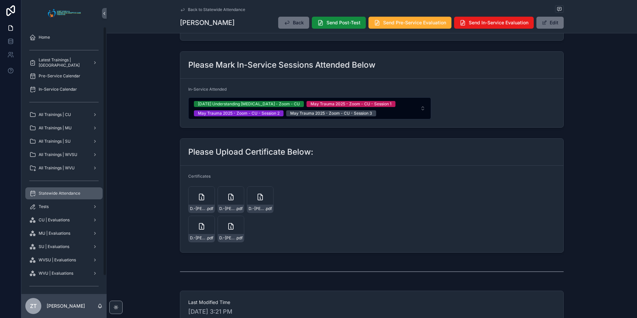
click at [73, 195] on span "Statewide Attendance" at bounding box center [60, 193] width 42 height 5
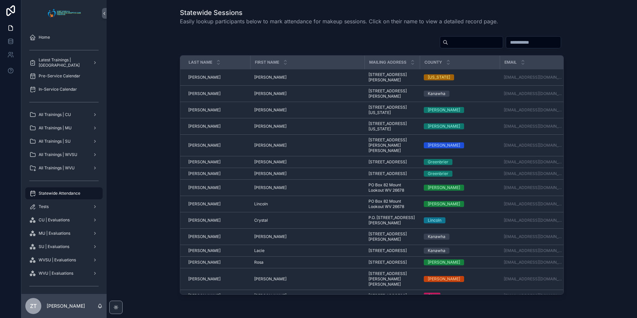
click at [448, 44] on input "scrollable content" at bounding box center [475, 42] width 55 height 9
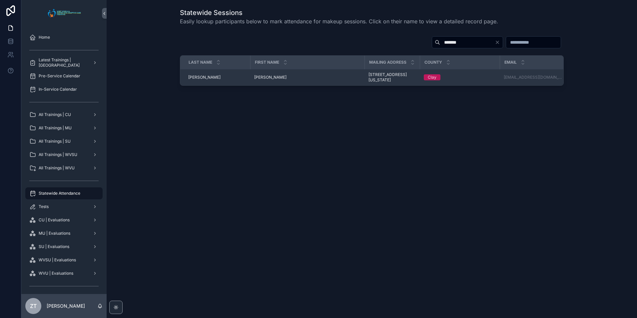
type input "*******"
click at [271, 80] on div "[PERSON_NAME] [PERSON_NAME]" at bounding box center [307, 77] width 106 height 5
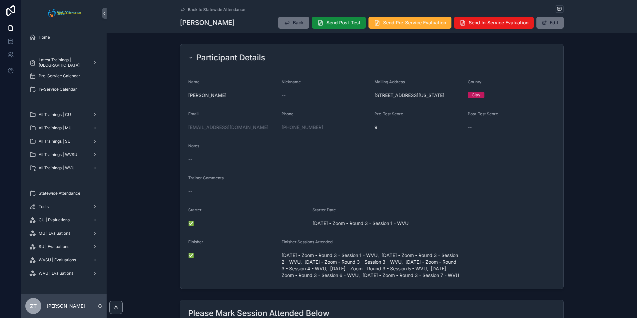
drag, startPoint x: 547, startPoint y: 25, endPoint x: 488, endPoint y: 62, distance: 70.0
click at [547, 25] on button "Edit" at bounding box center [549, 23] width 27 height 12
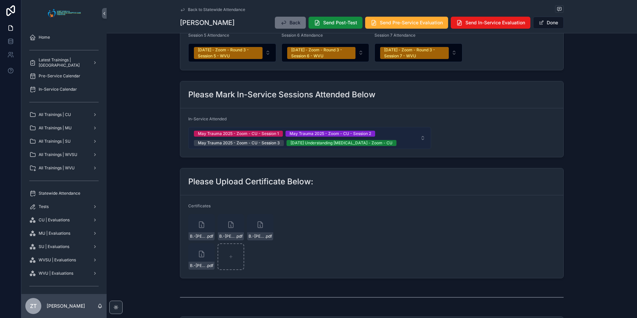
scroll to position [448, 0]
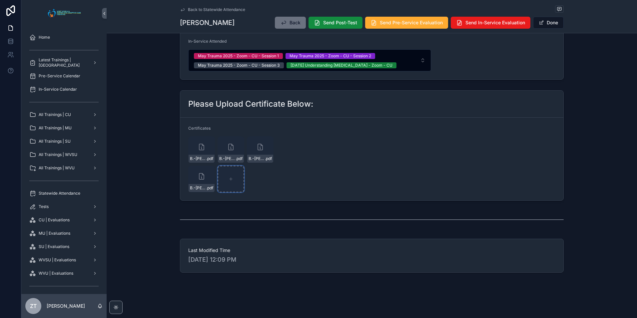
click at [230, 183] on div "scrollable content" at bounding box center [231, 179] width 27 height 27
click at [230, 179] on icon "scrollable content" at bounding box center [231, 179] width 3 height 0
type input "**********"
click at [548, 22] on button "Done" at bounding box center [548, 23] width 31 height 12
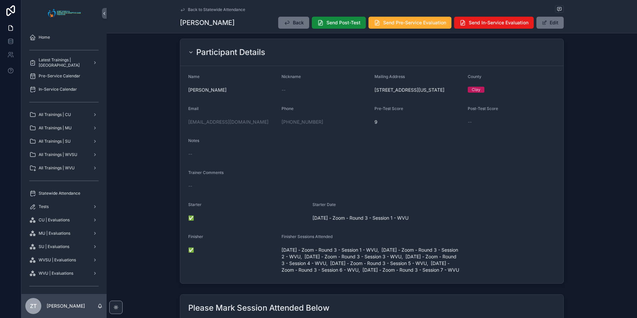
scroll to position [0, 0]
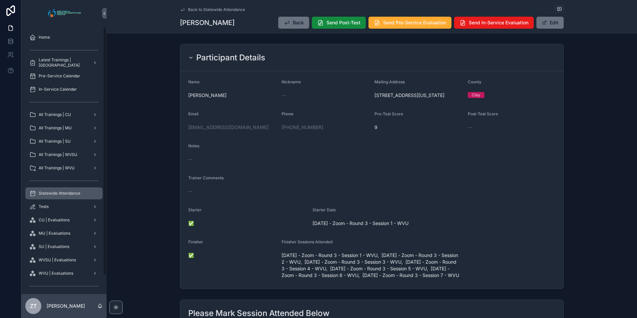
click at [63, 193] on span "Statewide Attendance" at bounding box center [60, 193] width 42 height 5
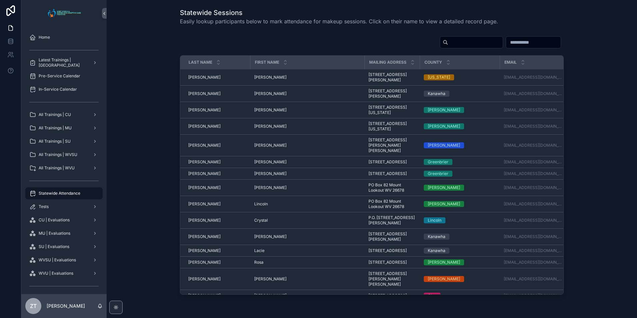
click at [448, 41] on input "scrollable content" at bounding box center [475, 42] width 55 height 9
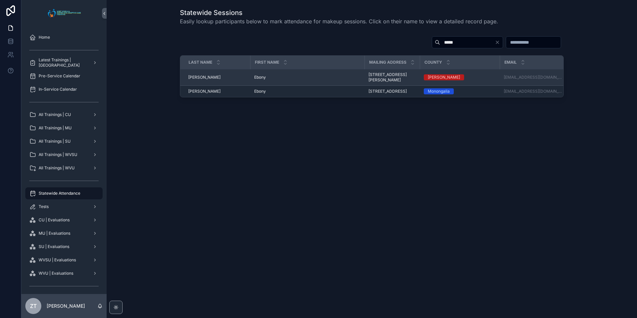
type input "*****"
click at [265, 77] on span "Ebony" at bounding box center [260, 77] width 12 height 5
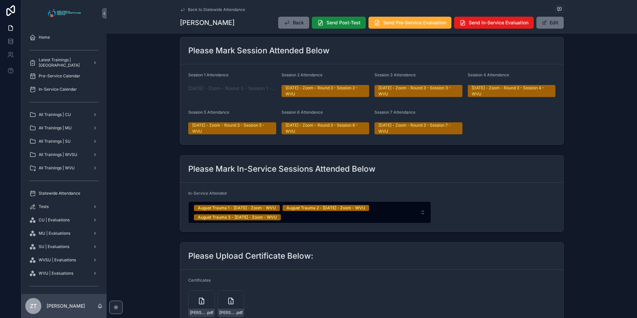
scroll to position [396, 0]
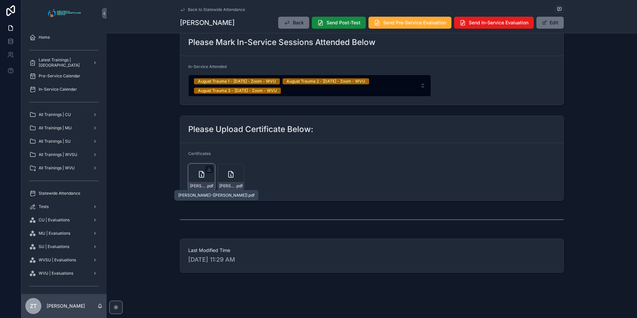
click at [196, 185] on span "[PERSON_NAME]-([PERSON_NAME])" at bounding box center [198, 185] width 16 height 5
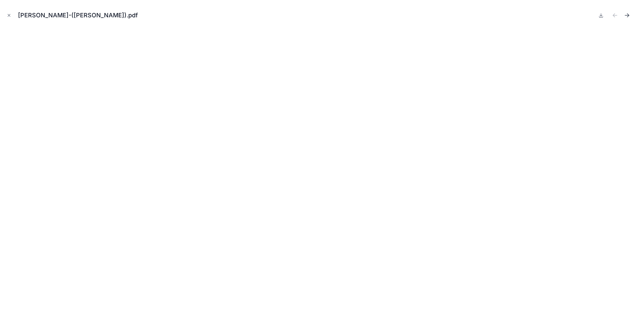
click at [629, 14] on icon "Next file" at bounding box center [627, 15] width 7 height 7
click at [612, 15] on icon "Previous file" at bounding box center [615, 15] width 7 height 7
click at [628, 14] on icon "Next file" at bounding box center [627, 15] width 7 height 7
click at [612, 16] on icon "Previous file" at bounding box center [615, 15] width 7 height 7
click at [627, 15] on icon "Next file" at bounding box center [627, 15] width 7 height 7
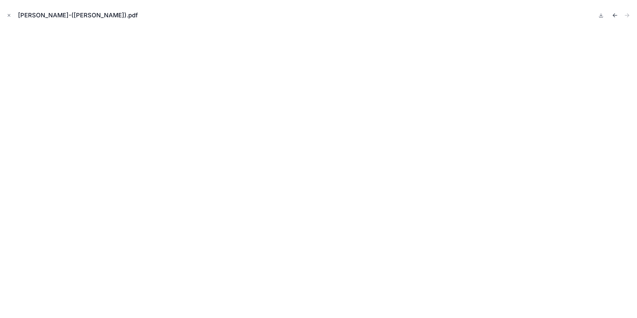
click at [614, 15] on icon "Previous file" at bounding box center [615, 15] width 7 height 7
click at [10, 12] on button "Close modal" at bounding box center [8, 15] width 7 height 7
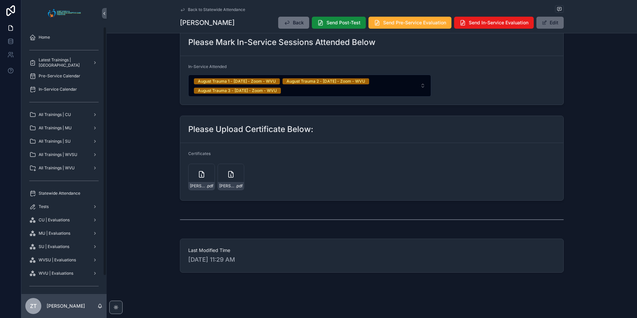
click at [547, 26] on button "Edit" at bounding box center [549, 23] width 27 height 12
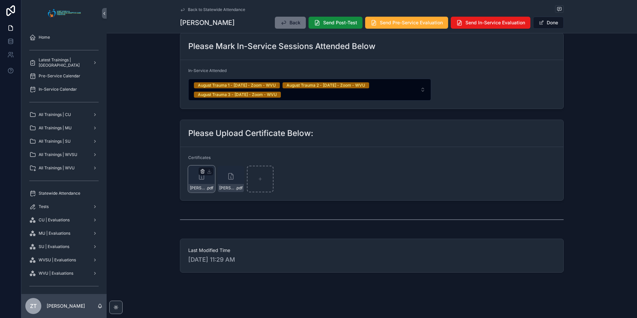
click at [203, 172] on icon "scrollable content" at bounding box center [203, 171] width 0 height 1
click at [213, 161] on icon "scrollable content" at bounding box center [214, 159] width 5 height 5
click at [305, 191] on form "Certificates [PERSON_NAME]-([PERSON_NAME]) .pdf" at bounding box center [371, 173] width 383 height 53
click at [234, 183] on div "scrollable content" at bounding box center [231, 179] width 27 height 27
type input "**********"
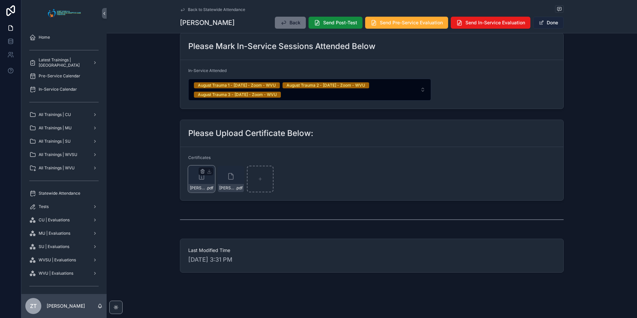
click at [543, 18] on button "Done" at bounding box center [548, 23] width 31 height 12
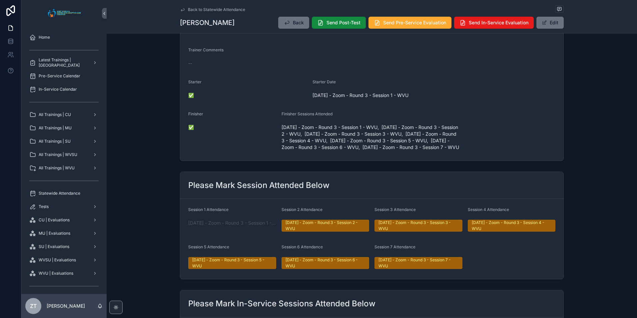
scroll to position [0, 0]
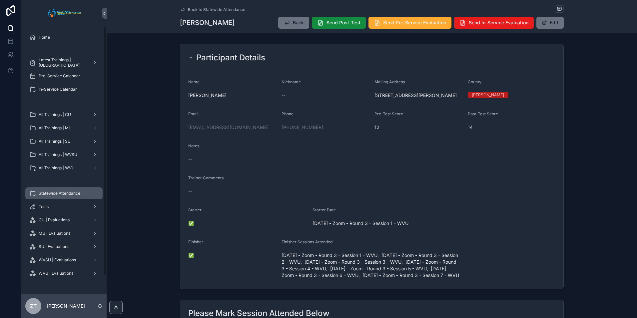
click at [64, 190] on div "Statewide Attendance" at bounding box center [63, 193] width 69 height 11
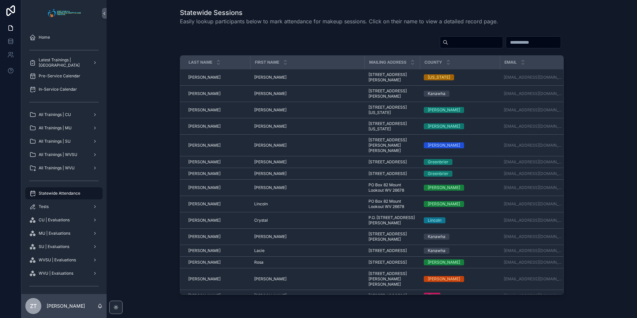
click at [448, 43] on input "scrollable content" at bounding box center [475, 42] width 55 height 9
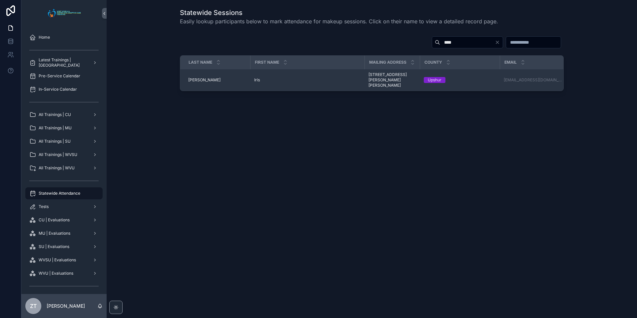
type input "****"
click at [258, 77] on span "Iris" at bounding box center [257, 79] width 6 height 5
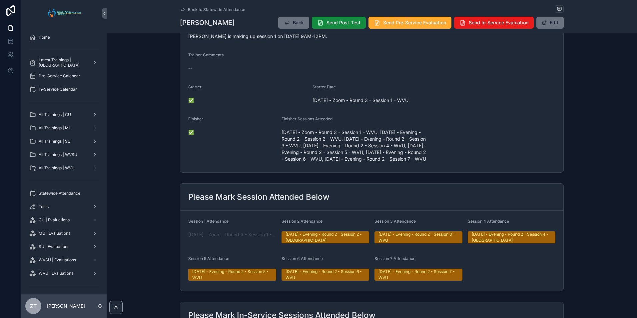
scroll to position [33, 0]
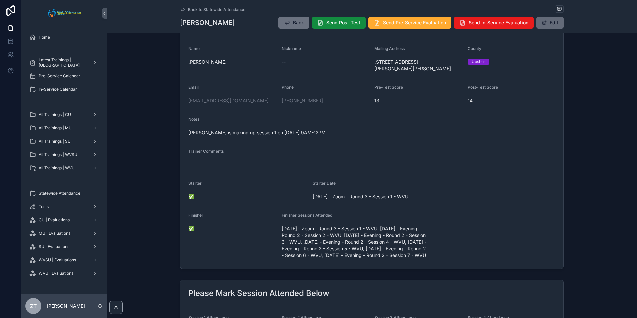
click at [551, 24] on button "Edit" at bounding box center [549, 23] width 27 height 12
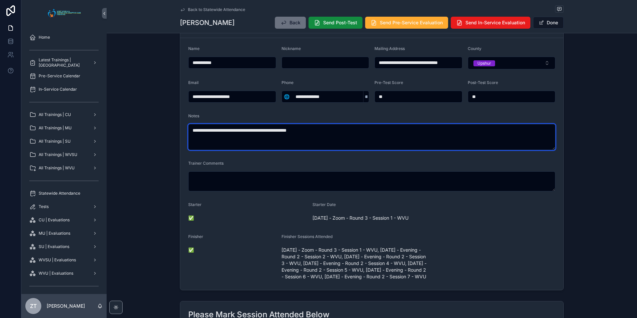
click at [280, 129] on textarea "**********" at bounding box center [371, 137] width 367 height 26
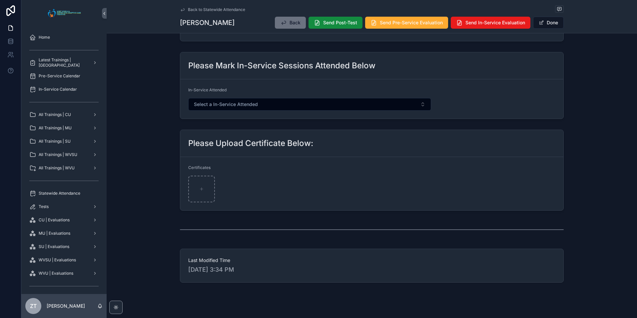
scroll to position [410, 0]
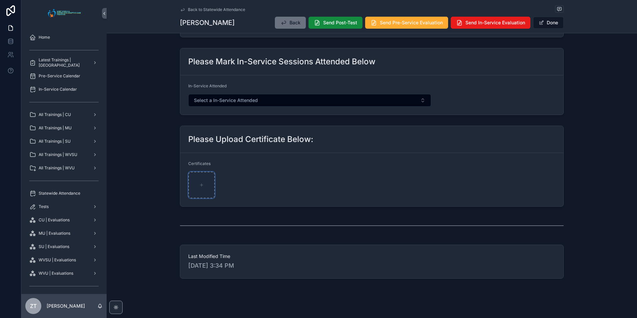
click at [198, 176] on div "scrollable content" at bounding box center [201, 185] width 27 height 27
type input "**********"
click at [544, 25] on button "Done" at bounding box center [548, 23] width 31 height 12
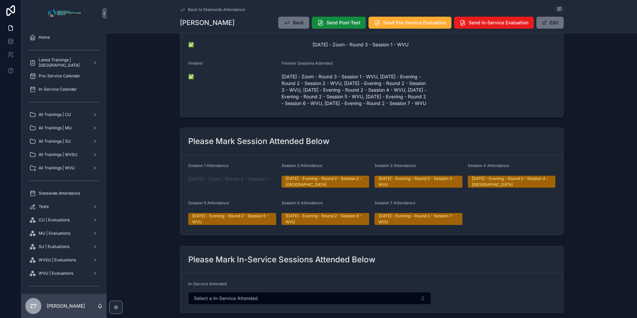
scroll to position [0, 0]
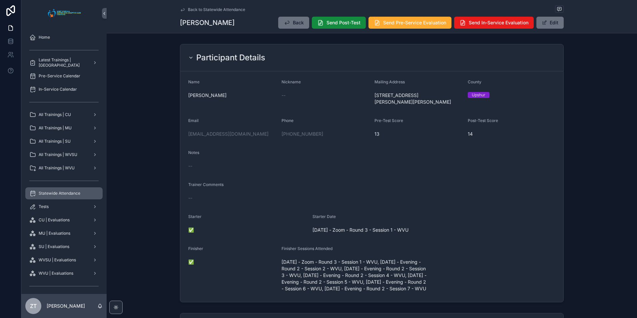
click at [75, 192] on span "Statewide Attendance" at bounding box center [60, 193] width 42 height 5
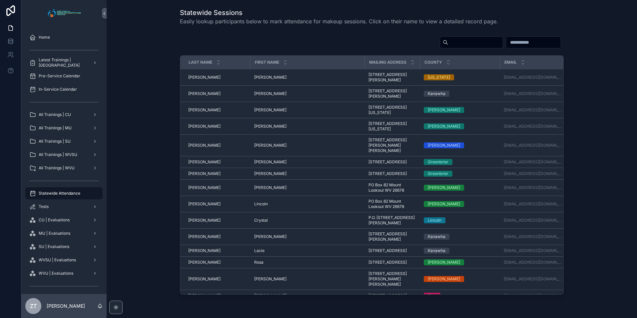
click at [448, 45] on input "scrollable content" at bounding box center [475, 42] width 55 height 9
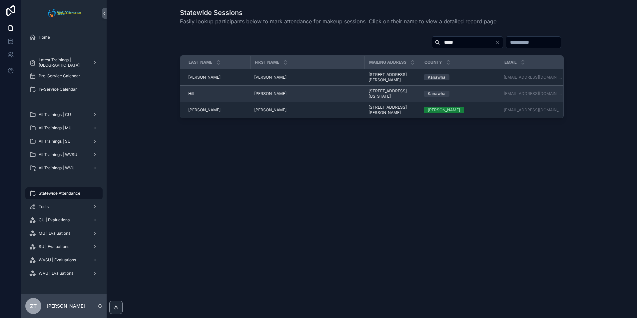
type input "*****"
click at [256, 96] on span "[PERSON_NAME]" at bounding box center [270, 93] width 32 height 5
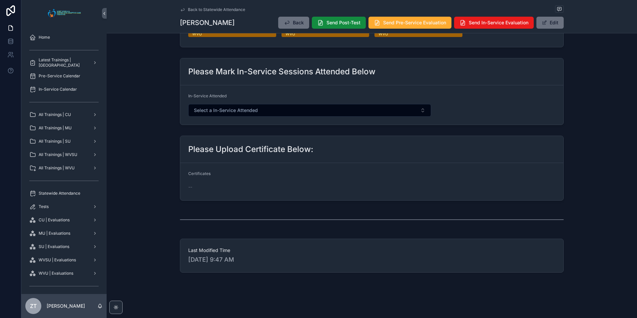
scroll to position [373, 0]
drag, startPoint x: 548, startPoint y: 17, endPoint x: 519, endPoint y: 46, distance: 40.5
click at [548, 17] on button "Edit" at bounding box center [549, 23] width 27 height 12
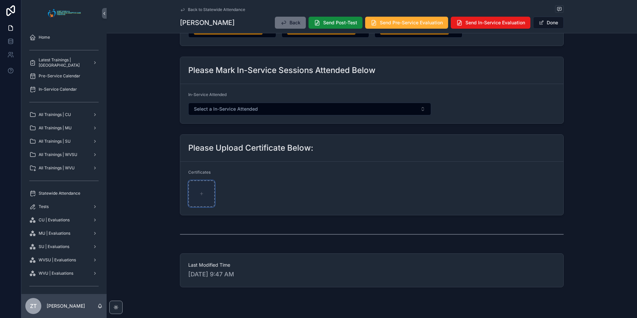
click at [200, 202] on div "scrollable content" at bounding box center [201, 193] width 27 height 27
type input "**********"
click at [544, 27] on button "Done" at bounding box center [548, 23] width 31 height 12
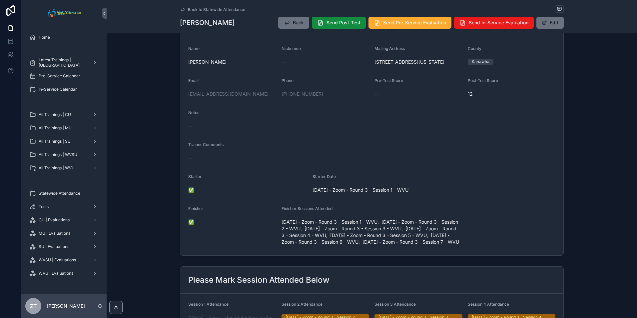
scroll to position [0, 0]
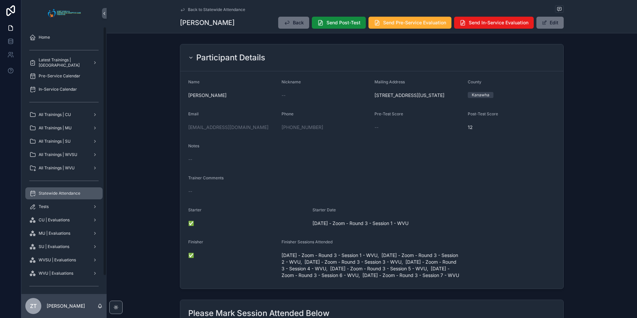
click at [53, 192] on span "Statewide Attendance" at bounding box center [60, 193] width 42 height 5
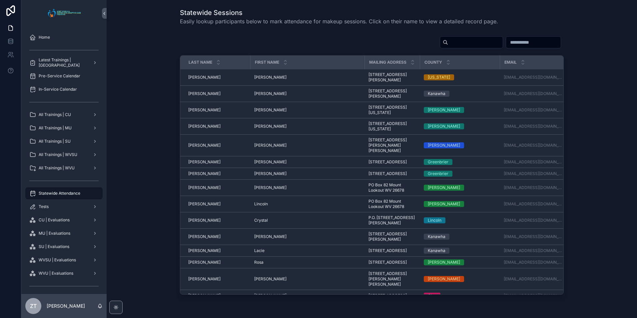
click at [448, 46] on input "scrollable content" at bounding box center [475, 42] width 55 height 9
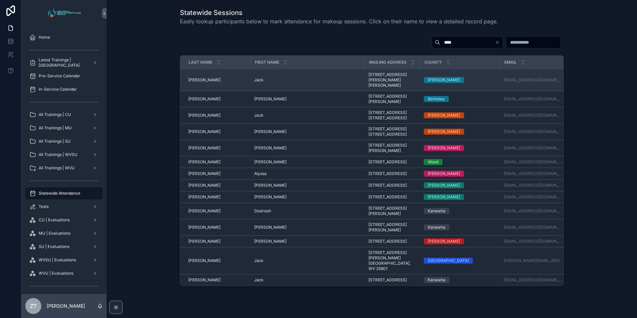
type input "****"
click at [258, 74] on td "[PERSON_NAME]" at bounding box center [307, 80] width 114 height 22
click at [257, 78] on span "Jack" at bounding box center [258, 79] width 9 height 5
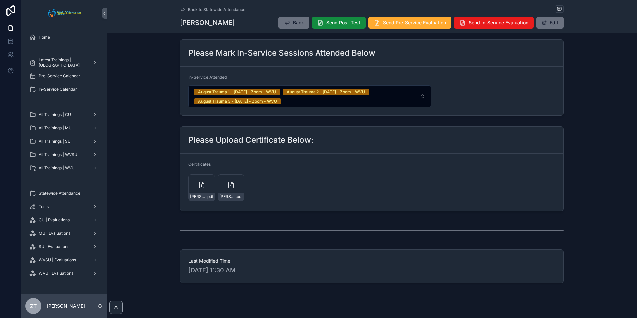
scroll to position [400, 0]
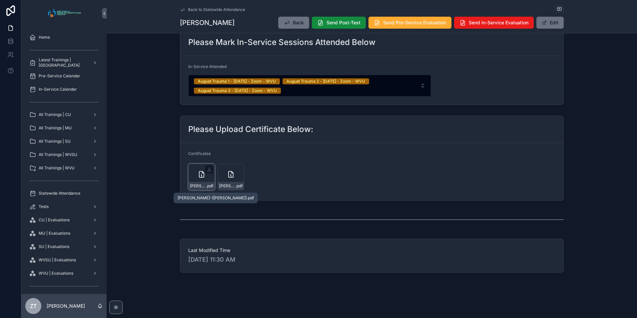
click at [197, 187] on span "[PERSON_NAME]-([PERSON_NAME])" at bounding box center [198, 185] width 16 height 5
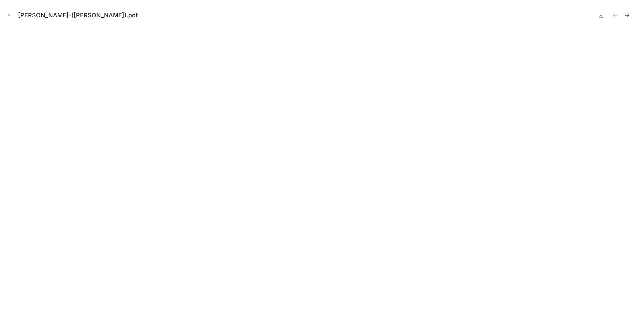
click at [628, 13] on icon "Next file" at bounding box center [627, 15] width 7 height 7
click at [615, 15] on icon "Previous file" at bounding box center [615, 15] width 7 height 7
click at [6, 17] on button "Close modal" at bounding box center [8, 15] width 7 height 7
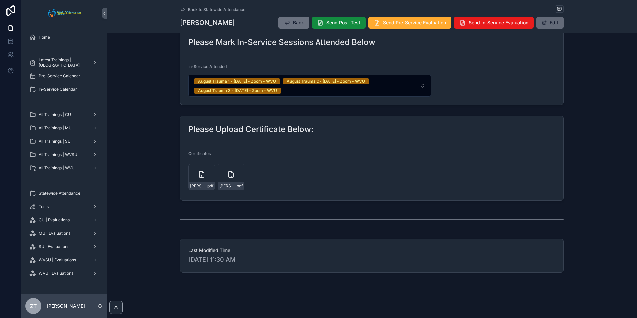
click at [546, 24] on button "Edit" at bounding box center [549, 23] width 27 height 12
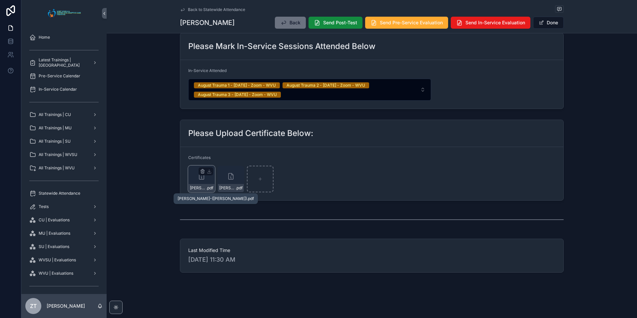
click at [199, 188] on span "[PERSON_NAME]-([PERSON_NAME])" at bounding box center [198, 187] width 16 height 5
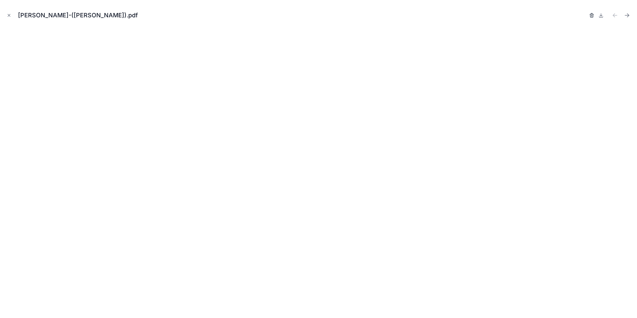
click at [592, 16] on icon "button" at bounding box center [592, 15] width 0 height 1
click at [585, 16] on icon "button" at bounding box center [585, 15] width 0 height 1
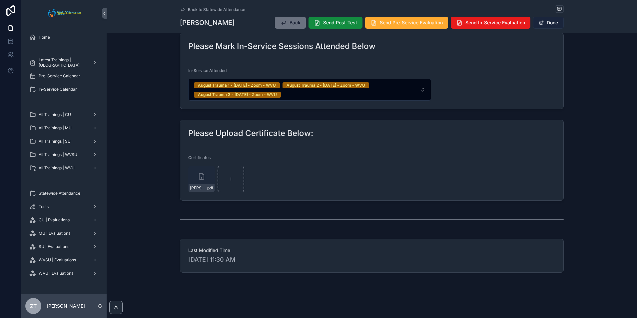
click at [545, 24] on button "Done" at bounding box center [548, 23] width 31 height 12
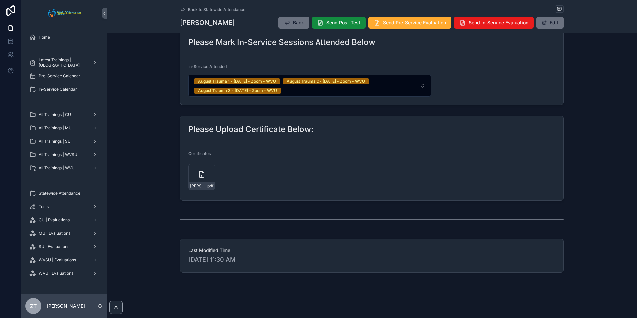
scroll to position [400, 0]
click at [199, 177] on icon "scrollable content" at bounding box center [201, 174] width 5 height 6
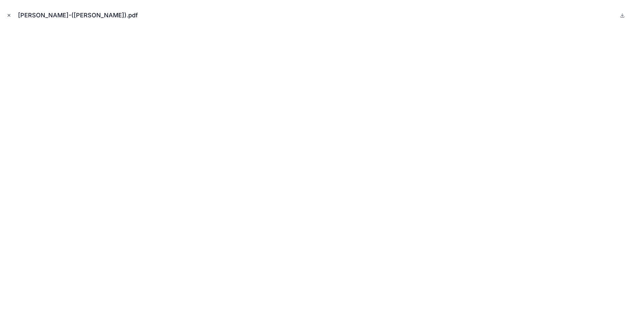
click at [9, 14] on icon "Close modal" at bounding box center [9, 15] width 5 height 5
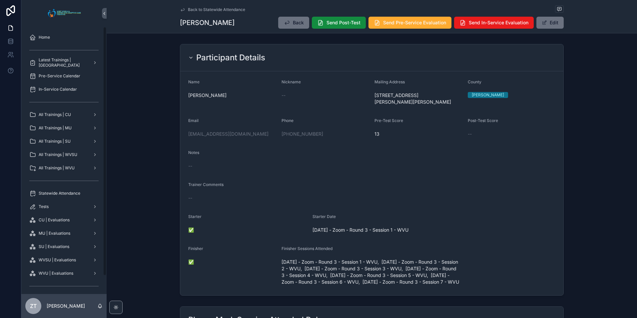
scroll to position [267, 0]
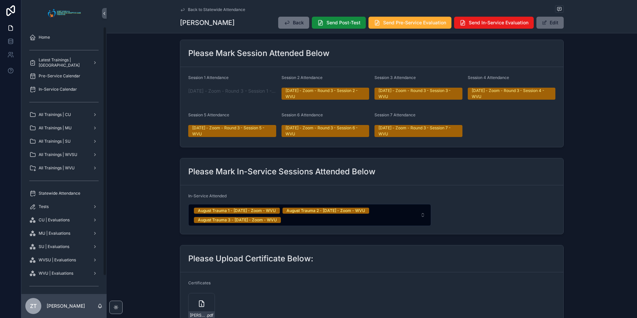
click at [554, 17] on button "Edit" at bounding box center [549, 23] width 27 height 12
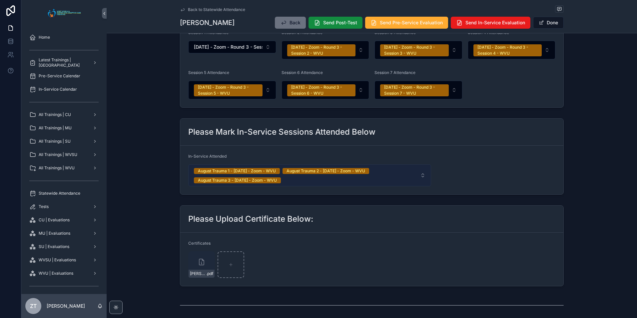
scroll to position [419, 0]
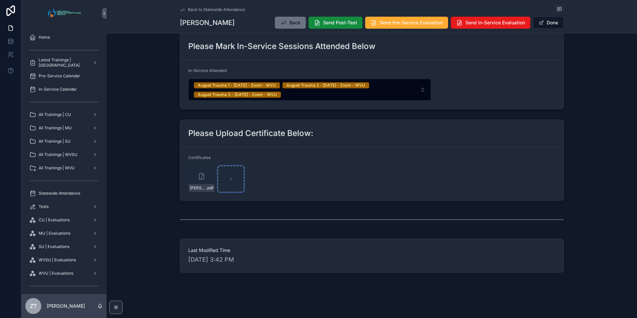
click at [237, 179] on div "scrollable content" at bounding box center [231, 179] width 27 height 27
type input "**********"
click at [548, 24] on button "Done" at bounding box center [548, 23] width 31 height 12
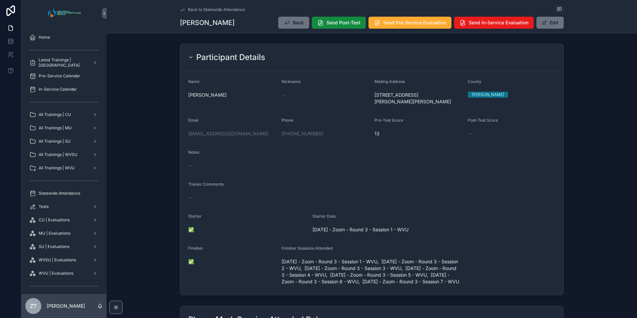
scroll to position [0, 0]
click at [62, 192] on span "Statewide Attendance" at bounding box center [60, 193] width 42 height 5
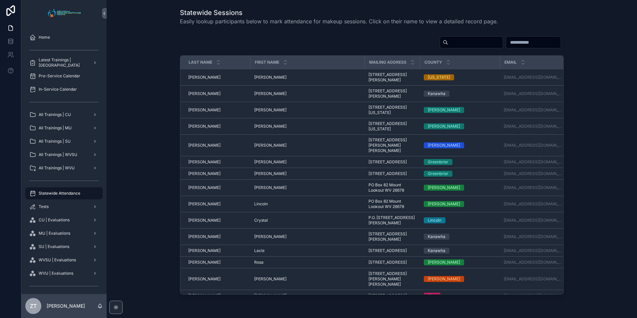
click at [448, 45] on input "scrollable content" at bounding box center [475, 42] width 55 height 9
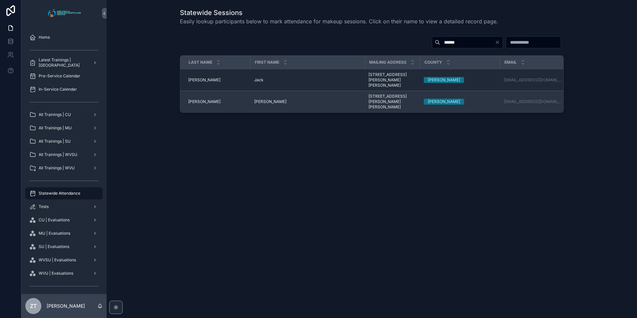
type input "******"
click at [265, 99] on span "[PERSON_NAME]" at bounding box center [270, 101] width 32 height 5
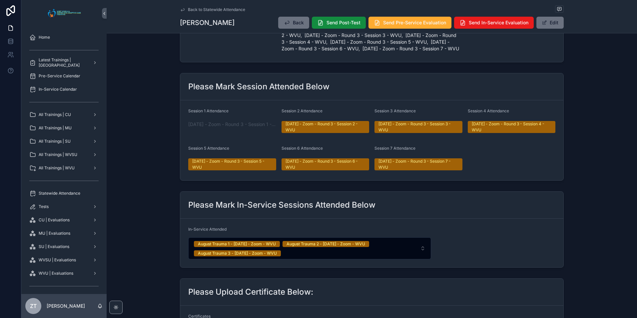
scroll to position [402, 0]
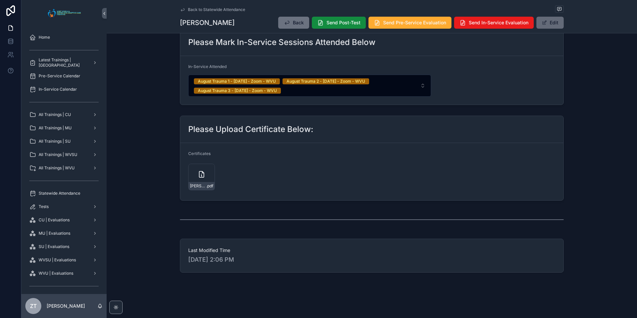
click at [547, 26] on button "Edit" at bounding box center [549, 23] width 27 height 12
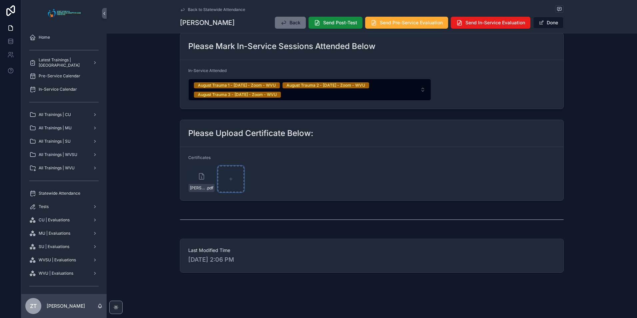
click at [239, 175] on div "scrollable content" at bounding box center [231, 179] width 27 height 27
type input "**********"
click at [540, 20] on span "scrollable content" at bounding box center [541, 22] width 5 height 5
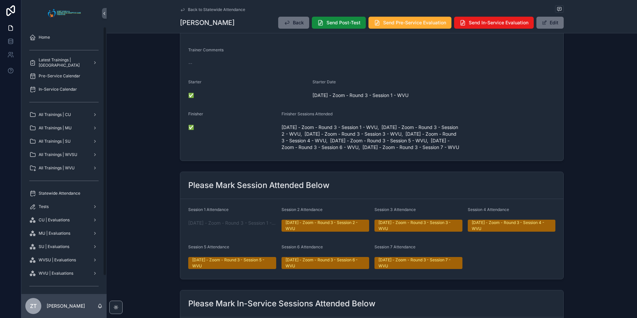
scroll to position [0, 0]
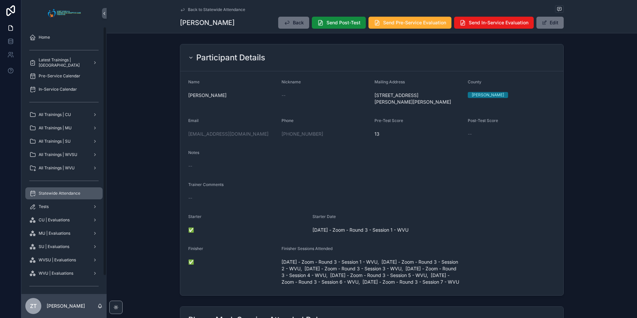
click at [66, 196] on div "Statewide Attendance" at bounding box center [63, 193] width 69 height 11
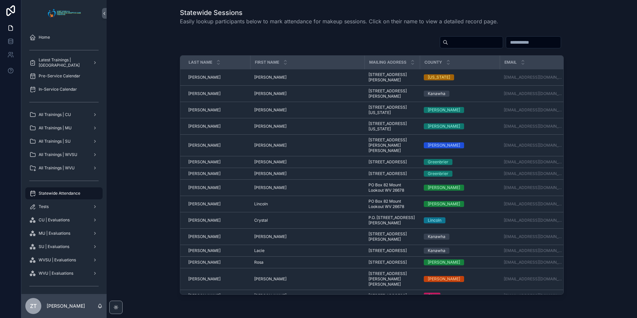
click at [448, 42] on input "scrollable content" at bounding box center [475, 42] width 55 height 9
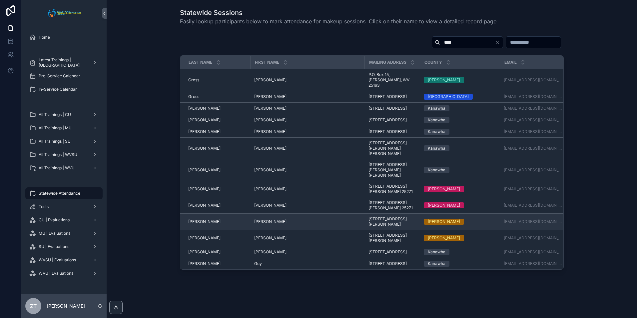
type input "****"
click at [258, 224] on span "[PERSON_NAME]" at bounding box center [270, 221] width 32 height 5
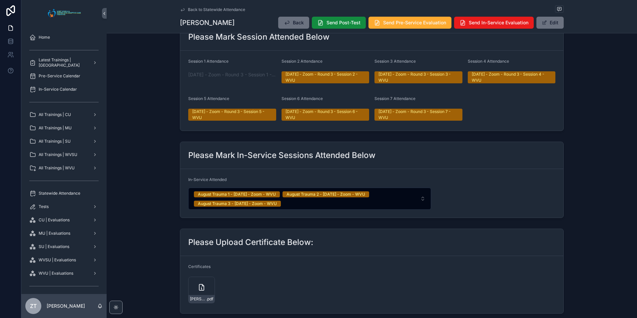
scroll to position [366, 0]
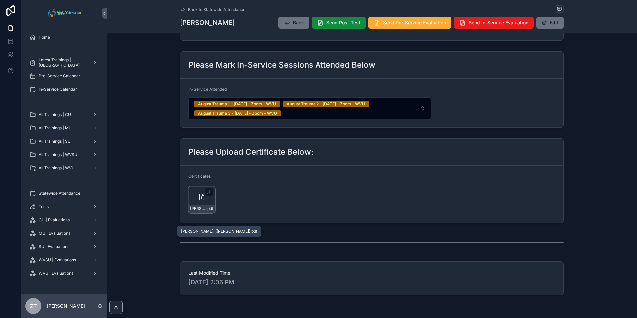
click at [208, 211] on span ".pdf" at bounding box center [209, 208] width 7 height 5
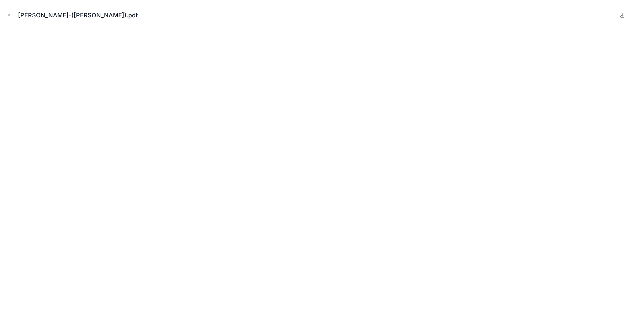
click at [5, 15] on div "[PERSON_NAME]-([PERSON_NAME]).pdf" at bounding box center [318, 159] width 637 height 318
click at [8, 14] on icon "Close modal" at bounding box center [9, 15] width 5 height 5
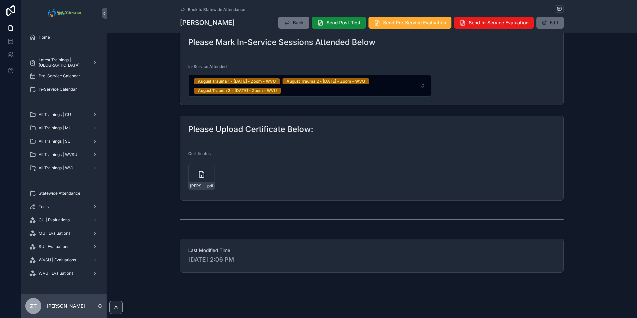
click at [549, 22] on button "Edit" at bounding box center [549, 23] width 27 height 12
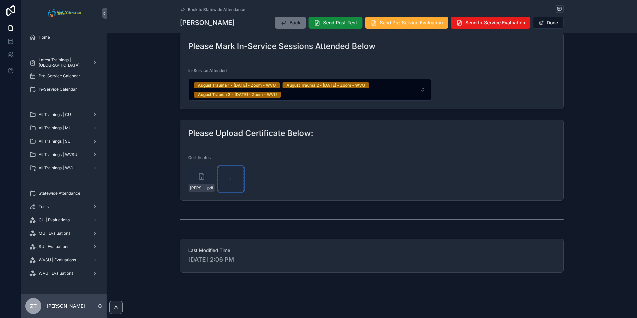
click at [236, 184] on div "scrollable content" at bounding box center [231, 179] width 27 height 27
type input "**********"
click at [546, 23] on button "Done" at bounding box center [548, 23] width 31 height 12
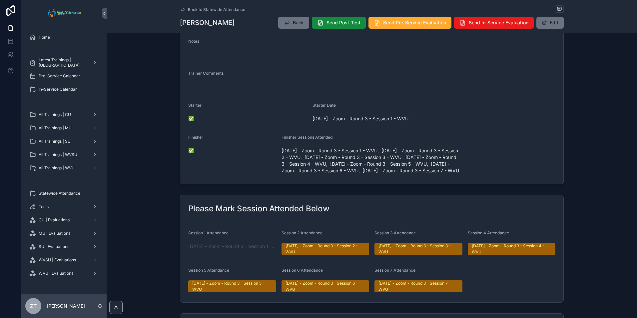
scroll to position [0, 0]
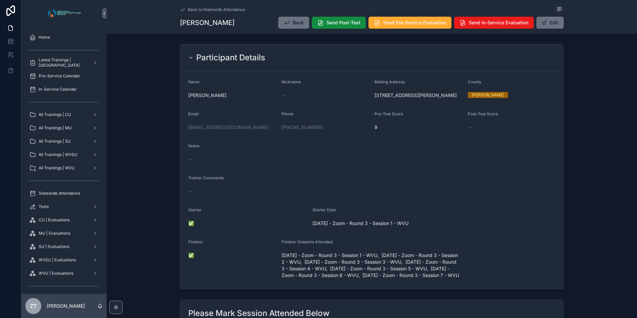
click at [183, 10] on icon "scrollable content" at bounding box center [182, 9] width 5 height 5
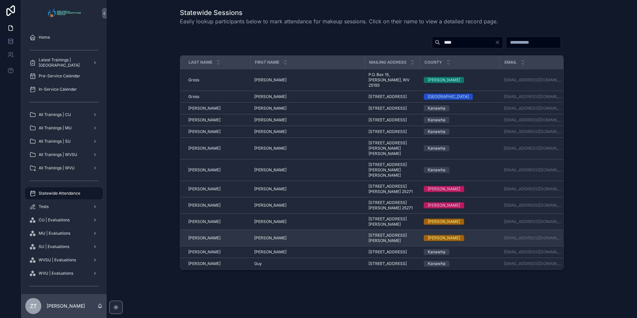
click at [259, 241] on span "[PERSON_NAME]" at bounding box center [270, 237] width 32 height 5
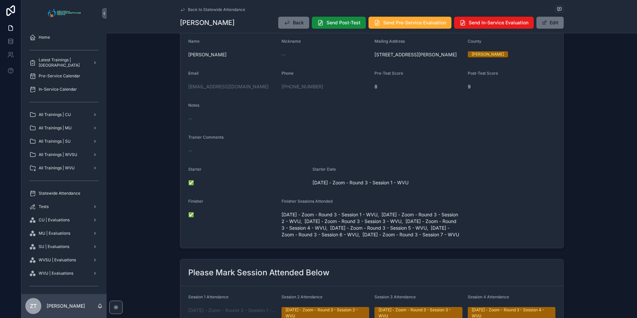
scroll to position [133, 0]
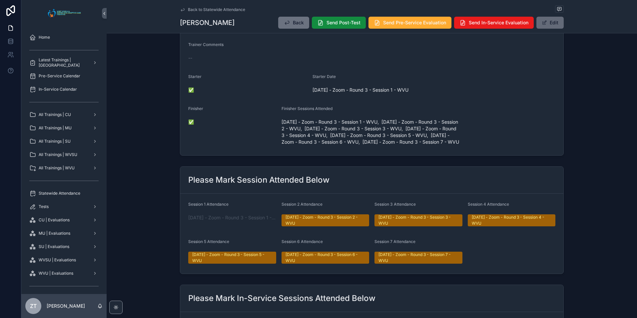
click at [542, 26] on button "Edit" at bounding box center [549, 23] width 27 height 12
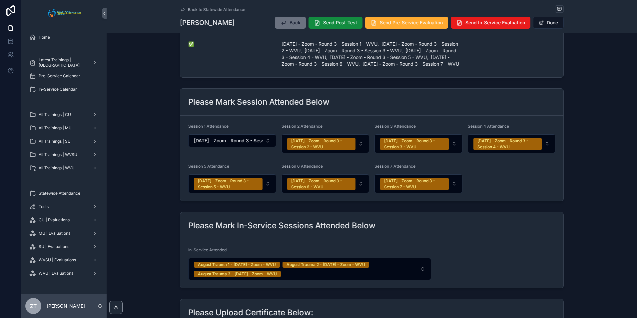
scroll to position [419, 0]
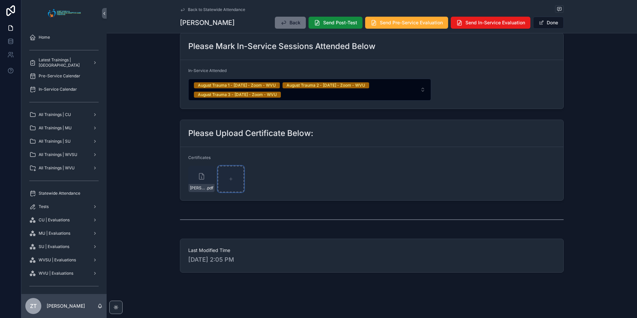
click at [232, 184] on div "scrollable content" at bounding box center [231, 179] width 27 height 27
type input "**********"
click at [550, 27] on button "Done" at bounding box center [548, 23] width 31 height 12
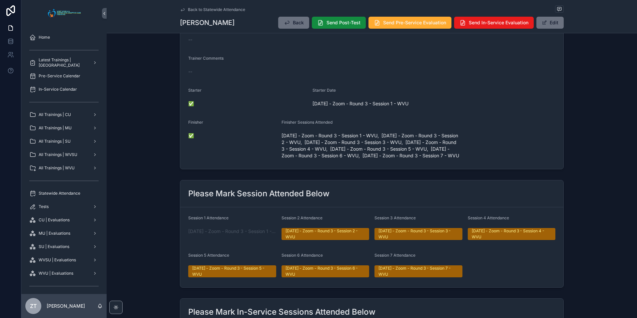
scroll to position [0, 0]
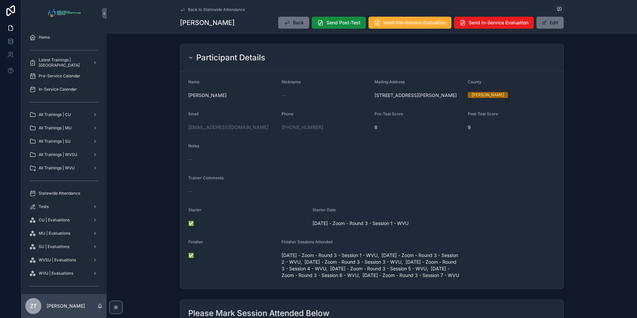
click at [180, 11] on icon "scrollable content" at bounding box center [182, 9] width 5 height 5
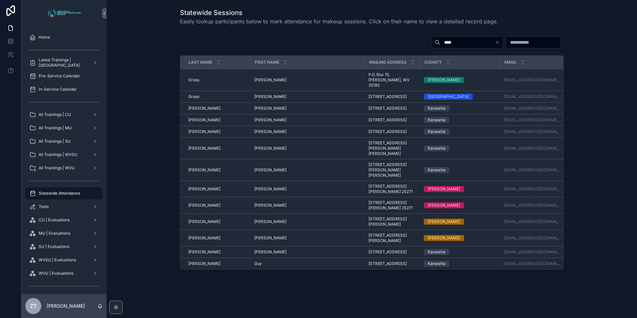
click at [440, 41] on input "****" at bounding box center [467, 42] width 55 height 9
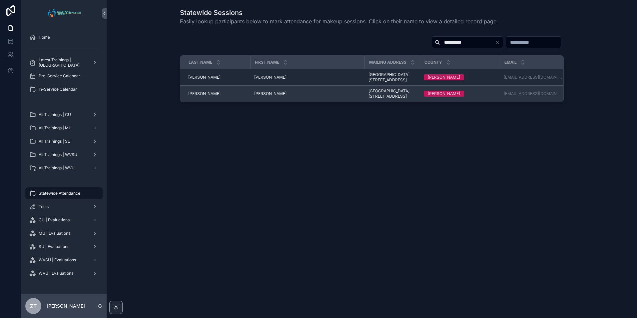
type input "**********"
click at [263, 93] on span "[PERSON_NAME]" at bounding box center [270, 93] width 32 height 5
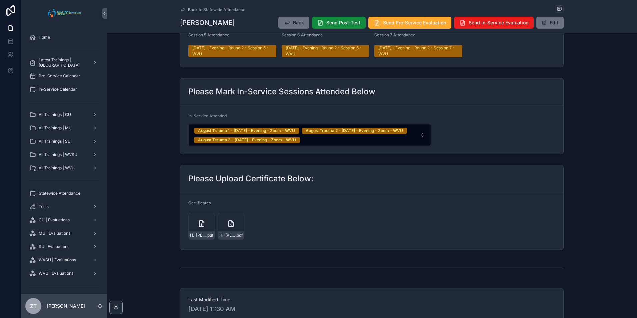
scroll to position [366, 0]
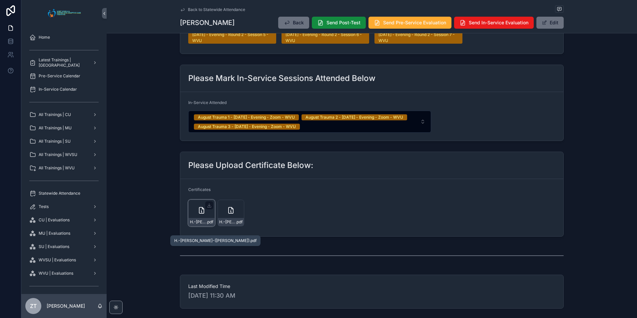
click at [202, 225] on span "H.-[PERSON_NAME]-([PERSON_NAME])" at bounding box center [198, 221] width 16 height 5
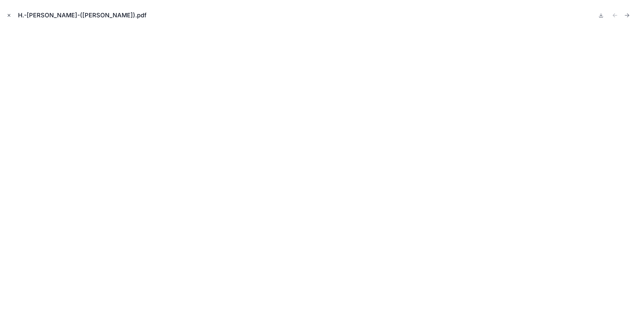
click at [9, 13] on button "Close modal" at bounding box center [8, 15] width 7 height 7
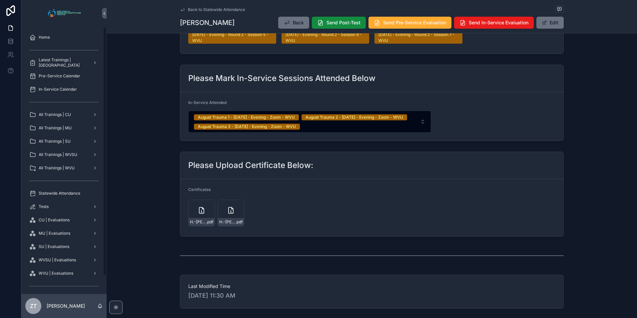
click at [181, 9] on icon "scrollable content" at bounding box center [182, 9] width 3 height 3
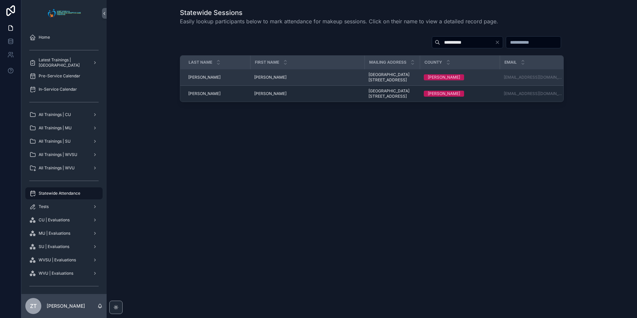
click at [255, 76] on span "[PERSON_NAME]" at bounding box center [270, 77] width 32 height 5
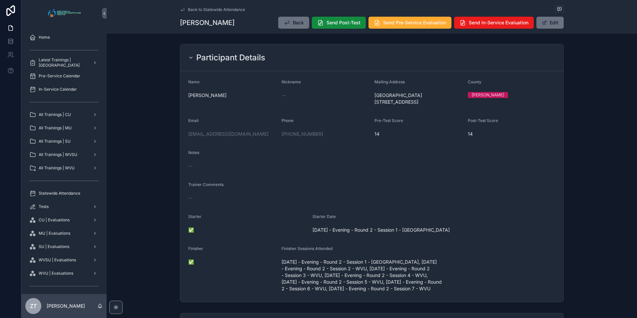
click at [180, 9] on icon "scrollable content" at bounding box center [182, 9] width 5 height 5
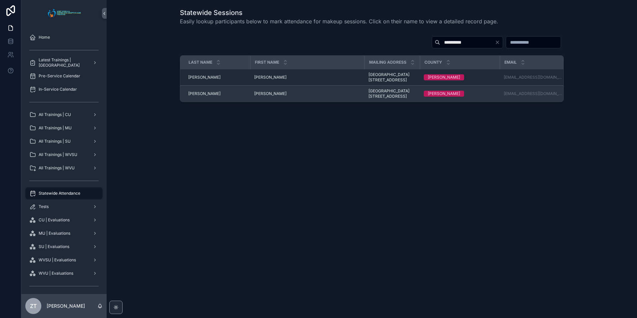
click at [261, 92] on span "[PERSON_NAME]" at bounding box center [270, 93] width 32 height 5
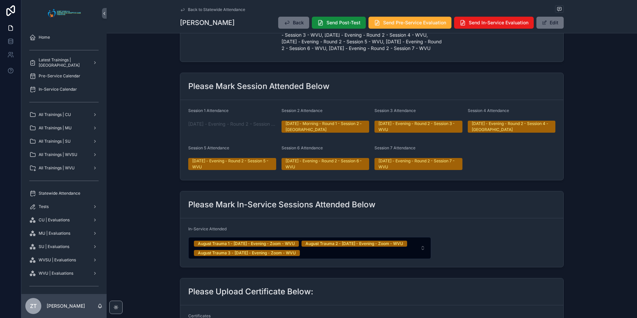
scroll to position [179, 0]
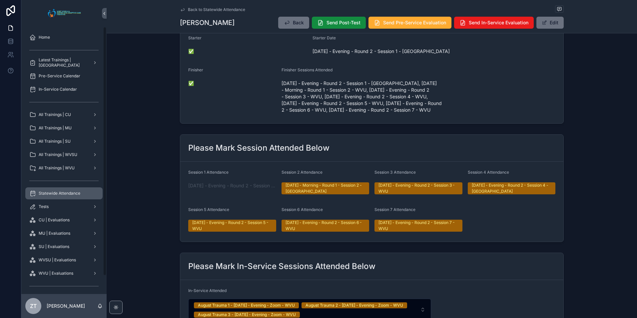
drag, startPoint x: 71, startPoint y: 196, endPoint x: 106, endPoint y: 179, distance: 39.2
click at [71, 196] on span "Statewide Attendance" at bounding box center [60, 193] width 42 height 5
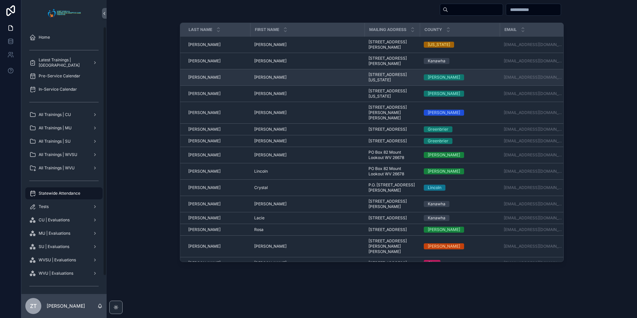
scroll to position [33, 0]
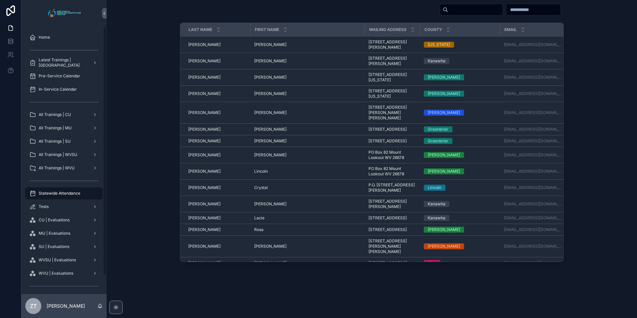
click at [448, 8] on input "scrollable content" at bounding box center [475, 9] width 55 height 9
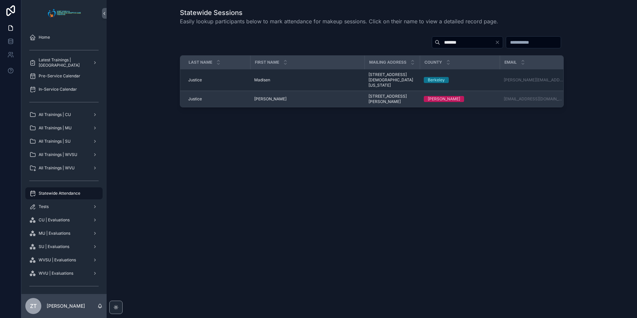
type input "*******"
click at [264, 100] on span "[PERSON_NAME]" at bounding box center [270, 98] width 32 height 5
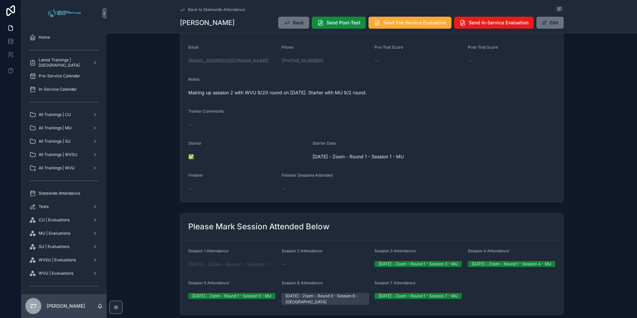
scroll to position [100, 0]
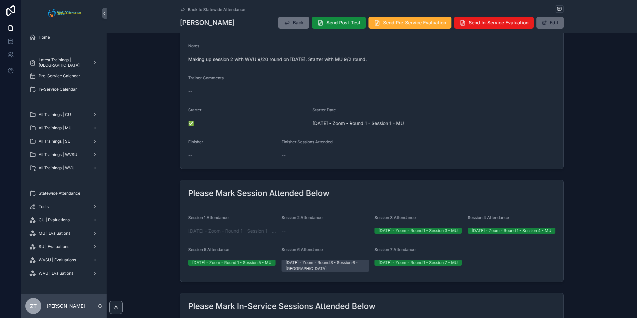
click at [544, 24] on span "scrollable content" at bounding box center [544, 22] width 5 height 5
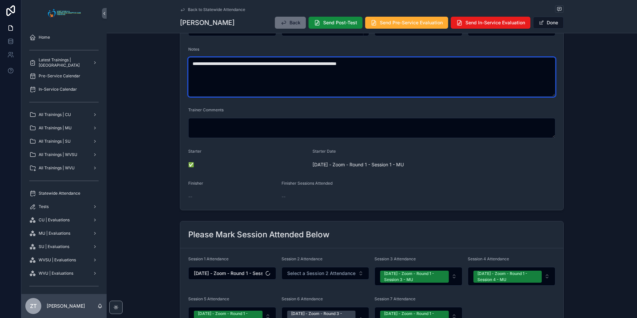
click at [318, 63] on textarea "**********" at bounding box center [371, 76] width 367 height 39
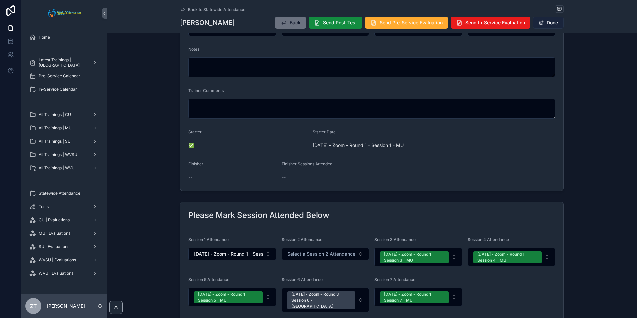
click at [552, 23] on button "Done" at bounding box center [548, 23] width 31 height 12
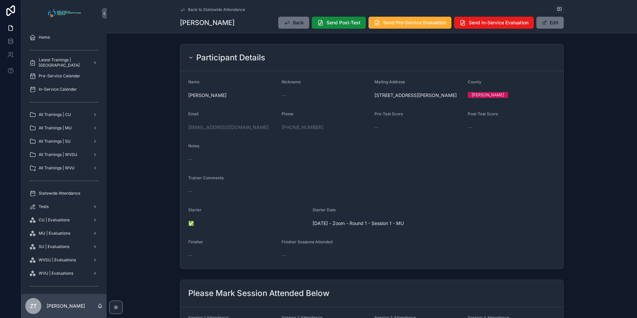
scroll to position [167, 0]
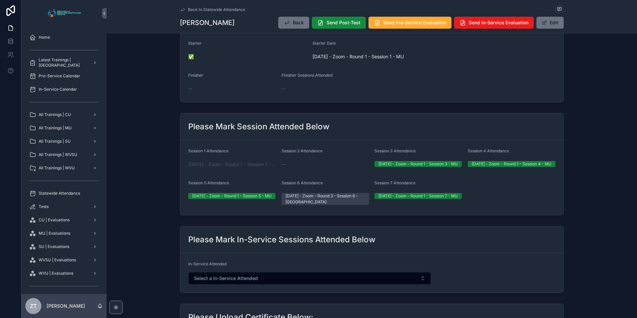
click at [220, 167] on div "[DATE] - Zoom - Round 1 - Session 1 - MU" at bounding box center [232, 164] width 88 height 11
click at [220, 168] on span "[DATE] - Zoom - Round 1 - Session 1 - MU" at bounding box center [232, 164] width 88 height 7
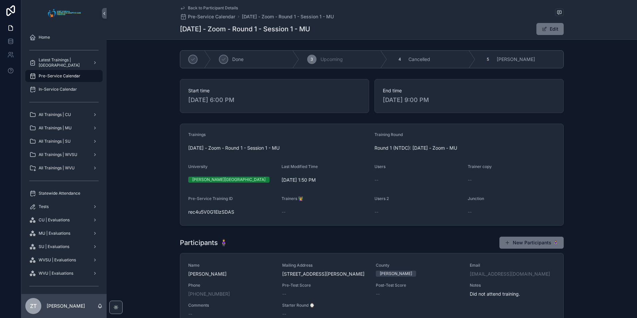
click at [183, 6] on icon "scrollable content" at bounding box center [182, 7] width 5 height 5
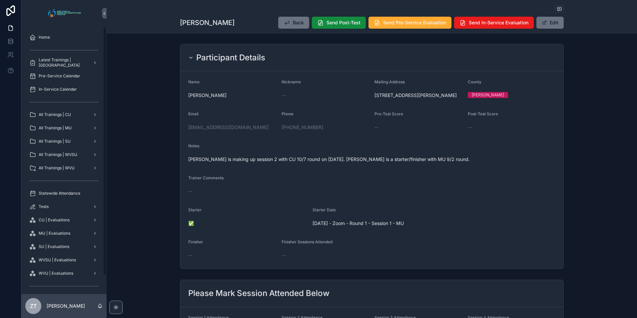
click at [369, 163] on span "[PERSON_NAME] is making up session 2 with CU 10/7 round on [DATE]. [PERSON_NAME…" at bounding box center [371, 159] width 367 height 7
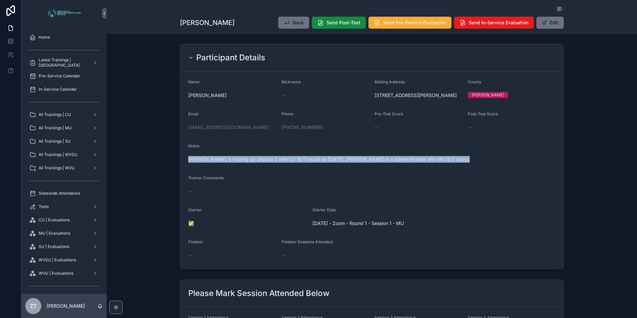
click at [369, 163] on span "[PERSON_NAME] is making up session 2 with CU 10/7 round on [DATE]. [PERSON_NAME…" at bounding box center [371, 159] width 367 height 7
copy span "[PERSON_NAME] is making up session 2 with CU 10/7 round on [DATE]. [PERSON_NAME…"
click at [70, 196] on div "Statewide Attendance" at bounding box center [63, 193] width 69 height 11
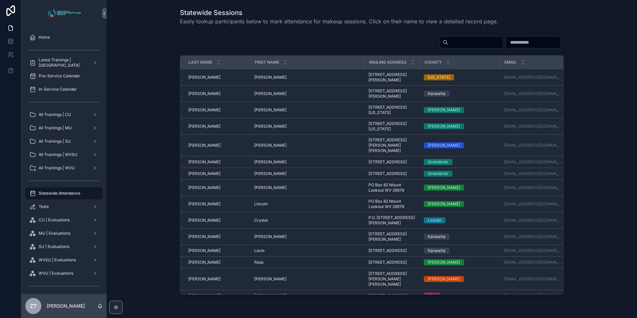
click at [448, 41] on input "scrollable content" at bounding box center [475, 42] width 55 height 9
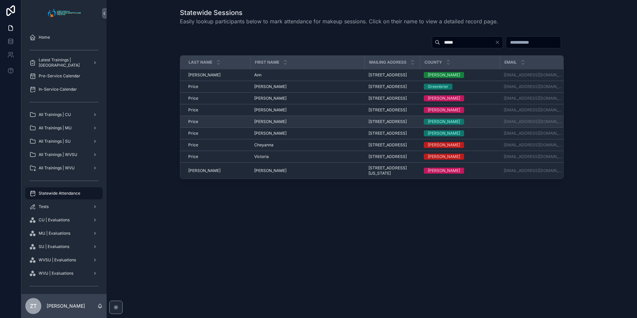
type input "*****"
click at [261, 124] on span "[PERSON_NAME]" at bounding box center [270, 121] width 32 height 5
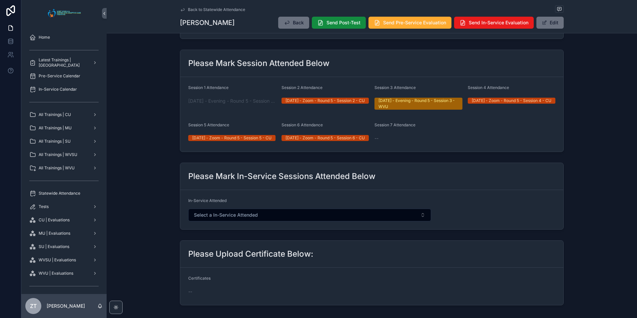
scroll to position [233, 0]
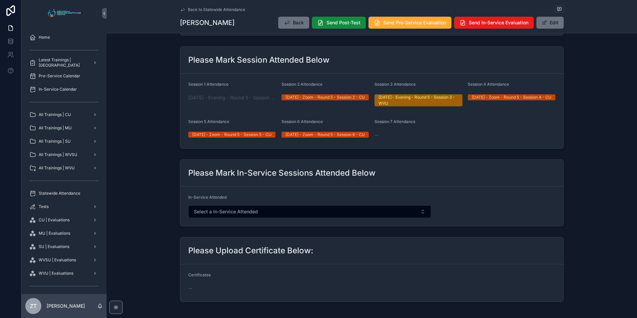
click at [391, 122] on span "Session 7 Attendance" at bounding box center [394, 121] width 41 height 5
drag, startPoint x: 391, startPoint y: 122, endPoint x: 376, endPoint y: 116, distance: 15.7
click at [376, 116] on form "Session 1 Attendance [DATE] - Evening - Round 5 - Session 1 - WVU Session 2 Att…" at bounding box center [371, 111] width 383 height 75
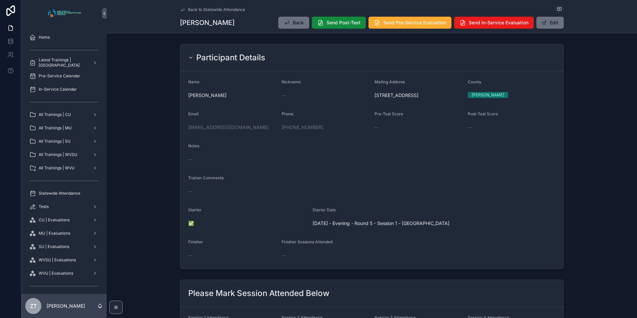
scroll to position [200, 0]
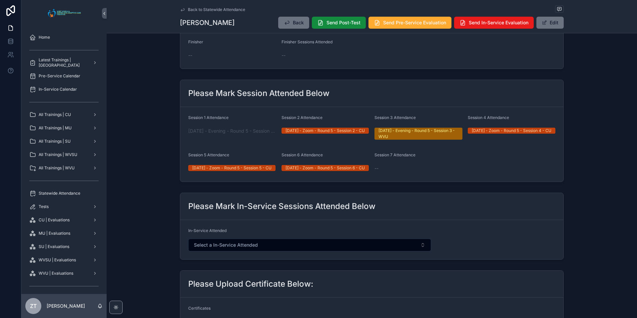
click at [222, 155] on span "Session 5 Attendance" at bounding box center [208, 154] width 41 height 5
drag, startPoint x: 222, startPoint y: 155, endPoint x: 245, endPoint y: 156, distance: 23.0
click at [245, 156] on div "Session 5 Attendance" at bounding box center [232, 156] width 88 height 8
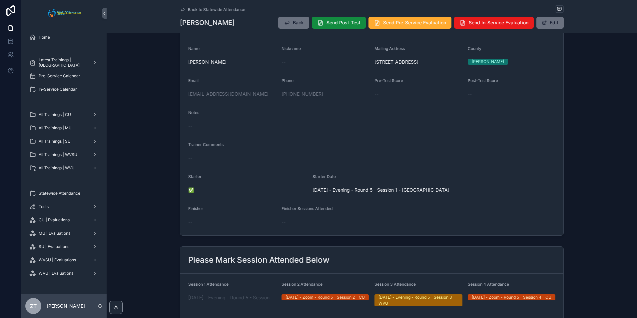
scroll to position [0, 0]
